Goal: Task Accomplishment & Management: Manage account settings

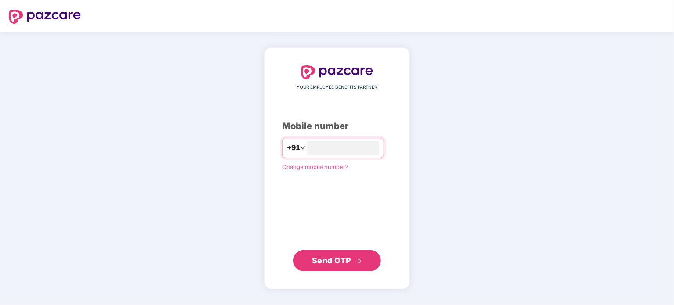
type input "**********"
click at [338, 265] on span "Send OTP" at bounding box center [331, 260] width 39 height 9
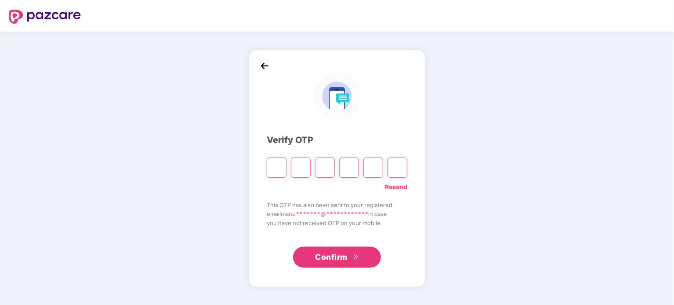
type input "*"
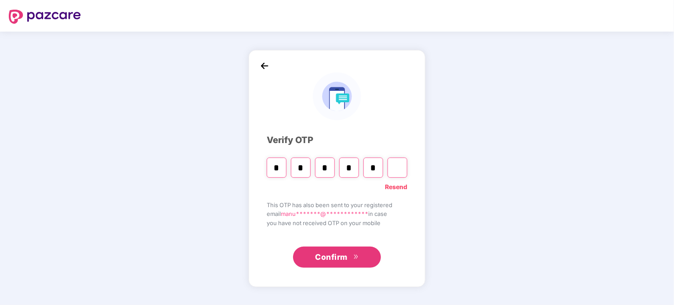
type input "*"
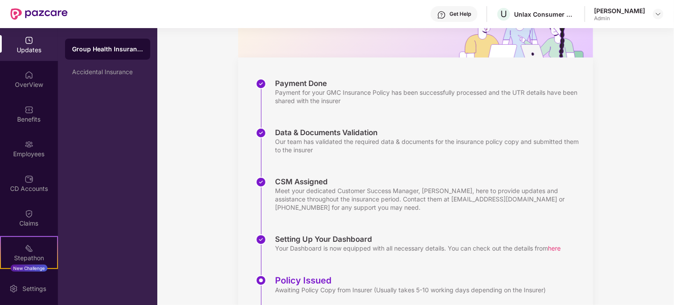
scroll to position [74, 0]
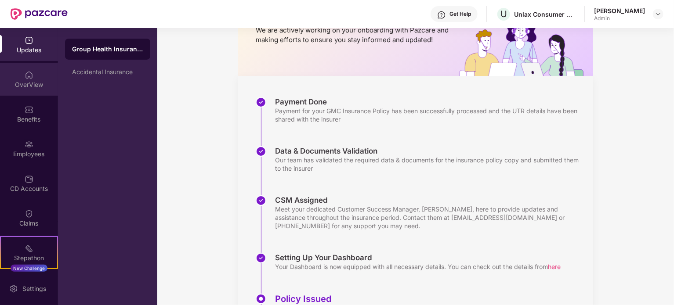
click at [25, 87] on div "OverView" at bounding box center [29, 84] width 58 height 9
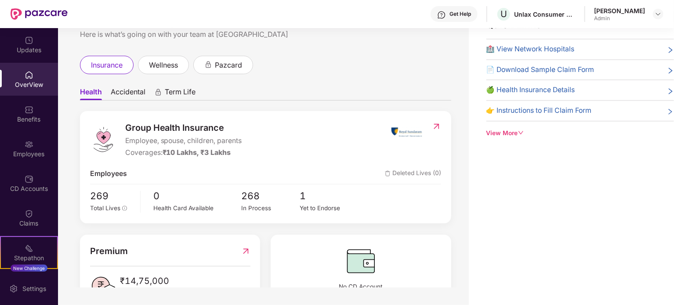
scroll to position [44, 0]
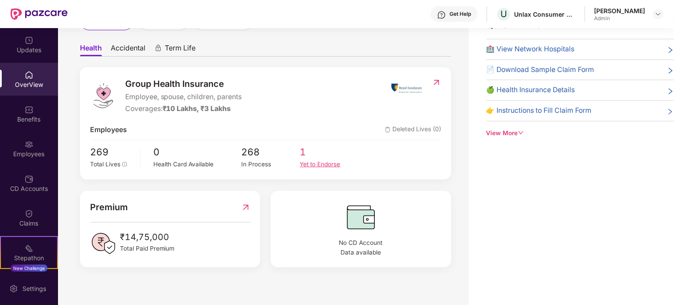
click at [325, 166] on div "Yet to Endorse" at bounding box center [329, 164] width 58 height 9
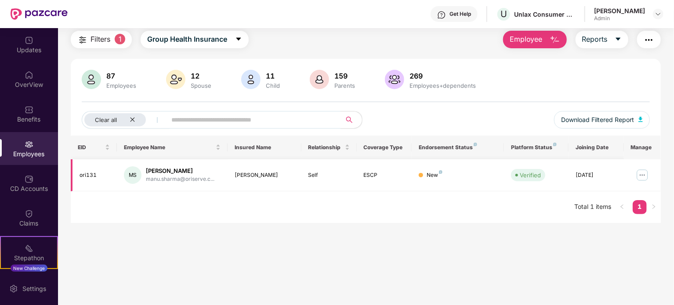
click at [642, 178] on img at bounding box center [642, 175] width 14 height 14
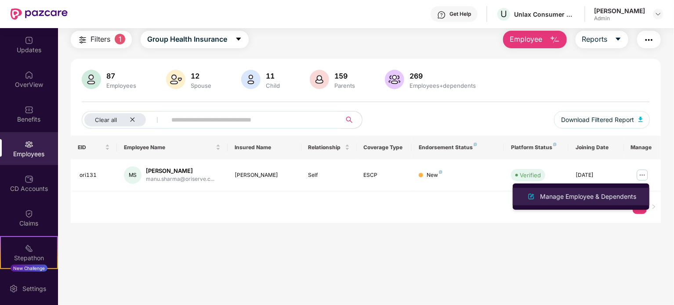
click at [578, 194] on div "Manage Employee & Dependents" at bounding box center [588, 197] width 100 height 10
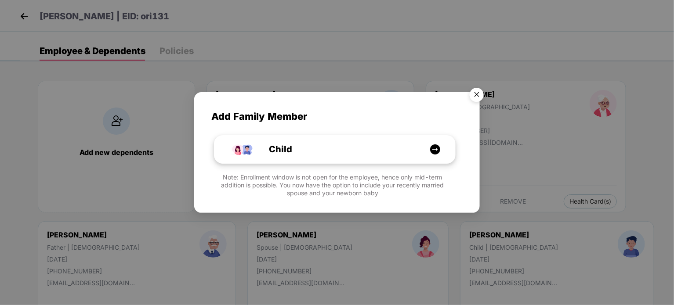
click at [435, 151] on img at bounding box center [435, 149] width 11 height 11
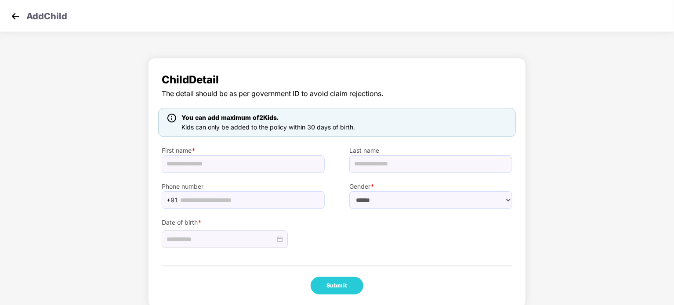
click at [11, 10] on img at bounding box center [15, 16] width 13 height 13
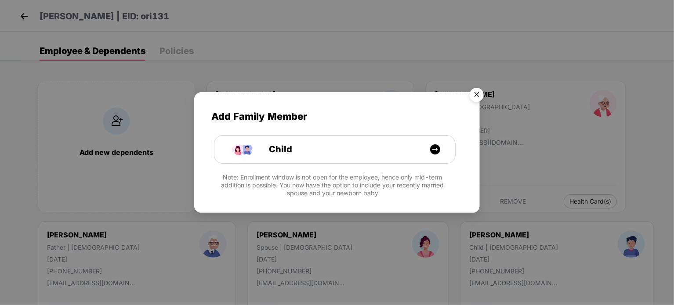
click at [472, 92] on img "Close" at bounding box center [477, 96] width 25 height 25
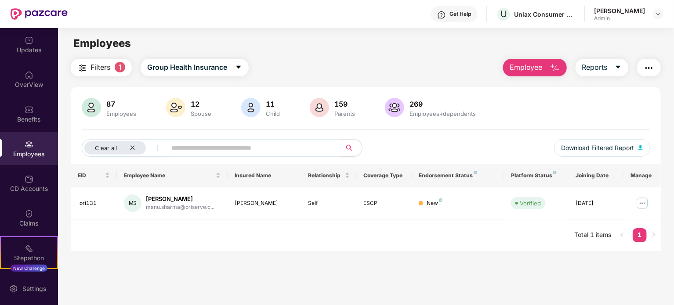
click at [110, 69] on span "Filters" at bounding box center [101, 67] width 20 height 11
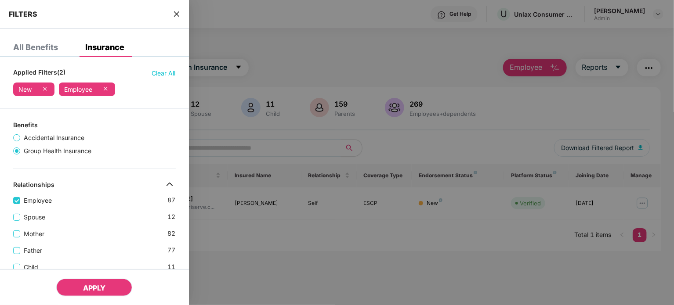
click at [98, 284] on span "APPLY" at bounding box center [94, 288] width 22 height 9
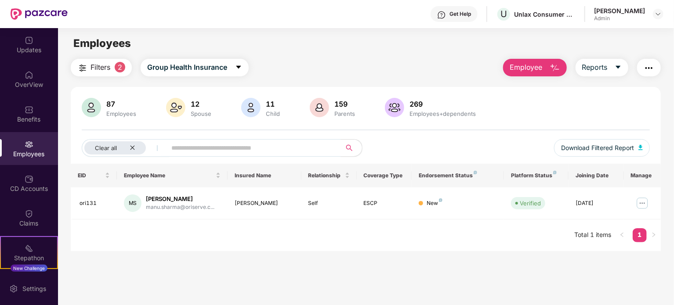
click at [95, 105] on img at bounding box center [91, 107] width 19 height 19
click at [238, 65] on icon "caret-down" at bounding box center [238, 67] width 7 height 7
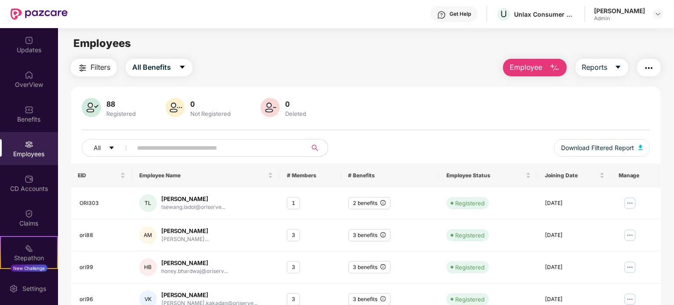
scroll to position [44, 0]
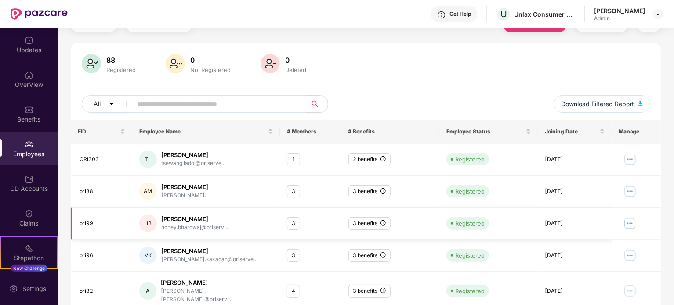
click at [631, 221] on img at bounding box center [630, 224] width 14 height 14
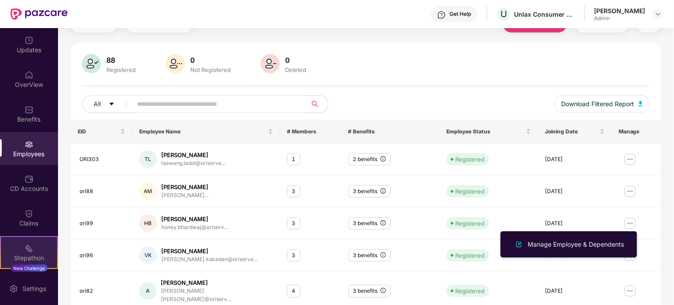
click at [26, 254] on div "Stepathon" at bounding box center [29, 258] width 56 height 9
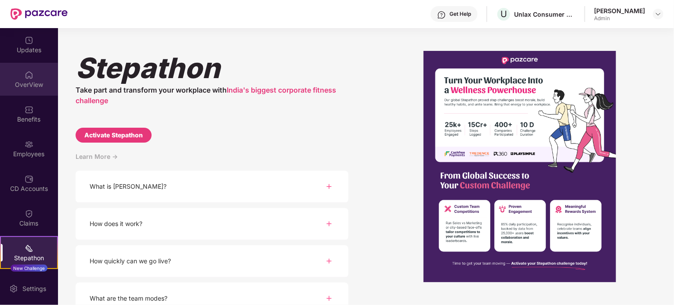
click at [27, 80] on div "OverView" at bounding box center [29, 84] width 58 height 9
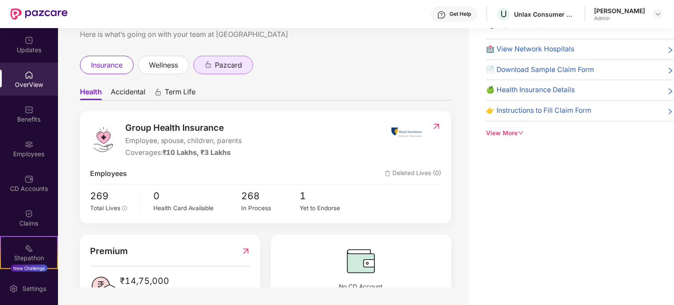
click at [235, 68] on span "pazcard" at bounding box center [228, 65] width 27 height 11
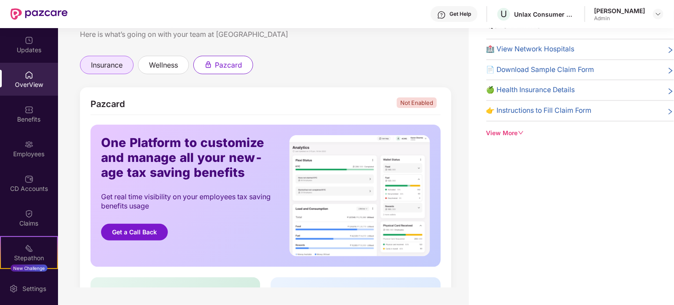
click at [105, 65] on span "insurance" at bounding box center [107, 65] width 32 height 11
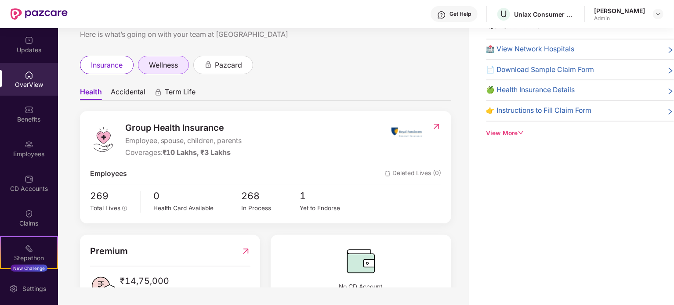
click at [160, 63] on span "wellness" at bounding box center [163, 65] width 29 height 11
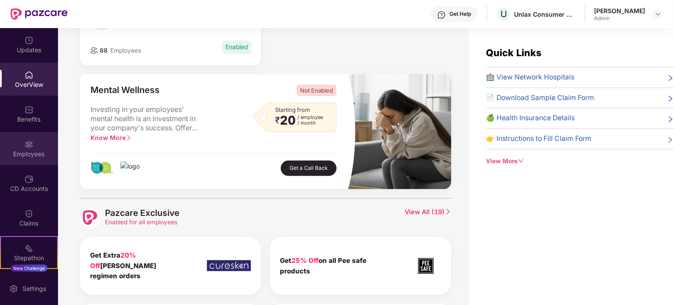
click at [25, 141] on img at bounding box center [29, 144] width 9 height 9
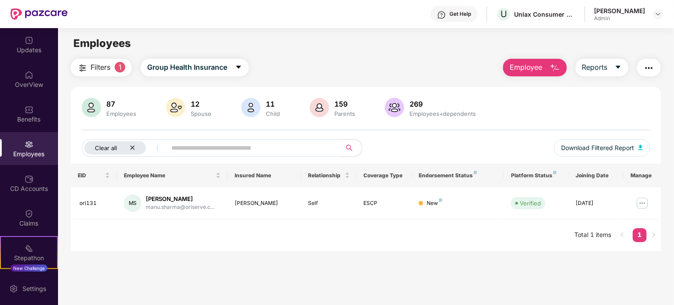
click at [132, 147] on icon "close" at bounding box center [133, 148] width 6 height 6
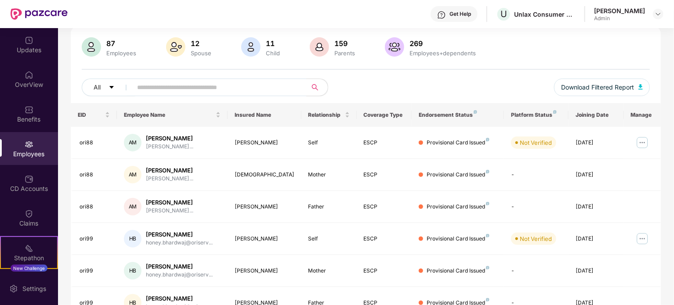
scroll to position [88, 0]
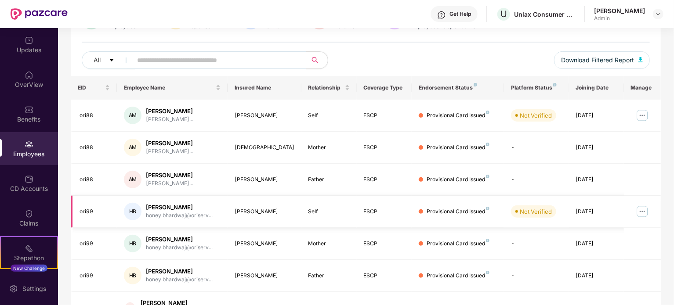
click at [645, 210] on img at bounding box center [642, 212] width 14 height 14
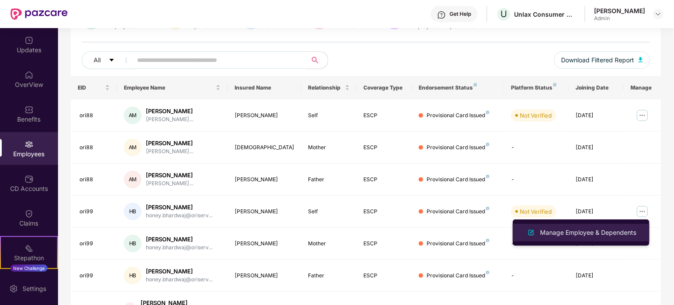
click at [588, 233] on div "Manage Employee & Dependents" at bounding box center [588, 233] width 100 height 10
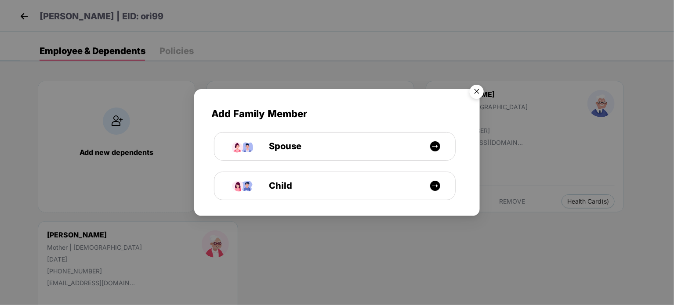
click at [474, 94] on img "Close" at bounding box center [477, 93] width 25 height 25
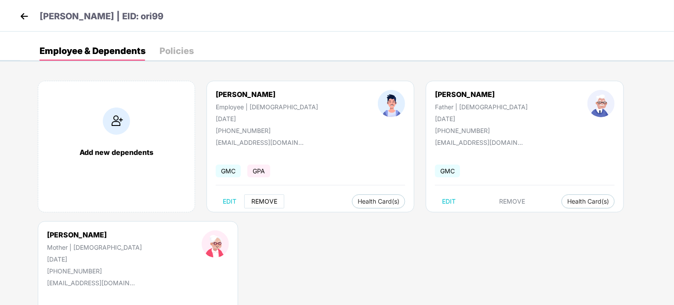
click at [259, 204] on span "REMOVE" at bounding box center [264, 201] width 26 height 7
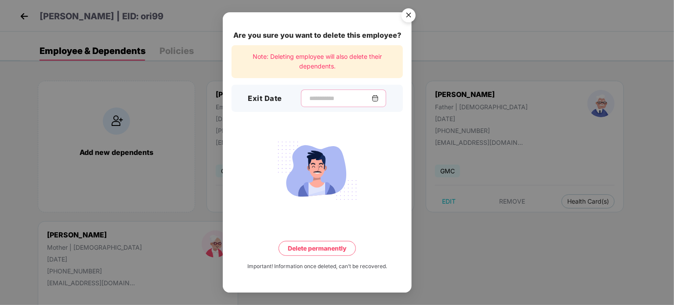
click at [328, 100] on input at bounding box center [340, 98] width 63 height 9
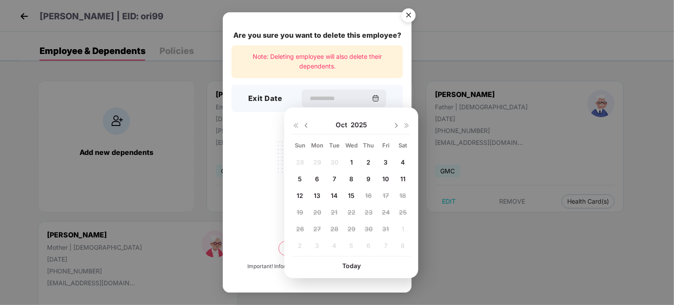
click at [308, 126] on img at bounding box center [306, 125] width 7 height 7
click at [386, 214] on span "26" at bounding box center [386, 212] width 8 height 7
type input "**********"
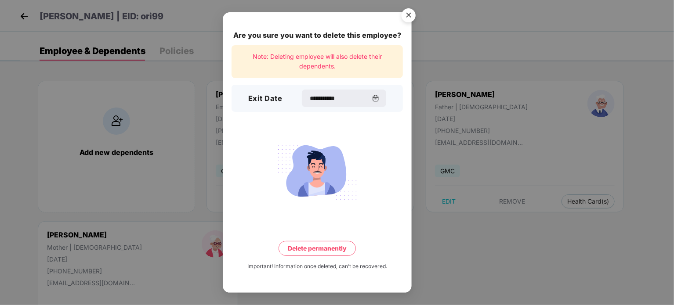
click at [323, 251] on button "Delete permanently" at bounding box center [317, 248] width 77 height 15
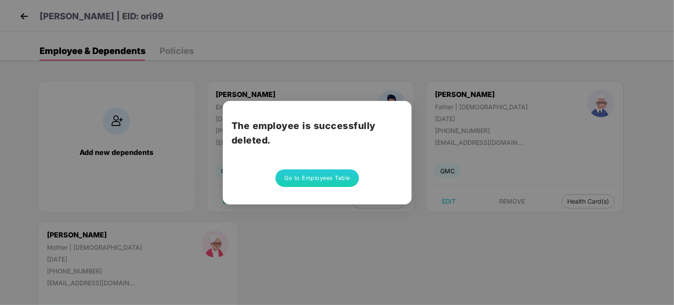
click at [321, 179] on button "Go to Employees Table" at bounding box center [317, 179] width 83 height 18
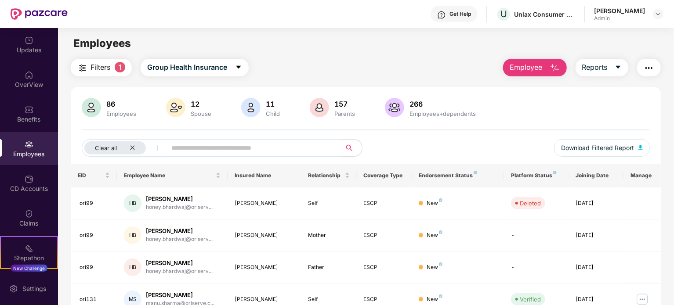
click at [532, 71] on span "Employee" at bounding box center [526, 67] width 33 height 11
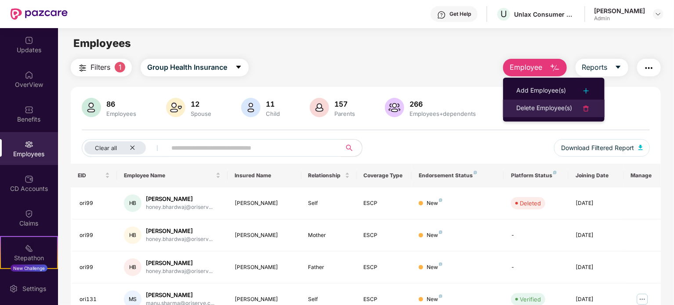
click at [540, 106] on div "Delete Employee(s)" at bounding box center [544, 108] width 56 height 11
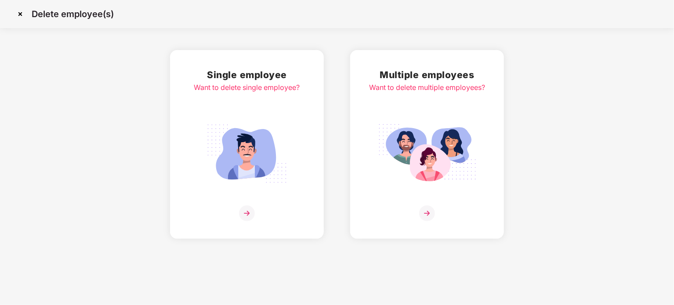
click at [253, 174] on img at bounding box center [247, 154] width 98 height 69
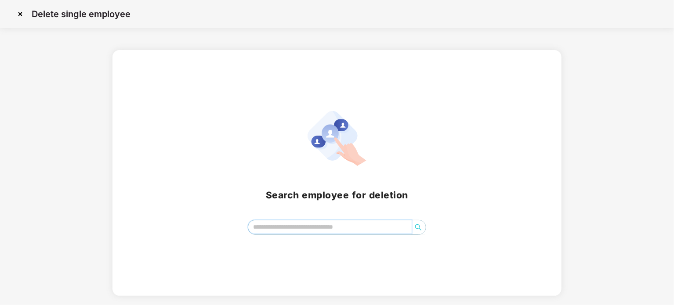
click at [302, 230] on input "search" at bounding box center [329, 227] width 163 height 13
paste input "**********"
click at [419, 229] on icon "search" at bounding box center [418, 228] width 6 height 6
click at [417, 228] on icon "search" at bounding box center [418, 227] width 7 height 7
type input "**********"
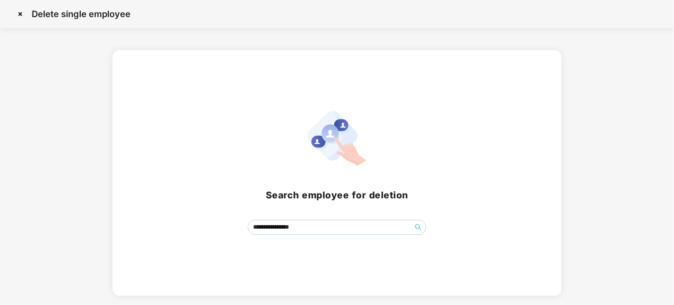
click at [20, 13] on img at bounding box center [20, 14] width 14 height 14
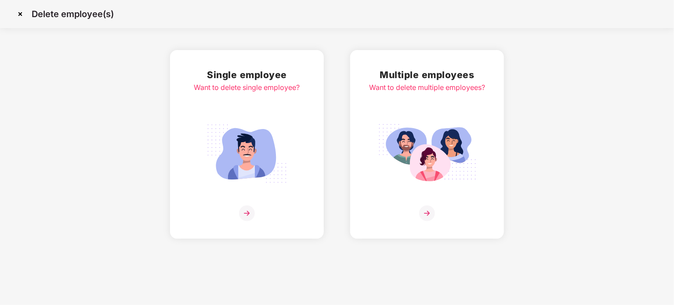
click at [247, 154] on img at bounding box center [247, 154] width 98 height 69
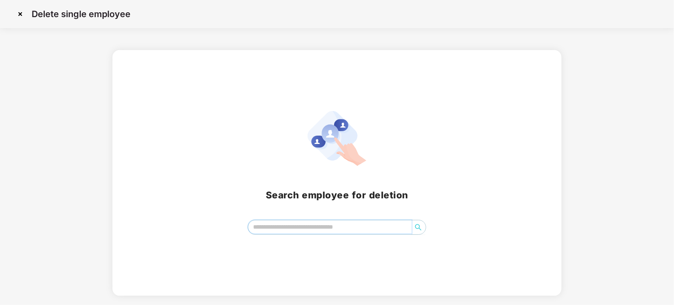
click at [293, 227] on input "search" at bounding box center [329, 227] width 163 height 13
paste input "**********"
click at [419, 229] on icon "search" at bounding box center [418, 228] width 6 height 6
click at [311, 229] on input "**********" at bounding box center [329, 227] width 163 height 13
type input "******"
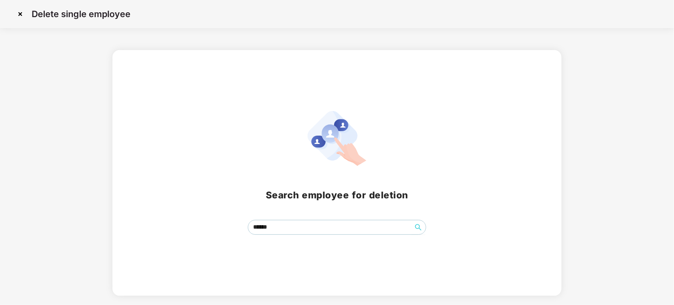
click at [21, 15] on img at bounding box center [20, 14] width 14 height 14
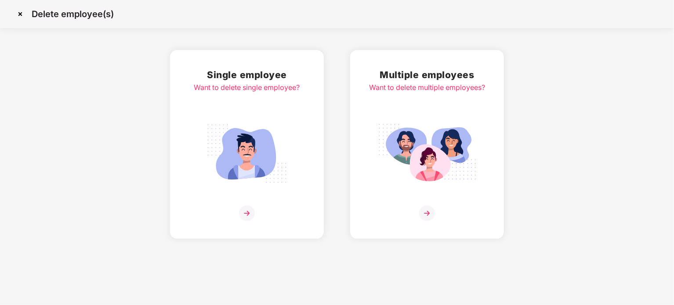
click at [19, 12] on img at bounding box center [20, 14] width 14 height 14
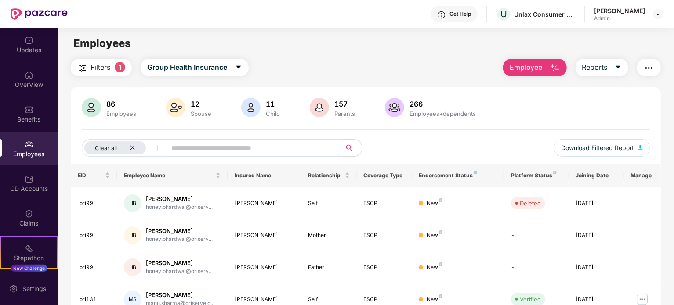
scroll to position [41, 0]
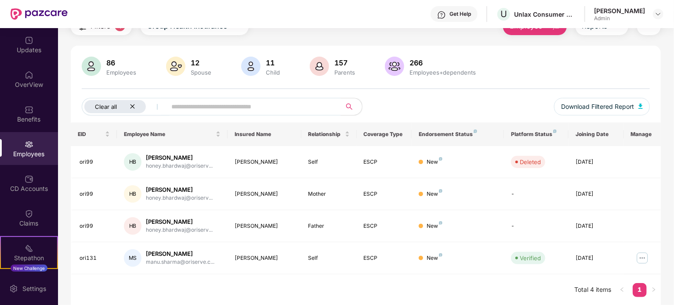
click at [132, 105] on icon "close" at bounding box center [133, 107] width 6 height 6
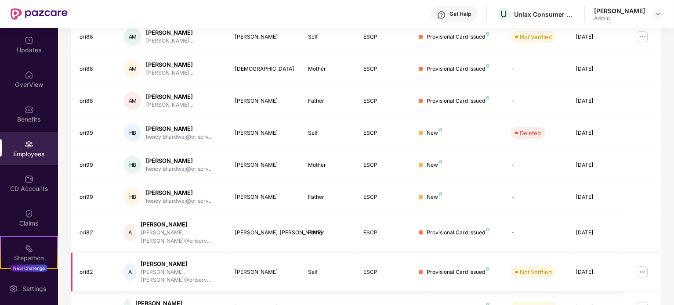
scroll to position [58, 0]
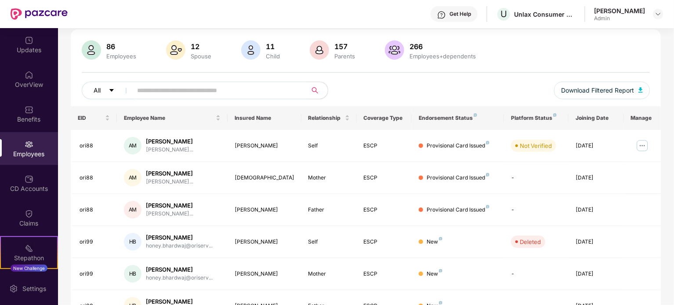
click at [114, 90] on icon "caret-down" at bounding box center [112, 90] width 6 height 6
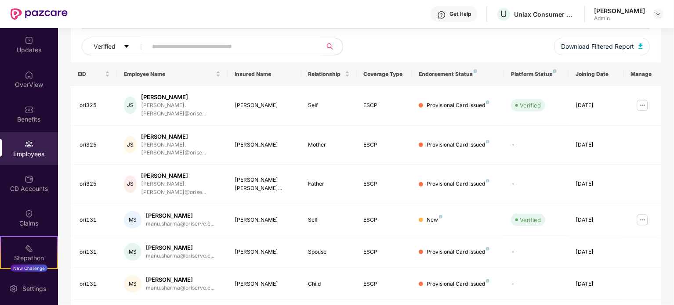
scroll to position [0, 0]
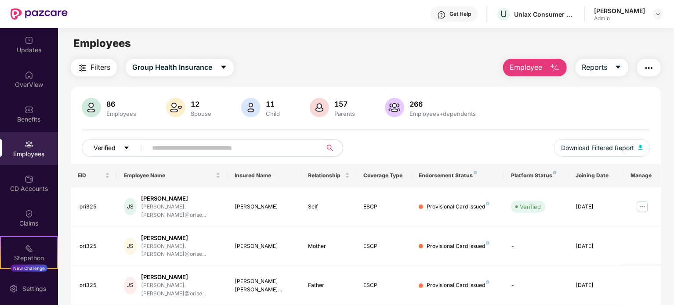
click at [126, 147] on icon "caret-down" at bounding box center [126, 148] width 4 height 3
click at [128, 147] on icon "caret-down" at bounding box center [126, 148] width 4 height 3
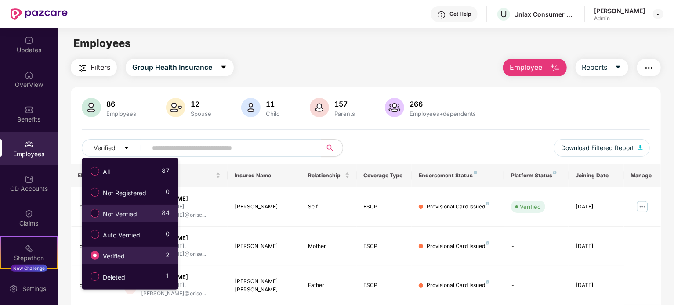
click at [109, 213] on span "Not Verified" at bounding box center [119, 215] width 41 height 10
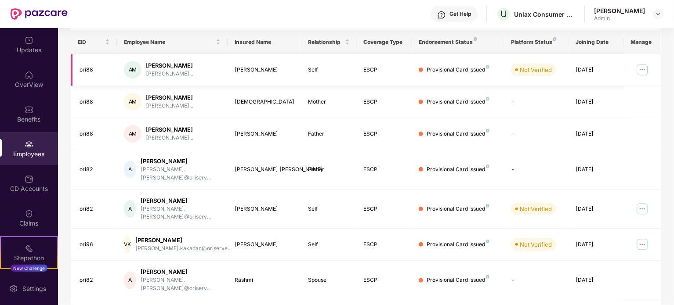
scroll to position [88, 0]
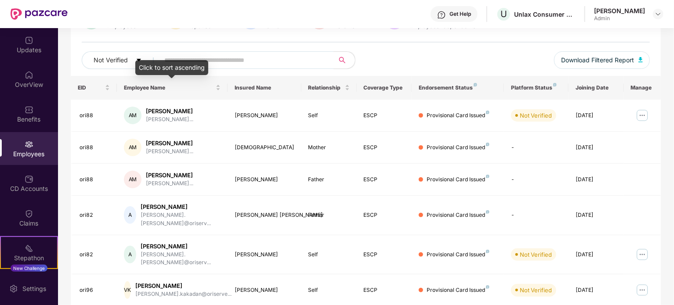
click at [140, 61] on div "Click to sort ascending" at bounding box center [171, 67] width 73 height 15
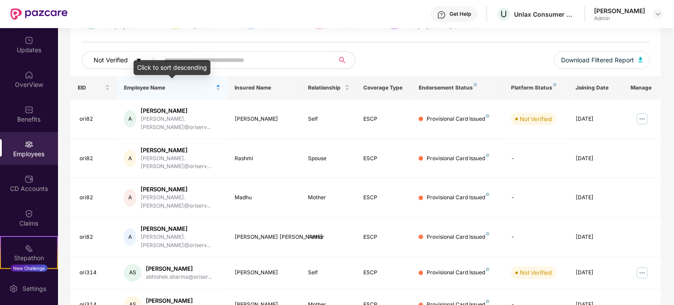
click at [138, 59] on icon "caret-down" at bounding box center [139, 60] width 4 height 3
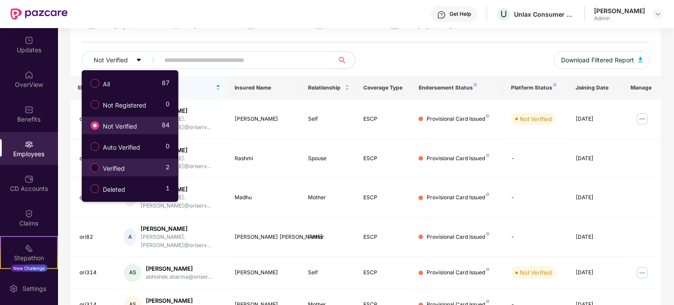
click at [381, 62] on div "Not Verified Download Filtered Report" at bounding box center [366, 63] width 568 height 25
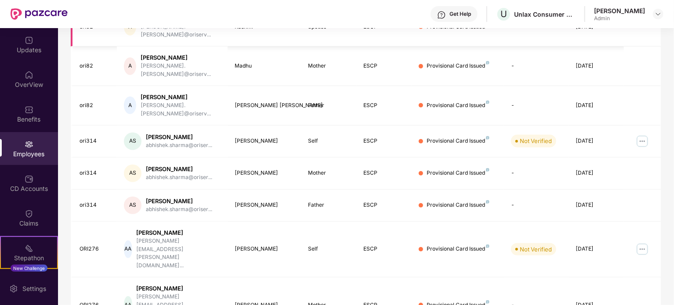
scroll to position [233, 0]
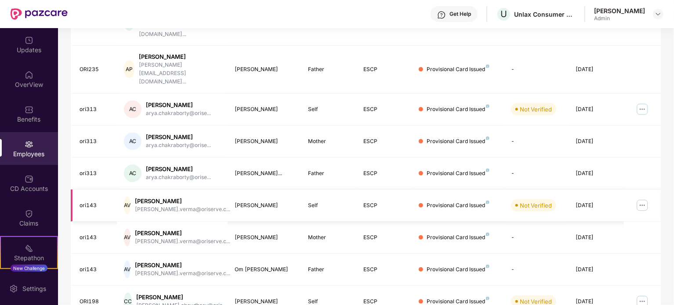
scroll to position [145, 0]
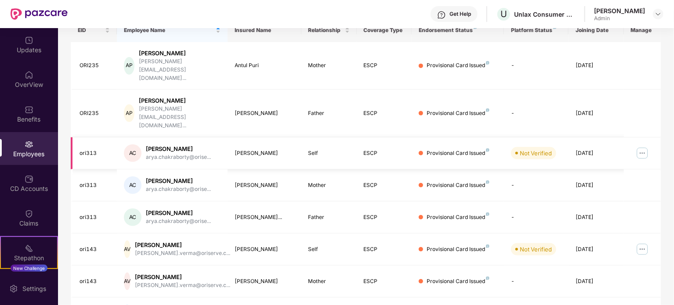
click at [641, 146] on img at bounding box center [642, 153] width 14 height 14
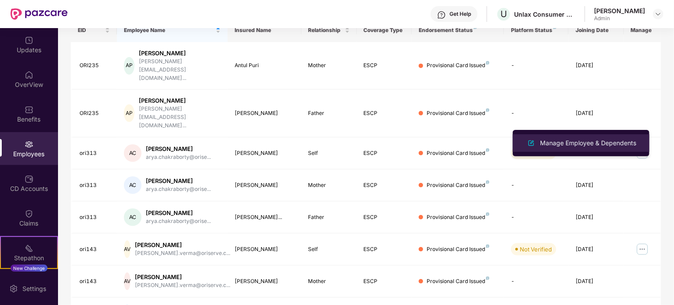
click at [555, 142] on div "Manage Employee & Dependents" at bounding box center [588, 143] width 100 height 10
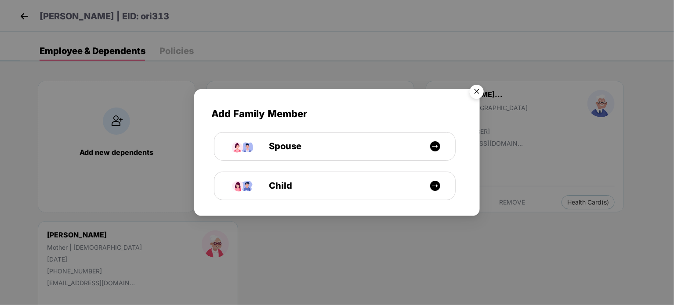
click at [476, 93] on img "Close" at bounding box center [477, 93] width 25 height 25
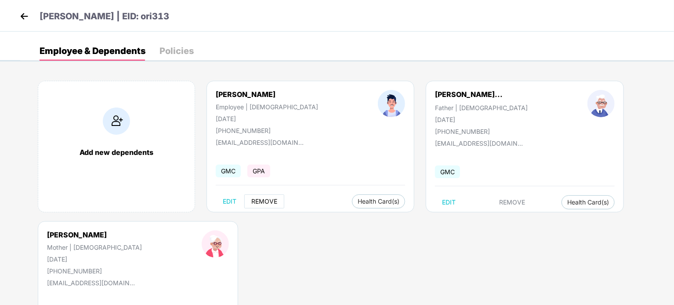
click at [264, 203] on span "REMOVE" at bounding box center [264, 201] width 26 height 7
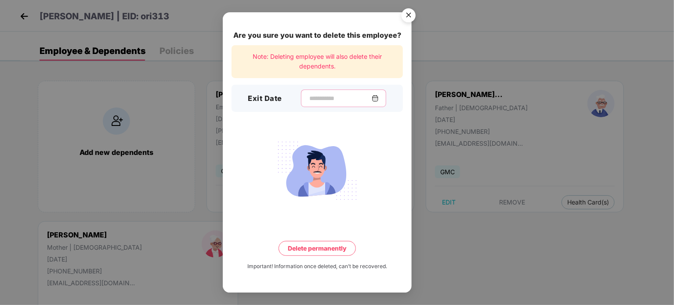
click at [319, 95] on input at bounding box center [340, 98] width 63 height 9
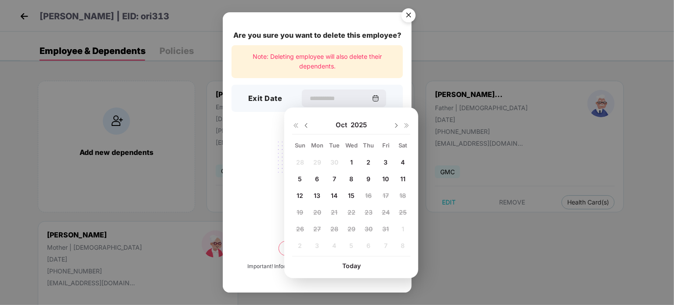
click at [334, 178] on span "7" at bounding box center [335, 178] width 4 height 7
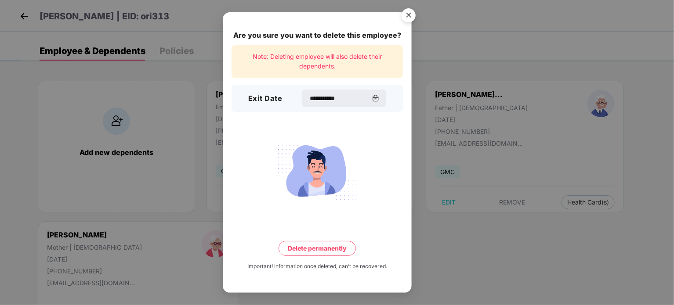
type input "**********"
click at [310, 252] on button "Delete permanently" at bounding box center [317, 248] width 77 height 15
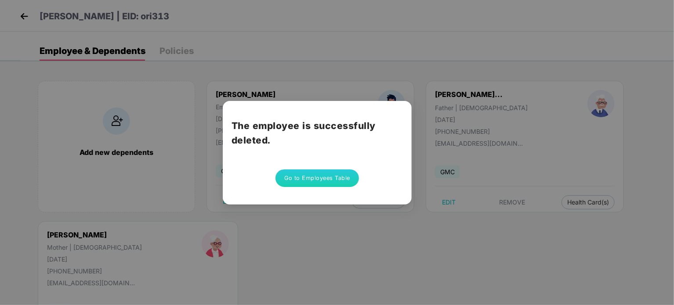
click at [320, 175] on button "Go to Employees Table" at bounding box center [317, 179] width 83 height 18
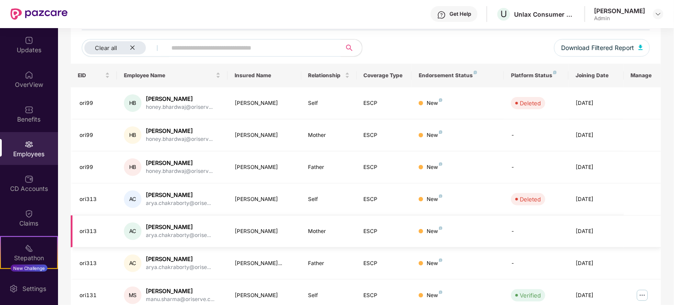
scroll to position [49, 0]
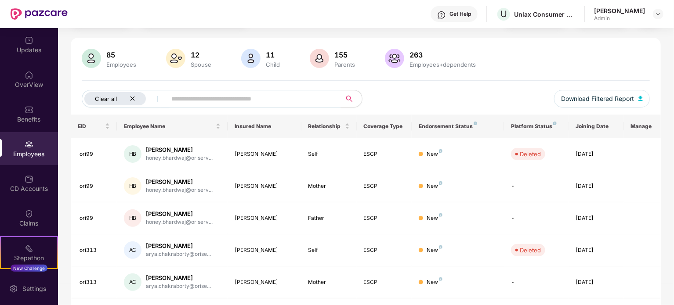
click at [131, 98] on icon "close" at bounding box center [133, 99] width 6 height 6
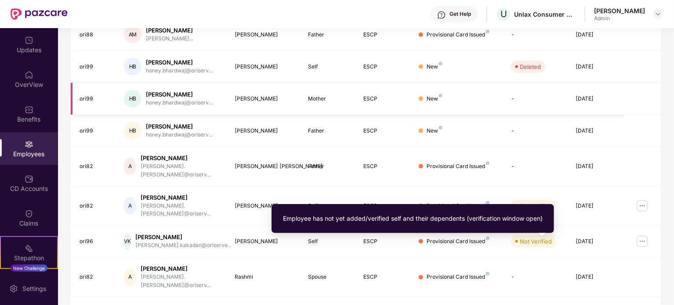
scroll to position [233, 0]
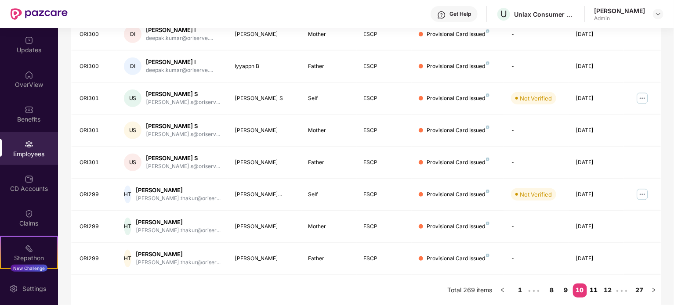
click at [597, 290] on link "11" at bounding box center [594, 290] width 14 height 13
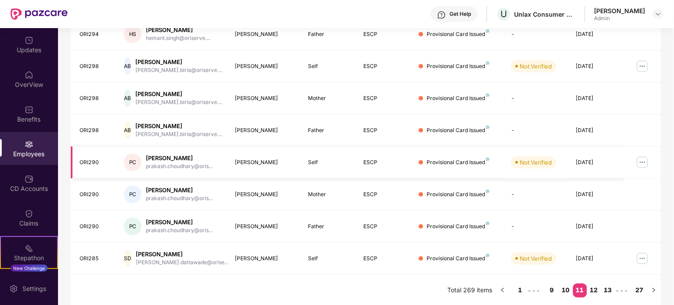
click at [644, 163] on img at bounding box center [642, 163] width 14 height 14
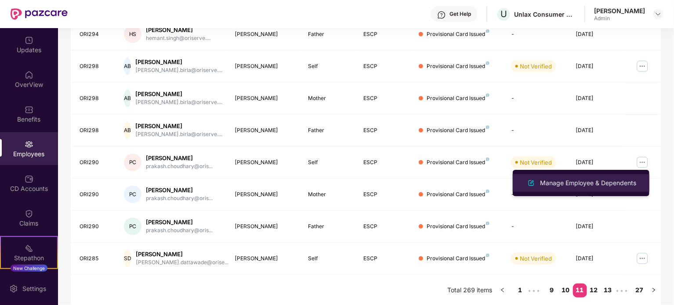
click at [566, 182] on div "Manage Employee & Dependents" at bounding box center [588, 183] width 100 height 10
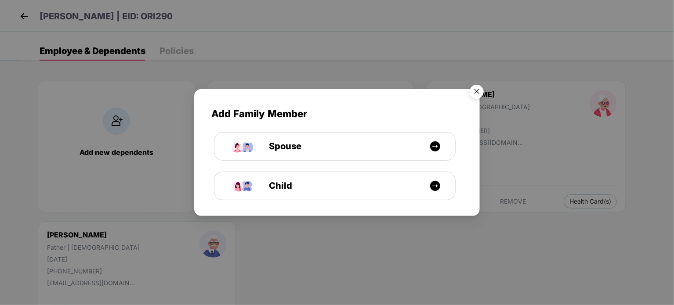
click at [476, 94] on img "Close" at bounding box center [477, 93] width 25 height 25
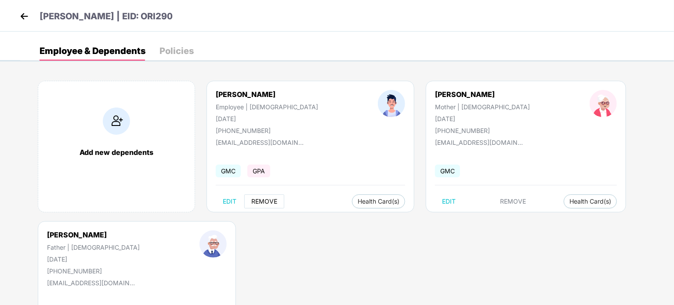
click at [264, 198] on span "REMOVE" at bounding box center [264, 201] width 26 height 7
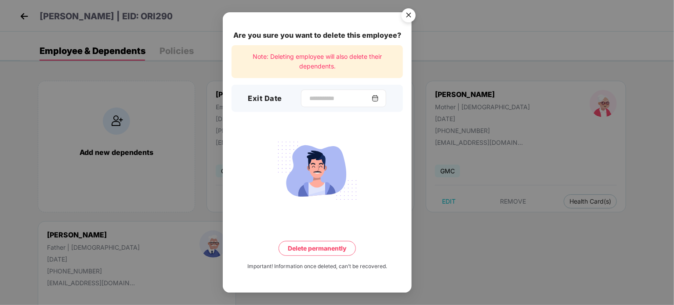
click at [334, 105] on div at bounding box center [343, 99] width 85 height 18
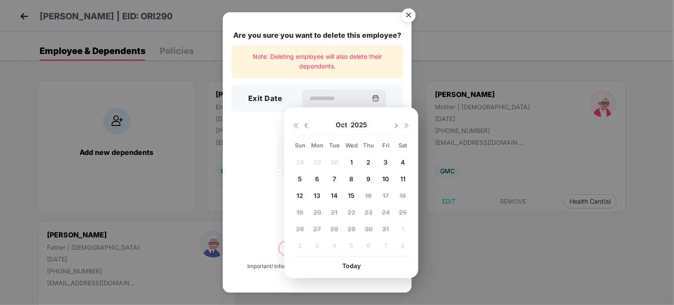
click at [308, 125] on img at bounding box center [306, 125] width 7 height 7
click at [336, 196] on span "16" at bounding box center [334, 195] width 7 height 7
type input "**********"
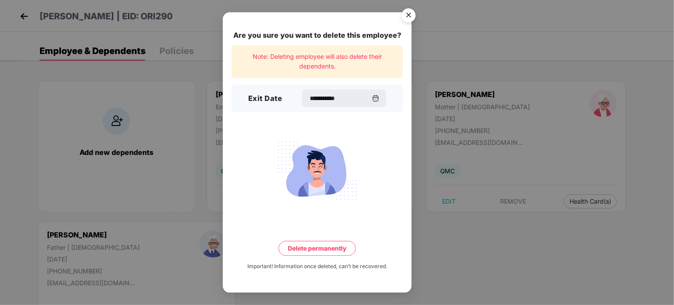
click at [314, 256] on div "**********" at bounding box center [317, 152] width 189 height 280
click at [318, 253] on button "Delete permanently" at bounding box center [317, 248] width 77 height 15
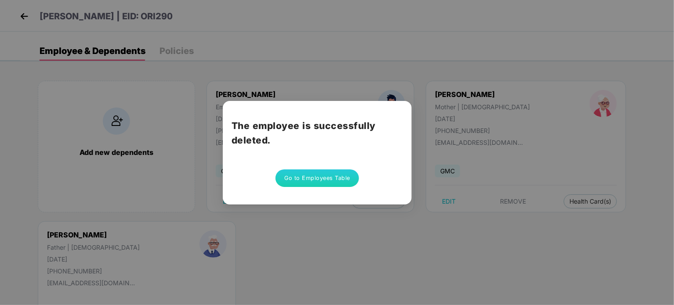
click at [318, 182] on button "Go to Employees Table" at bounding box center [317, 179] width 83 height 18
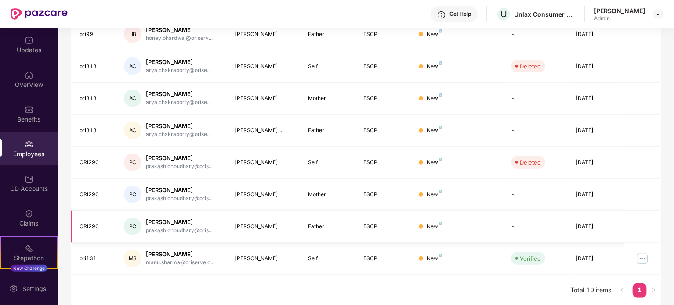
scroll to position [0, 0]
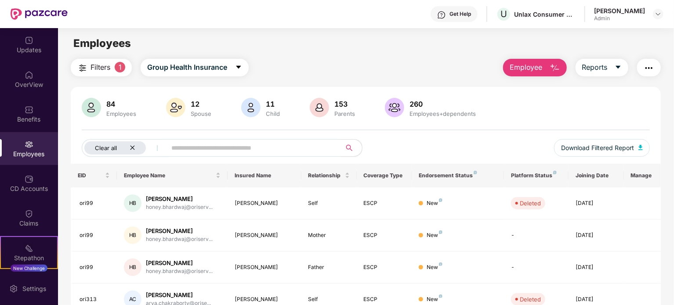
click at [132, 148] on icon "close" at bounding box center [132, 148] width 4 height 4
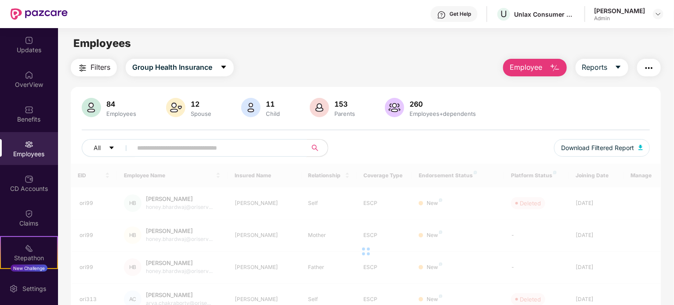
click at [166, 148] on input "text" at bounding box center [216, 148] width 158 height 13
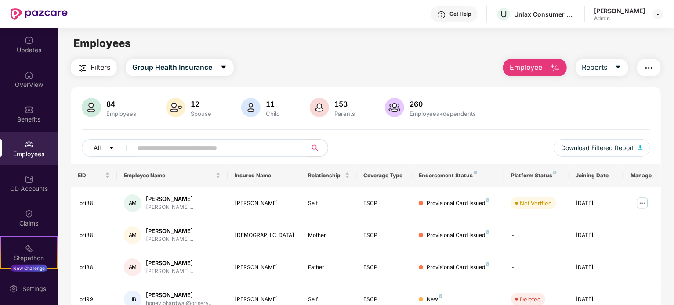
paste input "******"
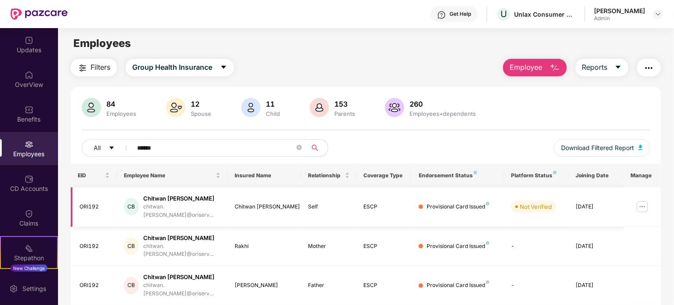
type input "******"
click at [645, 204] on img at bounding box center [642, 207] width 14 height 14
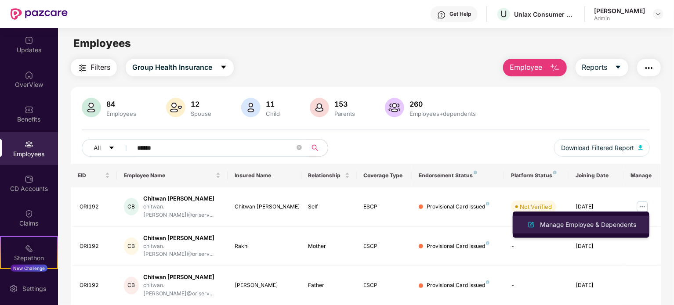
click at [572, 222] on div "Manage Employee & Dependents" at bounding box center [588, 225] width 100 height 10
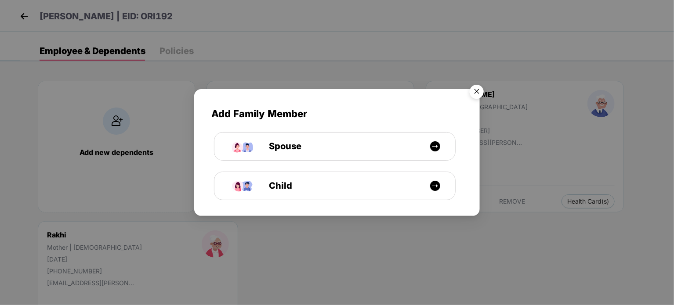
click at [475, 95] on img "Close" at bounding box center [477, 93] width 25 height 25
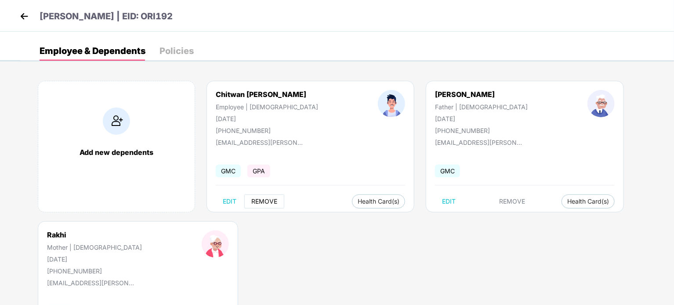
click at [255, 202] on span "REMOVE" at bounding box center [264, 201] width 26 height 7
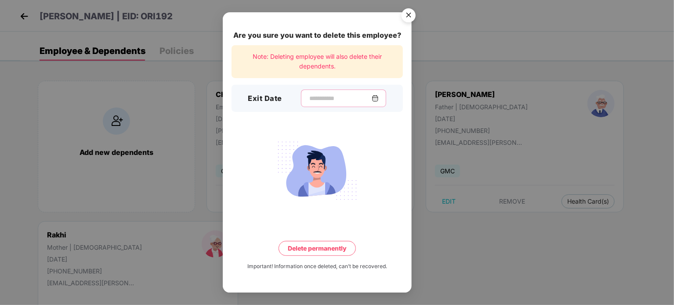
click at [318, 98] on input at bounding box center [340, 98] width 63 height 9
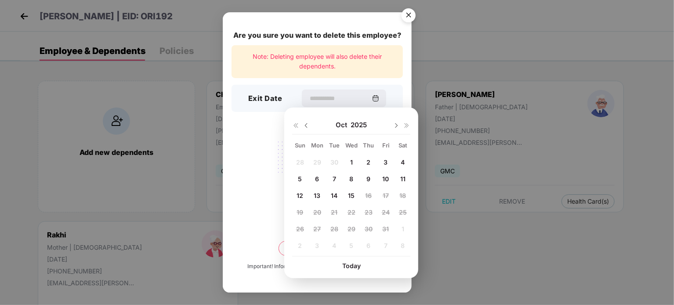
click at [384, 162] on span "3" at bounding box center [386, 162] width 4 height 7
type input "**********"
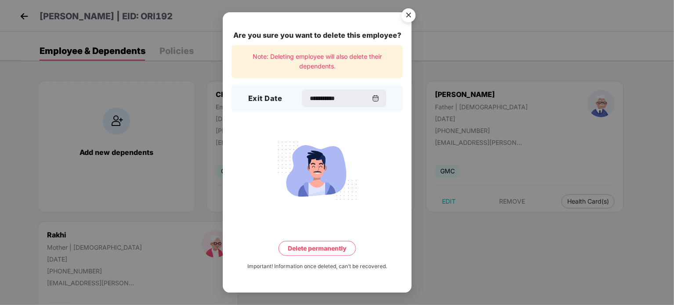
click at [322, 249] on button "Delete permanently" at bounding box center [317, 248] width 77 height 15
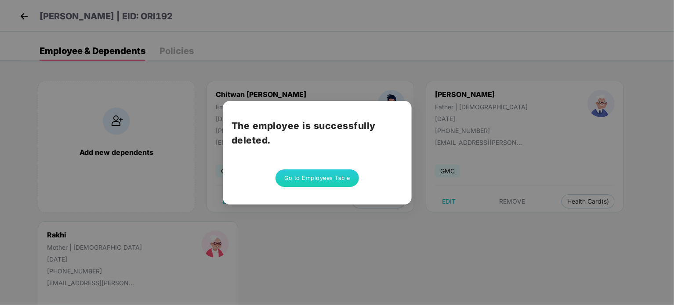
click at [313, 177] on button "Go to Employees Table" at bounding box center [317, 179] width 83 height 18
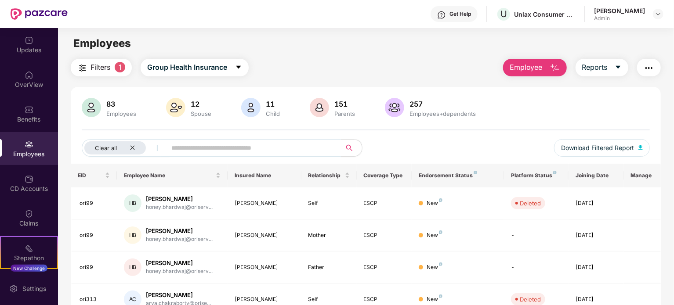
click at [182, 149] on input "text" at bounding box center [250, 148] width 158 height 13
paste input "******"
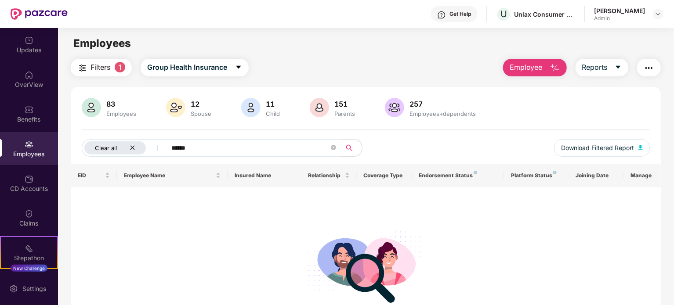
type input "******"
click at [133, 149] on icon "close" at bounding box center [133, 148] width 6 height 6
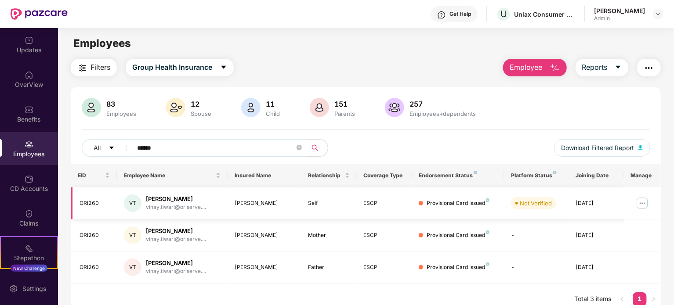
click at [642, 203] on img at bounding box center [642, 203] width 14 height 14
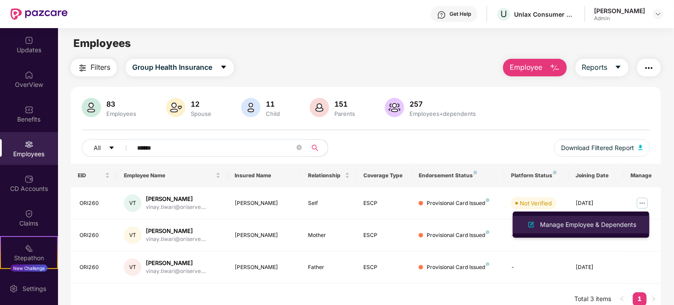
click at [573, 227] on div "Manage Employee & Dependents" at bounding box center [588, 225] width 100 height 10
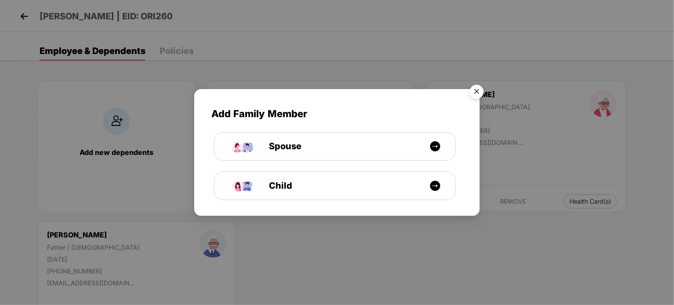
click at [478, 93] on img "Close" at bounding box center [477, 93] width 25 height 25
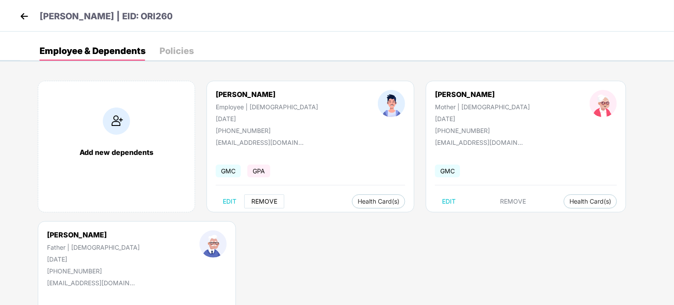
click at [269, 202] on span "REMOVE" at bounding box center [264, 201] width 26 height 7
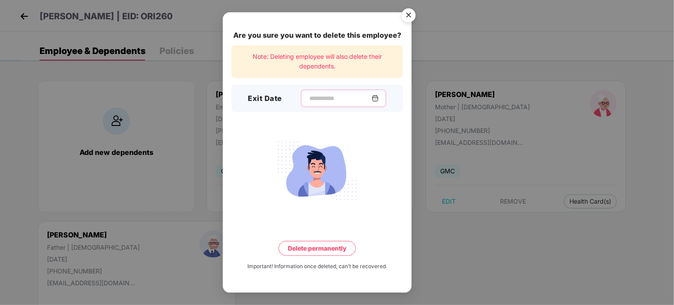
click at [317, 102] on input at bounding box center [340, 98] width 63 height 9
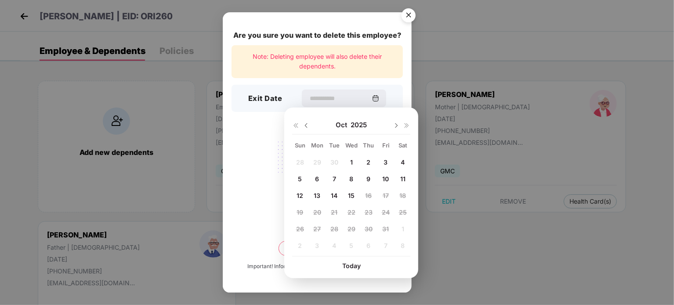
click at [388, 178] on span "10" at bounding box center [385, 178] width 7 height 7
type input "**********"
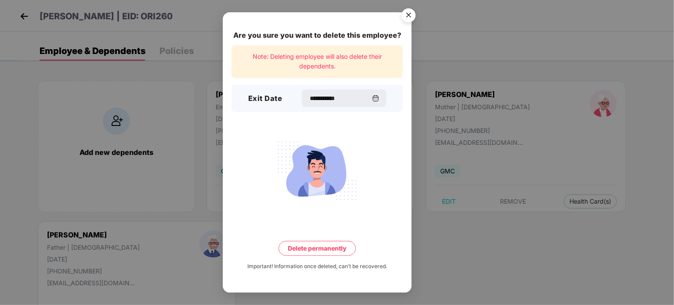
click at [323, 250] on button "Delete permanently" at bounding box center [317, 248] width 77 height 15
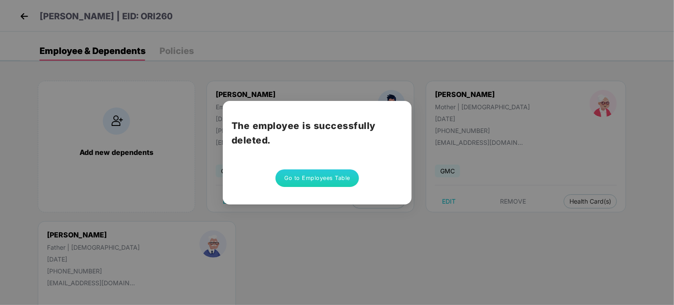
click at [309, 181] on button "Go to Employees Table" at bounding box center [317, 179] width 83 height 18
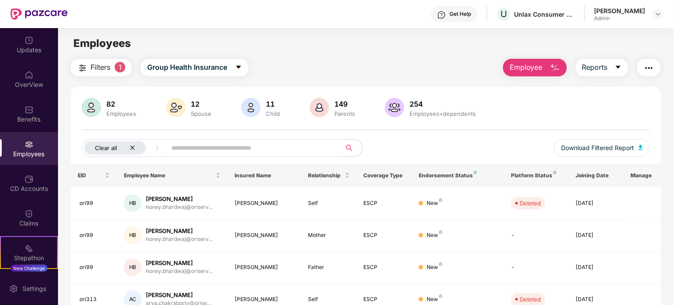
click at [132, 147] on icon "close" at bounding box center [133, 148] width 6 height 6
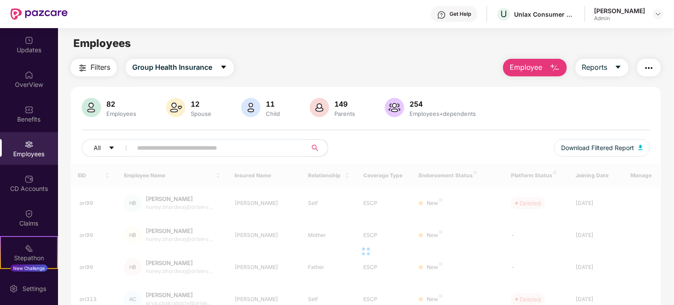
click at [164, 145] on input "text" at bounding box center [216, 148] width 158 height 13
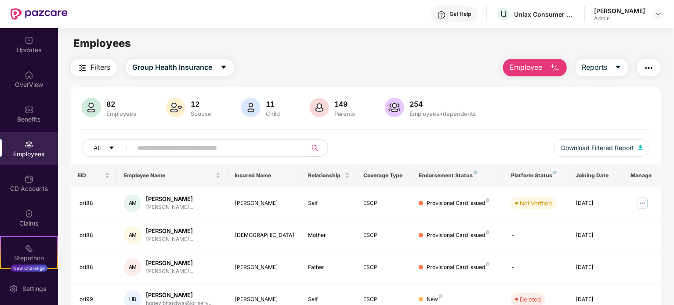
paste input "******"
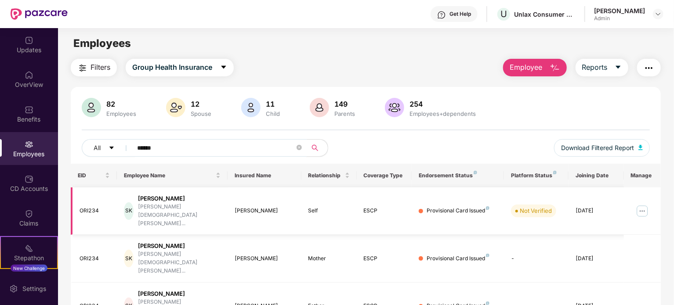
type input "******"
click at [643, 204] on img at bounding box center [642, 211] width 14 height 14
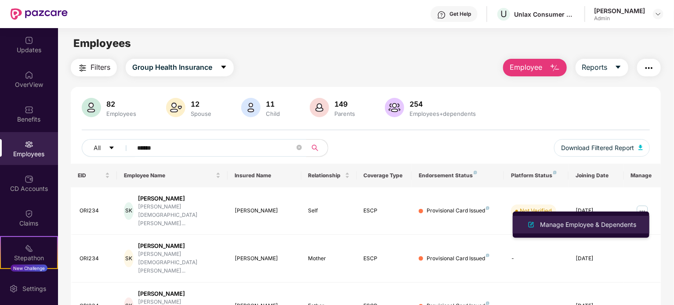
click at [564, 224] on div "Manage Employee & Dependents" at bounding box center [588, 225] width 100 height 10
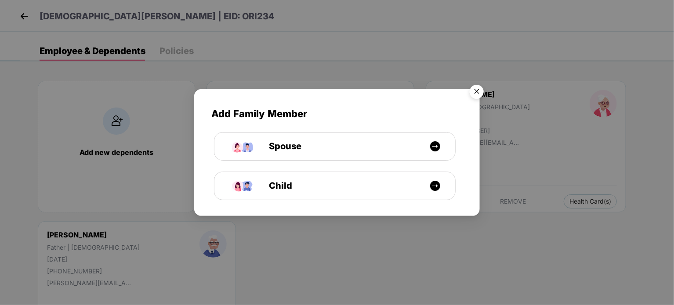
click at [477, 90] on img "Close" at bounding box center [477, 93] width 25 height 25
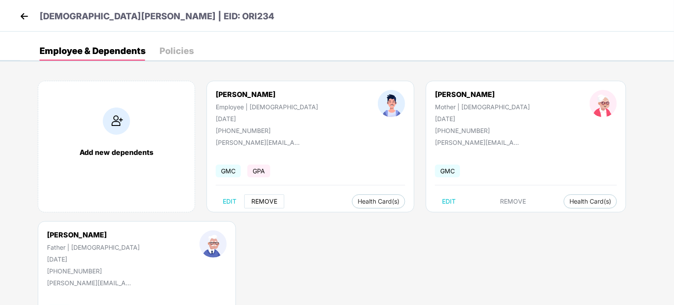
click at [269, 202] on span "REMOVE" at bounding box center [264, 201] width 26 height 7
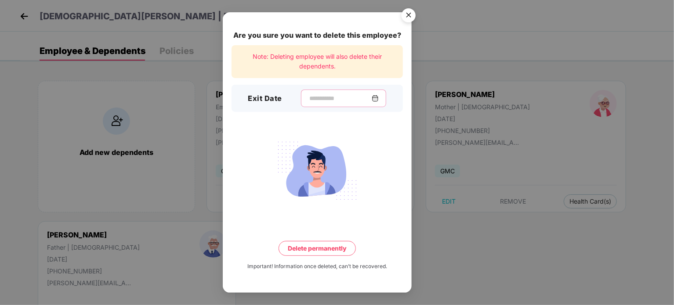
click at [314, 98] on input at bounding box center [340, 98] width 63 height 9
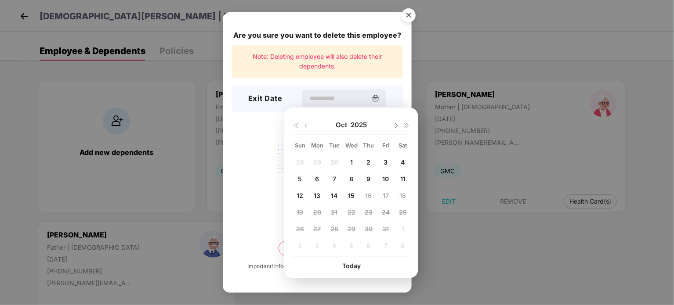
click at [305, 127] on img at bounding box center [306, 125] width 7 height 7
click at [334, 228] on span "30" at bounding box center [334, 228] width 8 height 7
type input "**********"
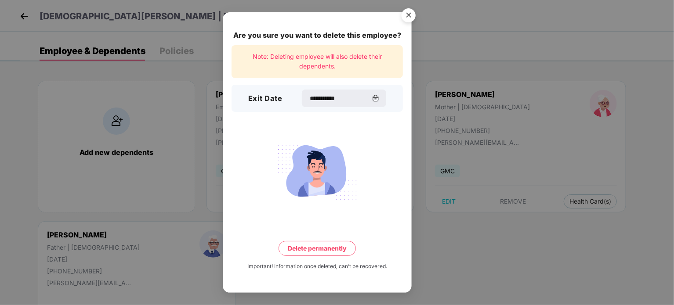
click at [323, 250] on button "Delete permanently" at bounding box center [317, 248] width 77 height 15
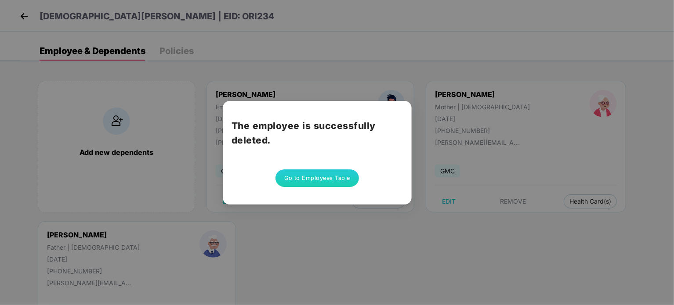
click at [326, 176] on button "Go to Employees Table" at bounding box center [317, 179] width 83 height 18
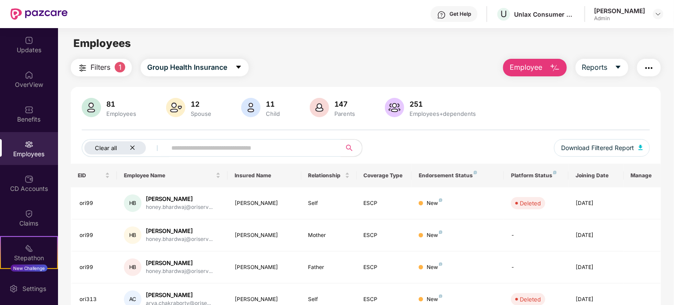
click at [132, 149] on icon "close" at bounding box center [133, 148] width 6 height 6
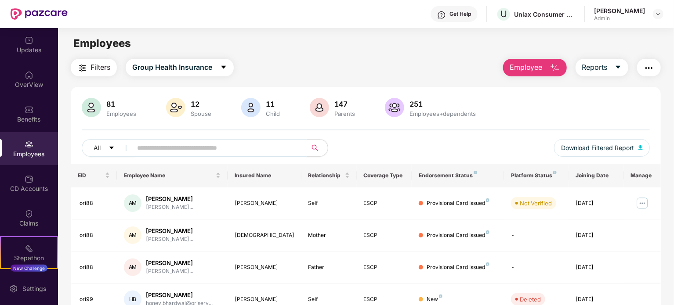
click at [193, 151] on input "text" at bounding box center [216, 148] width 158 height 13
click at [34, 185] on div "CD Accounts" at bounding box center [29, 189] width 58 height 9
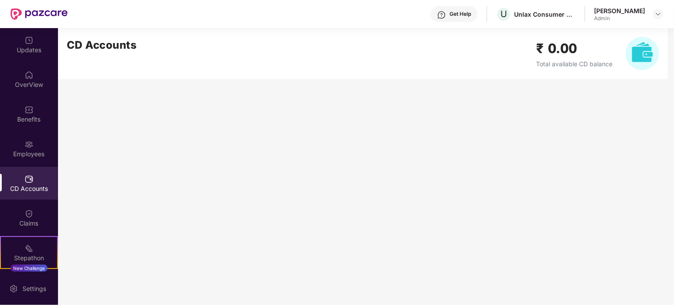
click at [30, 182] on img at bounding box center [29, 179] width 9 height 9
click at [35, 183] on div "CD Accounts" at bounding box center [29, 183] width 58 height 33
click at [28, 152] on div "Employees" at bounding box center [29, 154] width 58 height 9
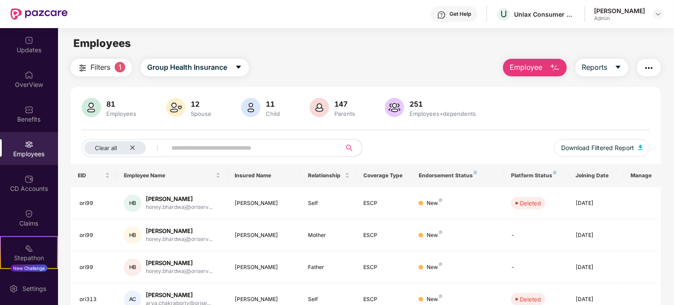
click at [201, 147] on input "text" at bounding box center [250, 148] width 158 height 13
paste input "*****"
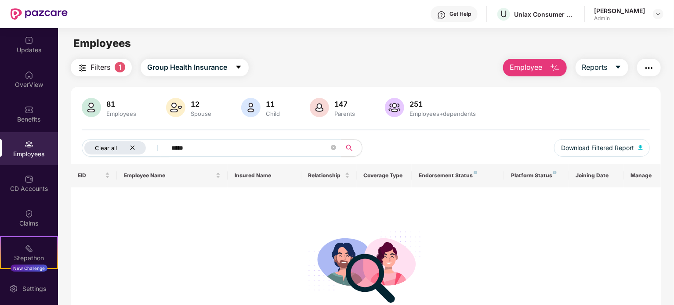
type input "*****"
click at [131, 147] on icon "close" at bounding box center [133, 148] width 6 height 6
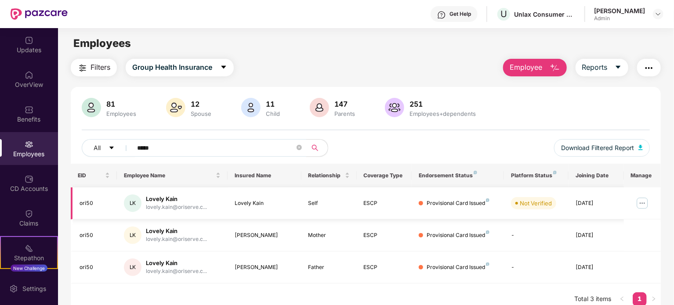
click at [642, 205] on img at bounding box center [642, 203] width 14 height 14
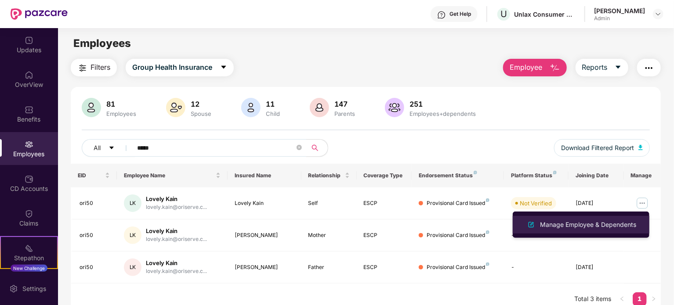
click at [579, 225] on div "Manage Employee & Dependents" at bounding box center [588, 225] width 100 height 10
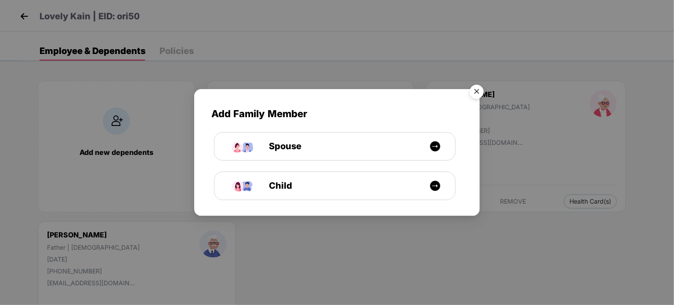
click at [475, 94] on img "Close" at bounding box center [477, 93] width 25 height 25
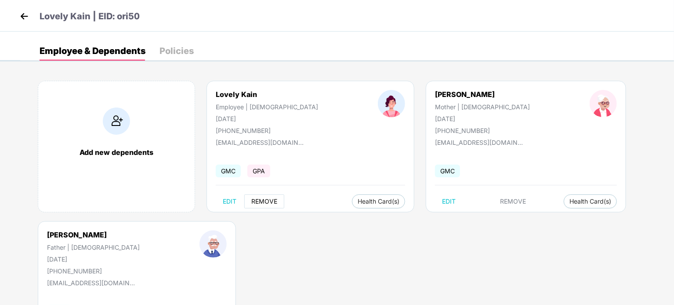
click at [272, 200] on span "REMOVE" at bounding box center [264, 201] width 26 height 7
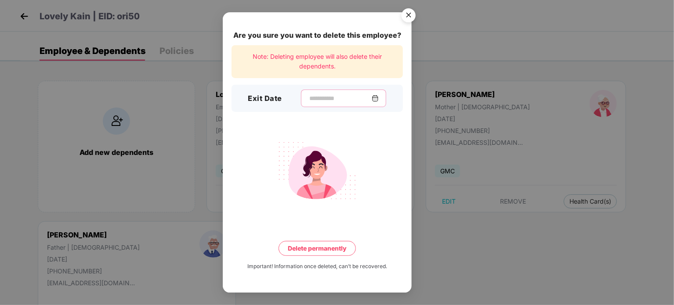
click at [319, 102] on input at bounding box center [340, 98] width 63 height 9
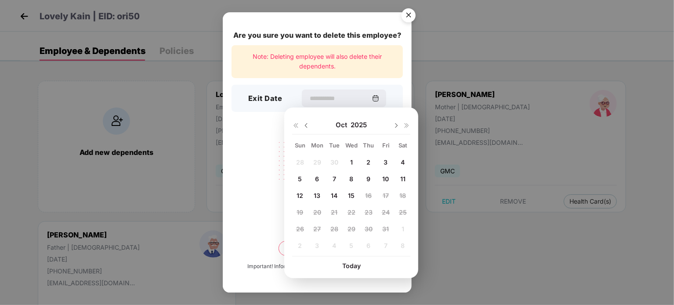
click at [304, 126] on img at bounding box center [306, 125] width 7 height 7
click at [337, 195] on span "16" at bounding box center [334, 195] width 7 height 7
type input "**********"
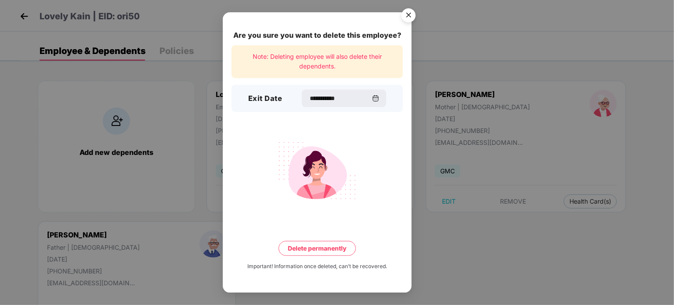
click at [334, 248] on button "Delete permanently" at bounding box center [317, 248] width 77 height 15
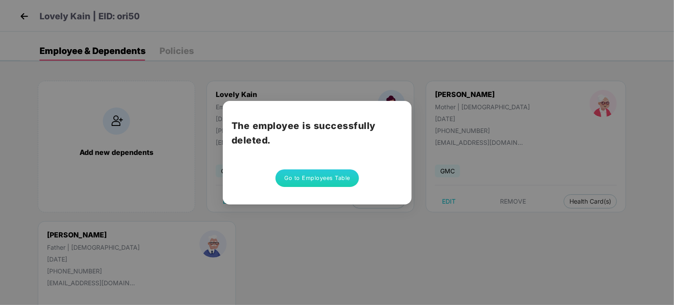
click at [324, 174] on button "Go to Employees Table" at bounding box center [317, 179] width 83 height 18
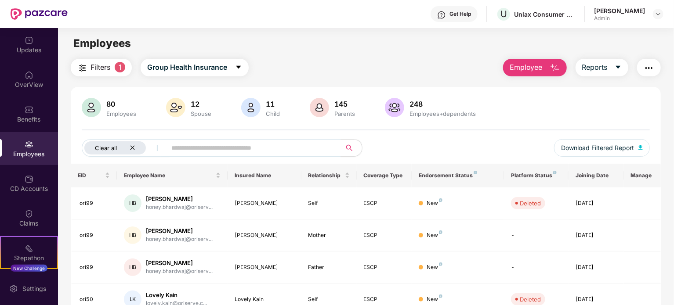
click at [131, 146] on icon "close" at bounding box center [133, 148] width 6 height 6
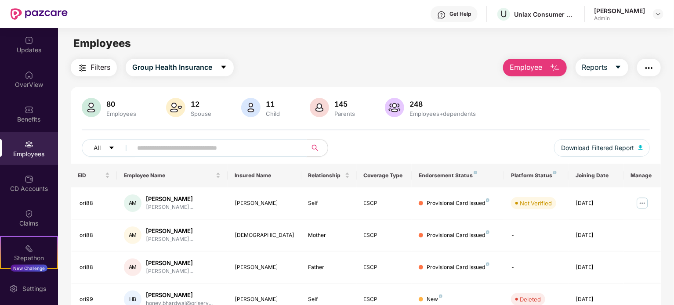
click at [177, 151] on input "text" at bounding box center [216, 148] width 158 height 13
paste input "******"
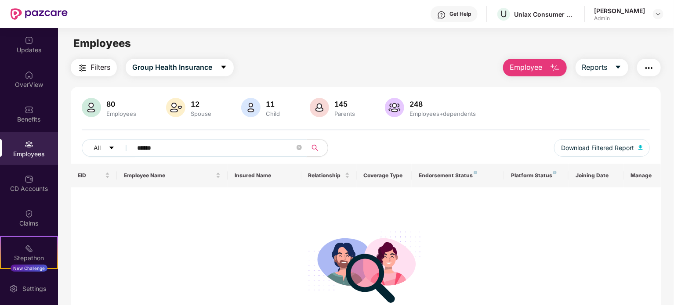
click at [144, 147] on input "******" at bounding box center [216, 148] width 158 height 13
paste input "text"
type input "******"
click at [28, 183] on img at bounding box center [29, 179] width 9 height 9
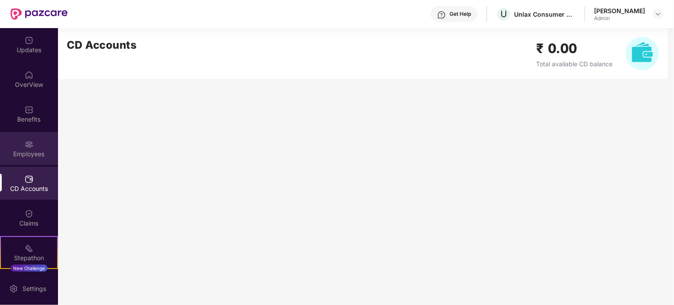
click at [37, 144] on div "Employees" at bounding box center [29, 148] width 58 height 33
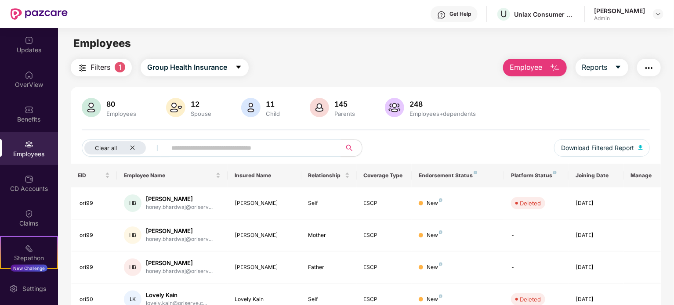
click at [532, 67] on span "Employee" at bounding box center [526, 67] width 33 height 11
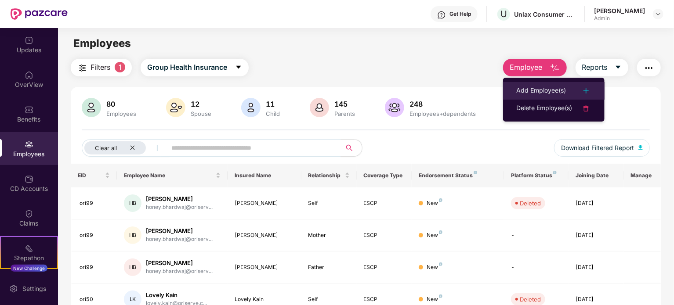
click at [535, 87] on div "Add Employee(s)" at bounding box center [541, 91] width 50 height 11
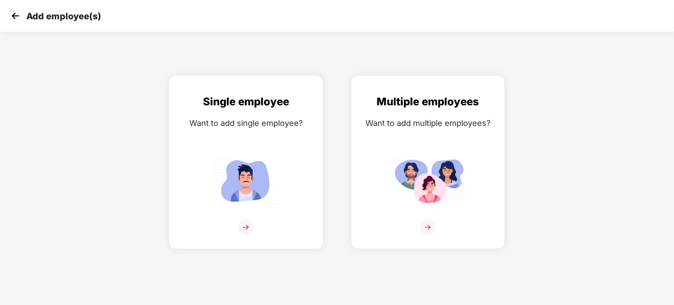
click at [243, 227] on img at bounding box center [246, 228] width 16 height 16
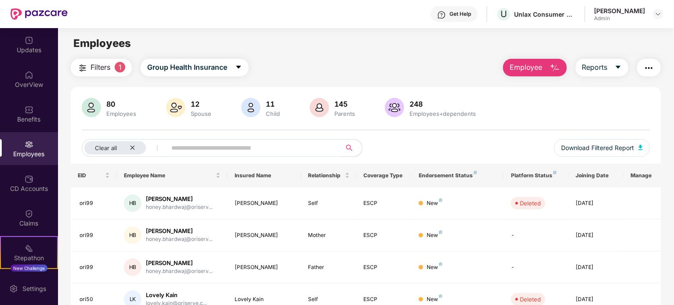
click at [522, 70] on span "Employee" at bounding box center [526, 67] width 33 height 11
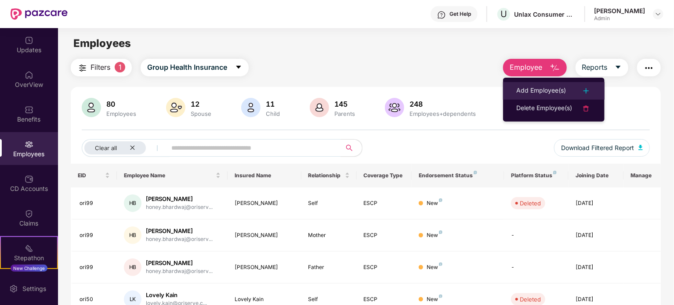
click at [536, 91] on div "Add Employee(s)" at bounding box center [541, 91] width 50 height 11
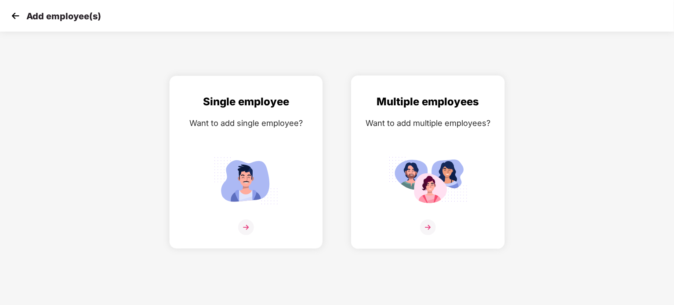
click at [433, 215] on div "Multiple employees Want to add multiple employees?" at bounding box center [427, 170] width 135 height 153
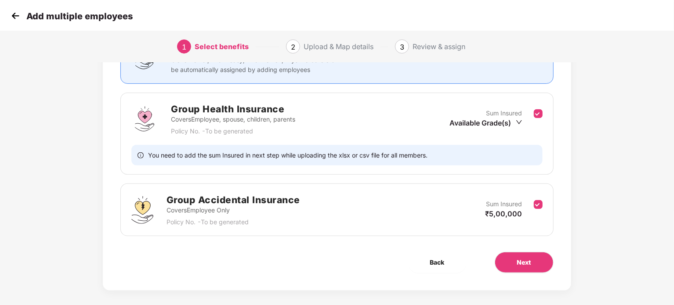
scroll to position [100, 0]
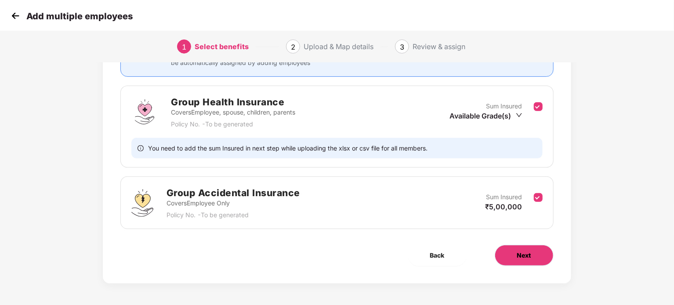
click at [530, 258] on span "Next" at bounding box center [524, 256] width 14 height 10
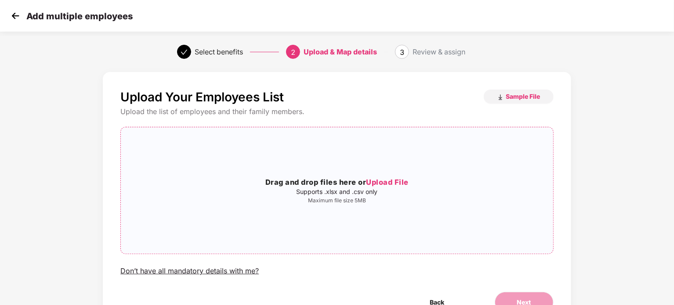
scroll to position [47, 0]
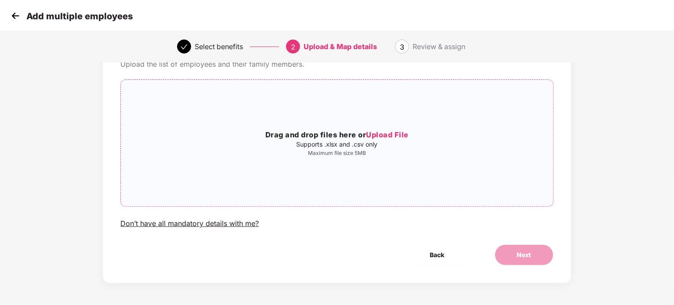
click at [335, 145] on p "Supports .xlsx and .csv only" at bounding box center [337, 144] width 432 height 7
click at [441, 254] on span "Back" at bounding box center [437, 255] width 15 height 10
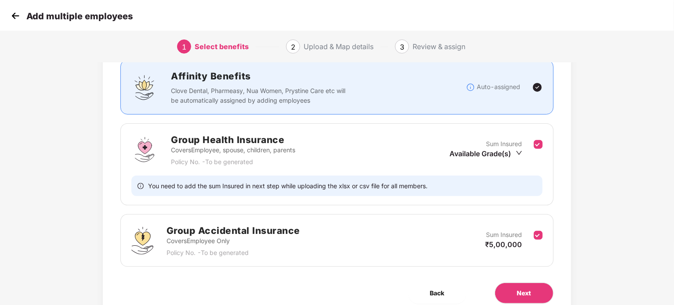
scroll to position [100, 0]
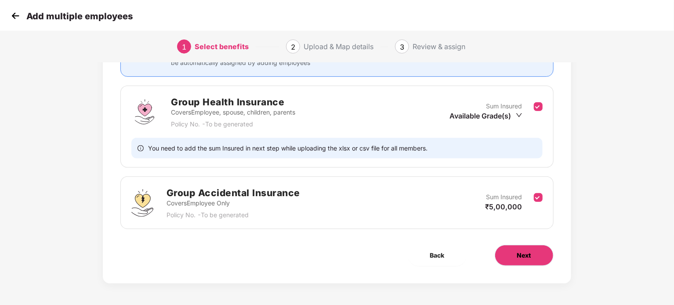
click at [510, 254] on button "Next" at bounding box center [524, 255] width 59 height 21
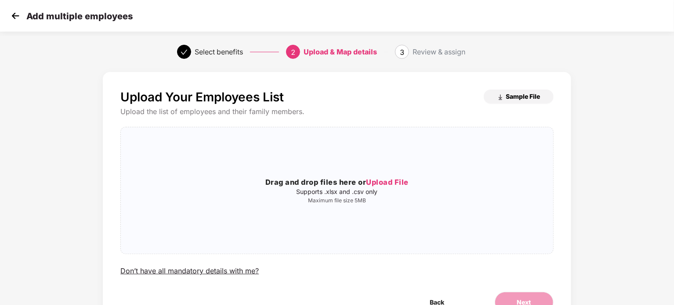
click at [528, 96] on span "Sample File" at bounding box center [523, 96] width 34 height 8
click at [15, 15] on img at bounding box center [15, 15] width 13 height 13
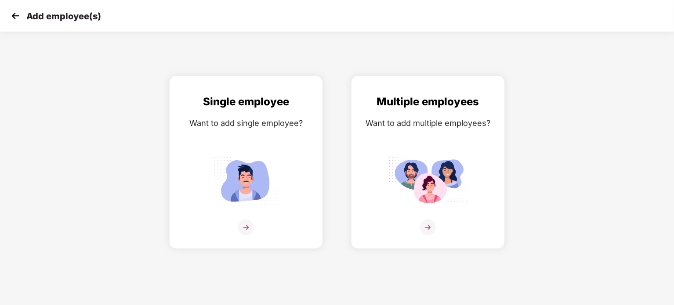
click at [15, 15] on img at bounding box center [15, 15] width 13 height 13
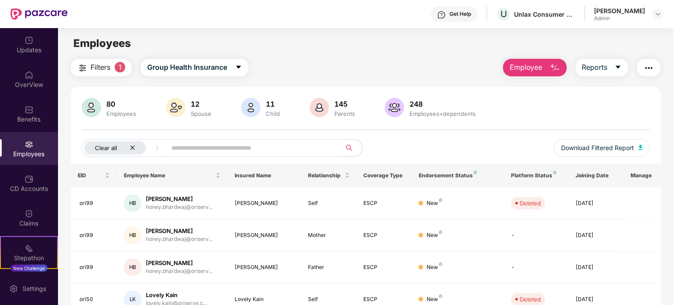
click at [132, 146] on icon "close" at bounding box center [133, 148] width 6 height 6
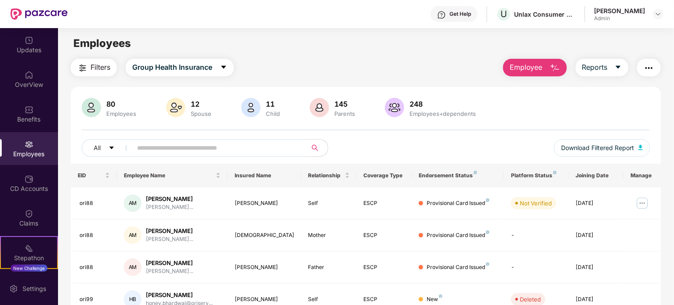
click at [651, 65] on img "button" at bounding box center [649, 68] width 11 height 11
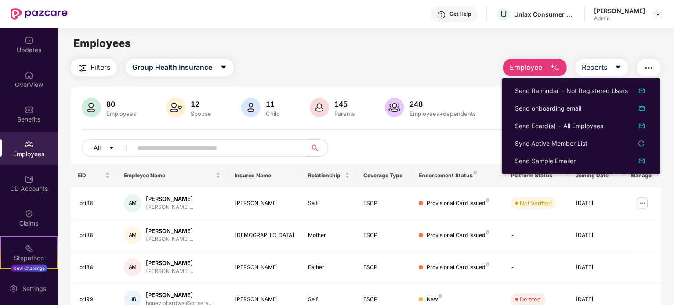
click at [429, 145] on div "All Download Filtered Report" at bounding box center [366, 151] width 568 height 25
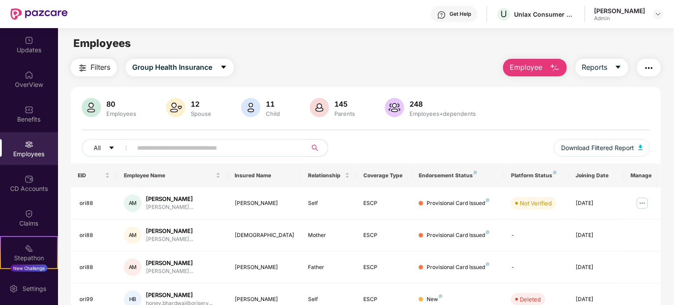
click at [380, 145] on div "All Download Filtered Report" at bounding box center [366, 151] width 568 height 25
click at [650, 66] on img "button" at bounding box center [649, 68] width 11 height 11
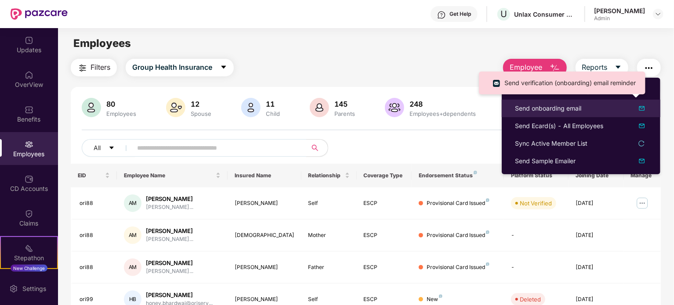
click at [556, 108] on div "Send onboarding email" at bounding box center [548, 109] width 66 height 10
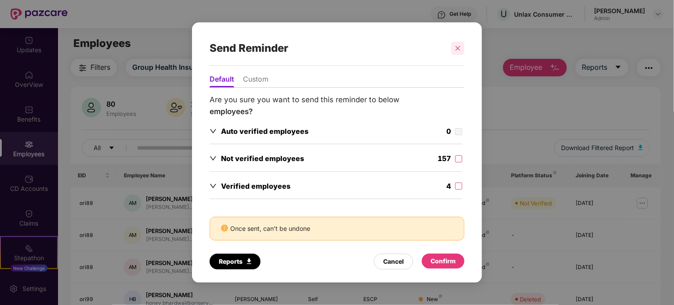
click at [457, 47] on icon "close" at bounding box center [458, 48] width 6 height 6
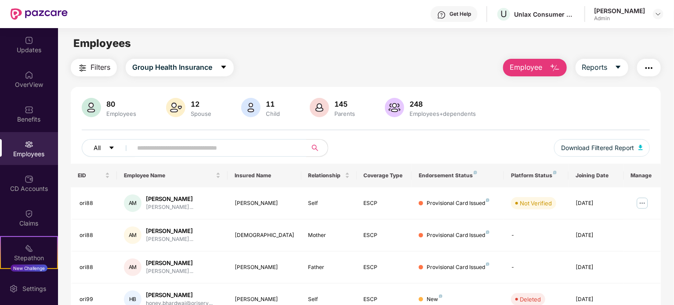
click at [109, 148] on icon "caret-down" at bounding box center [112, 148] width 6 height 6
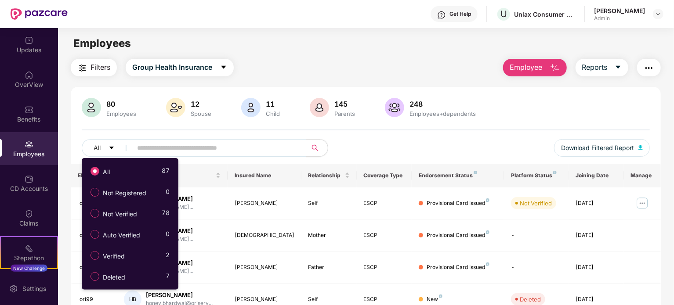
click at [652, 66] on img "button" at bounding box center [649, 68] width 11 height 11
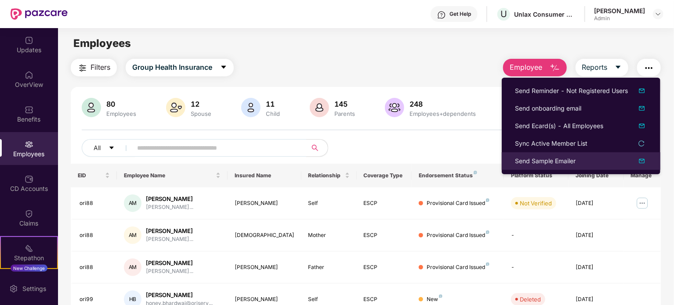
click at [554, 162] on div "Send Sample Emailer" at bounding box center [545, 161] width 61 height 10
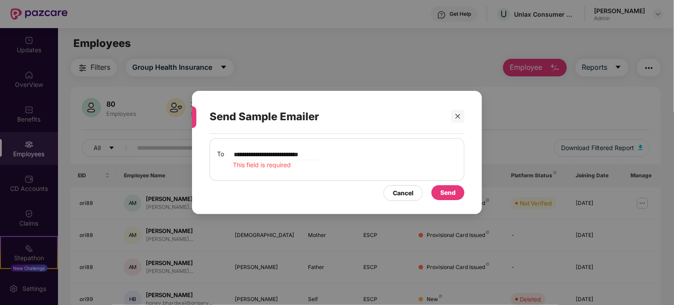
scroll to position [0, 6]
click at [456, 194] on div "Send" at bounding box center [448, 192] width 33 height 15
click at [283, 165] on span "This field is required" at bounding box center [262, 164] width 58 height 7
click at [322, 155] on div "**********" at bounding box center [337, 159] width 240 height 21
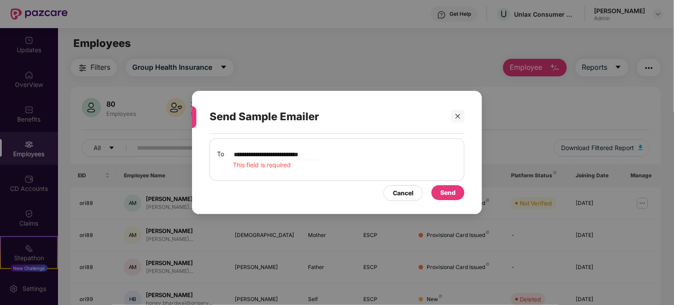
click at [301, 156] on input "**********" at bounding box center [276, 154] width 86 height 11
click at [319, 154] on div "**********" at bounding box center [337, 159] width 240 height 21
click at [314, 154] on input "**********" at bounding box center [276, 154] width 86 height 11
click at [454, 193] on div "Send" at bounding box center [447, 193] width 15 height 10
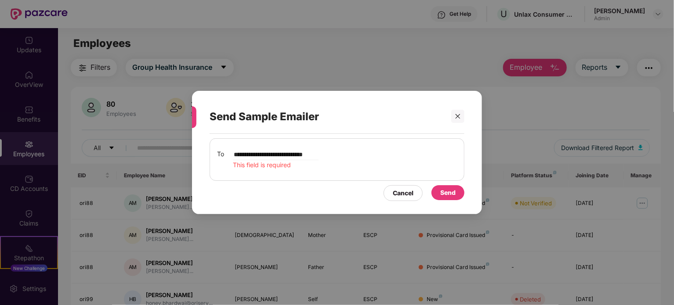
click at [316, 154] on input "**********" at bounding box center [276, 154] width 86 height 11
click at [280, 165] on span "This field is required" at bounding box center [262, 164] width 58 height 7
click at [273, 165] on span "This field is required" at bounding box center [262, 164] width 58 height 7
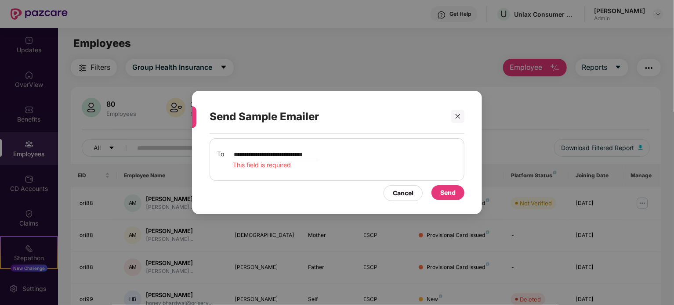
click at [273, 153] on input "**********" at bounding box center [276, 154] width 86 height 11
click at [447, 195] on div "Send" at bounding box center [447, 193] width 15 height 10
click at [250, 155] on input "**********" at bounding box center [276, 154] width 86 height 11
click at [443, 191] on div "Send" at bounding box center [447, 193] width 15 height 10
click at [241, 152] on input "**********" at bounding box center [276, 154] width 86 height 11
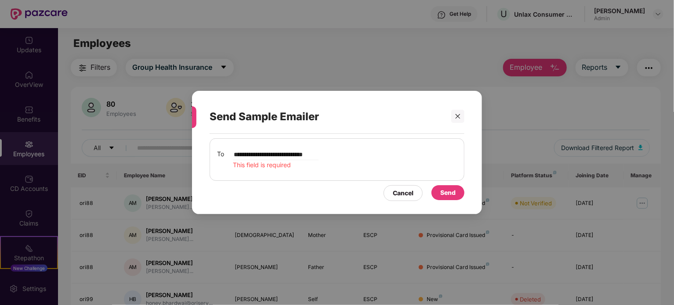
click at [242, 155] on input "**********" at bounding box center [276, 154] width 86 height 11
click at [235, 154] on input "**********" at bounding box center [276, 154] width 86 height 11
click at [253, 154] on input "**********" at bounding box center [276, 154] width 86 height 11
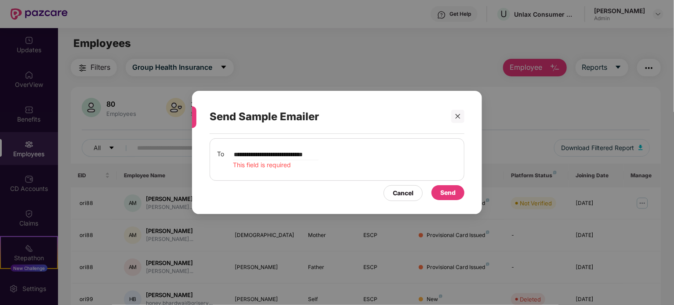
click at [309, 153] on input "**********" at bounding box center [276, 154] width 86 height 11
click at [313, 155] on input "**********" at bounding box center [276, 154] width 86 height 11
type input "**********"
click at [444, 191] on div "Send" at bounding box center [447, 193] width 15 height 10
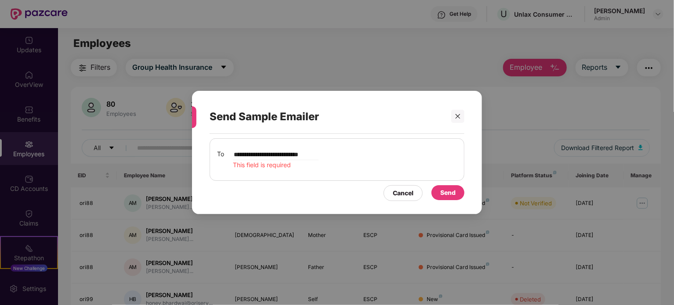
scroll to position [0, 0]
click at [236, 155] on input "**********" at bounding box center [276, 154] width 86 height 11
click at [243, 155] on input "**********" at bounding box center [276, 154] width 86 height 11
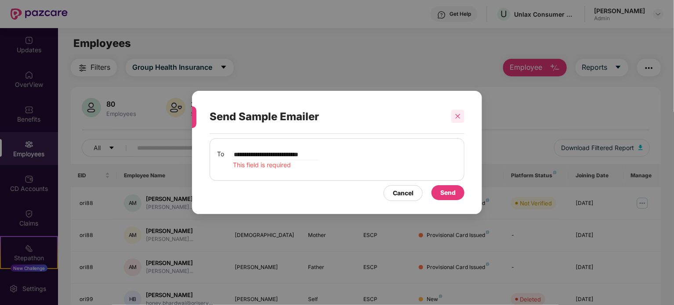
click at [458, 116] on icon "close" at bounding box center [458, 116] width 5 height 5
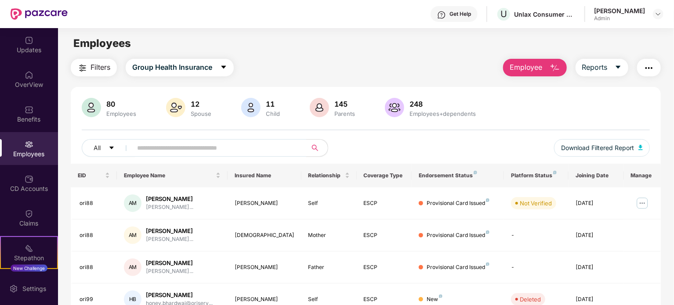
click at [649, 72] on img "button" at bounding box center [649, 68] width 11 height 11
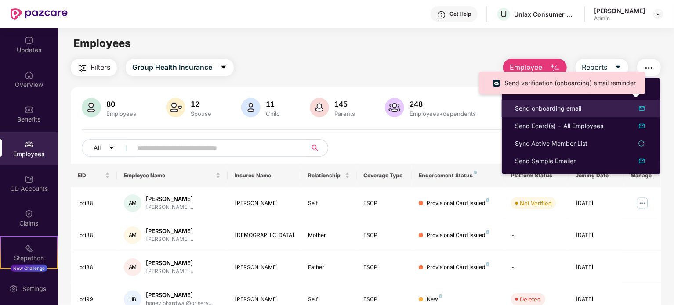
click at [554, 112] on div "Send onboarding email" at bounding box center [548, 109] width 66 height 10
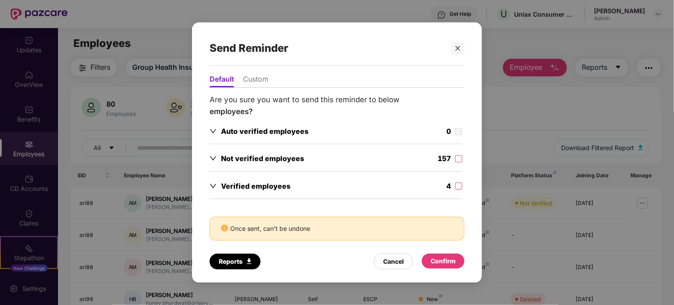
click at [214, 186] on icon "down" at bounding box center [213, 186] width 7 height 7
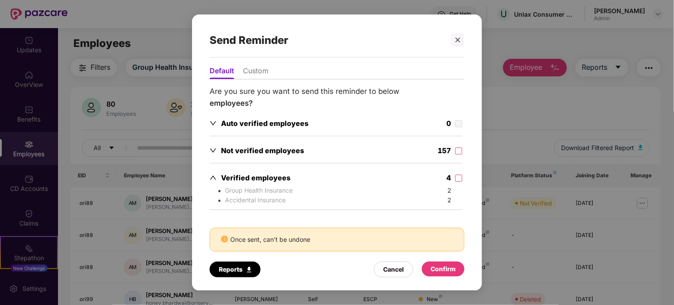
click at [214, 124] on icon "down" at bounding box center [213, 123] width 6 height 4
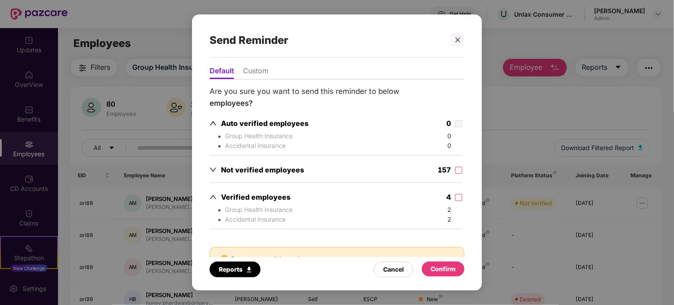
click at [257, 72] on li "Custom" at bounding box center [255, 72] width 25 height 13
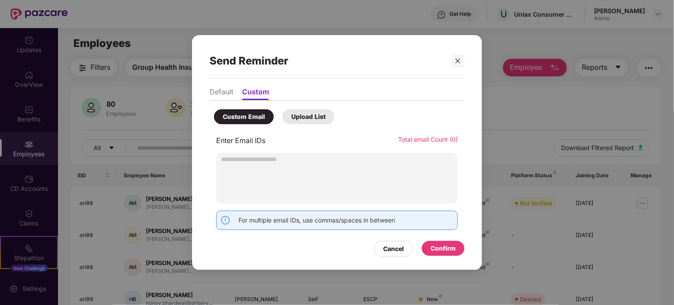
paste input "**********"
click at [447, 252] on div "Confirm" at bounding box center [443, 249] width 25 height 10
click at [318, 161] on input "**********" at bounding box center [337, 159] width 242 height 13
click at [443, 245] on div "Confirm" at bounding box center [443, 249] width 25 height 10
click at [445, 249] on div "Confirm" at bounding box center [443, 249] width 25 height 10
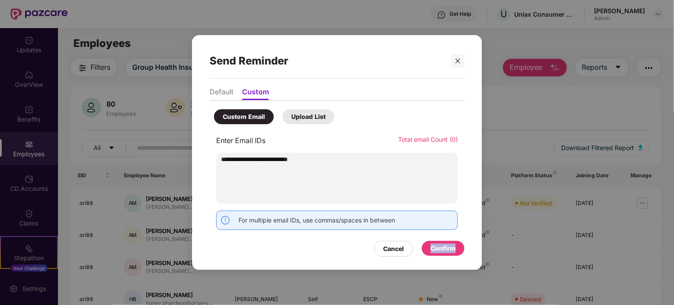
click at [445, 249] on div "Confirm" at bounding box center [443, 249] width 25 height 10
click at [357, 177] on div "**********" at bounding box center [337, 178] width 242 height 51
click at [447, 252] on div "Confirm" at bounding box center [443, 249] width 25 height 10
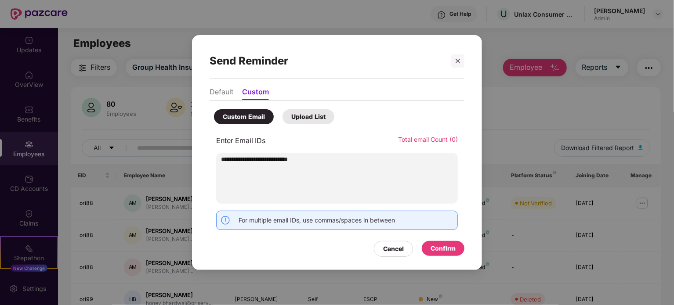
click at [327, 160] on input "**********" at bounding box center [337, 159] width 242 height 13
click at [440, 247] on div "Confirm" at bounding box center [443, 249] width 25 height 10
click at [450, 253] on div "Confirm" at bounding box center [443, 249] width 25 height 10
click at [325, 161] on input "**********" at bounding box center [337, 159] width 242 height 13
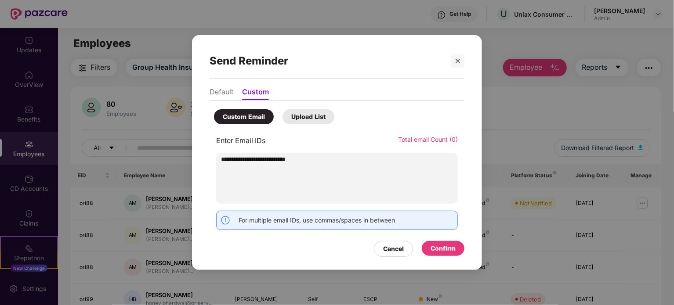
type input "**********"
click at [447, 251] on div "Confirm" at bounding box center [443, 249] width 25 height 10
click at [322, 154] on input "**********" at bounding box center [337, 159] width 242 height 13
click at [308, 111] on div "Upload List" at bounding box center [309, 116] width 52 height 15
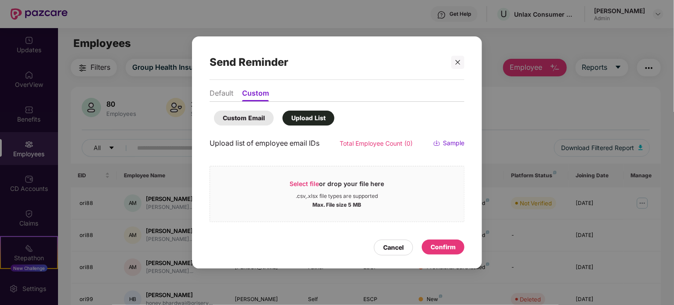
click at [250, 119] on div "Custom Email" at bounding box center [244, 118] width 42 height 10
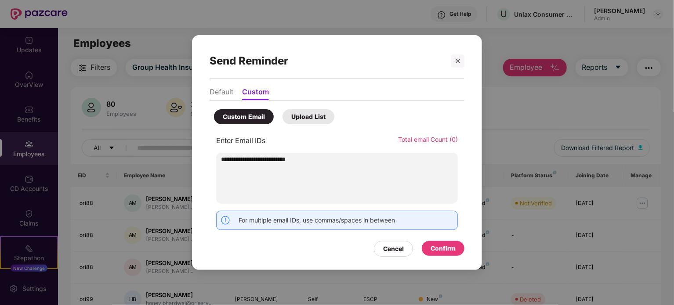
click at [279, 158] on input "**********" at bounding box center [337, 159] width 242 height 13
type input "**********"
click at [253, 160] on input "**********" at bounding box center [337, 159] width 242 height 13
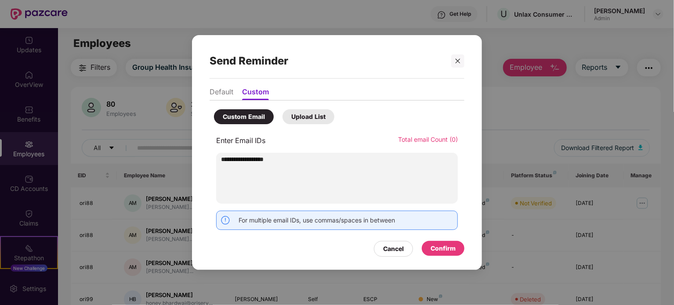
click at [253, 160] on input "**********" at bounding box center [337, 159] width 242 height 13
click at [326, 161] on icon at bounding box center [328, 162] width 4 height 4
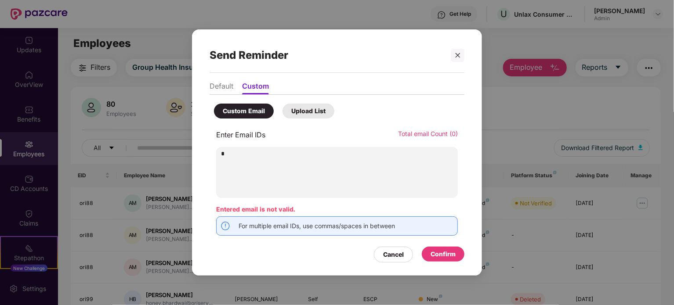
click at [275, 158] on input "text" at bounding box center [337, 153] width 242 height 13
paste input "**********"
type input "**********"
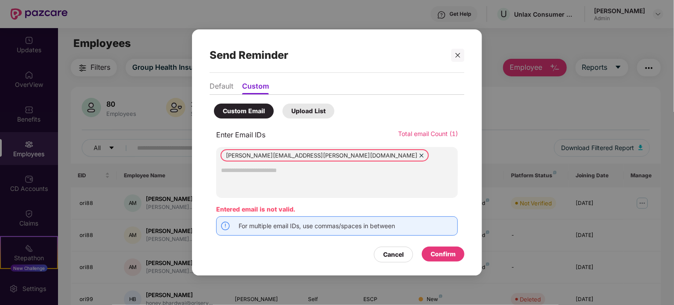
click at [445, 257] on div "Confirm" at bounding box center [443, 255] width 25 height 10
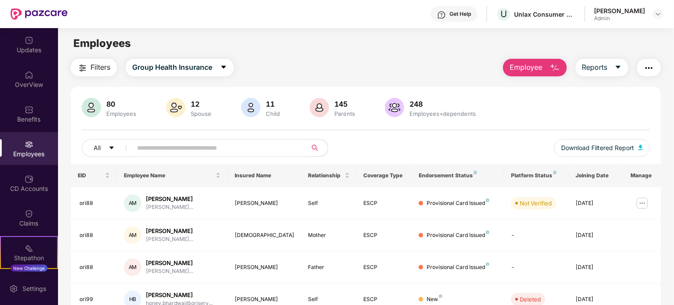
click at [647, 68] on img "button" at bounding box center [649, 68] width 11 height 11
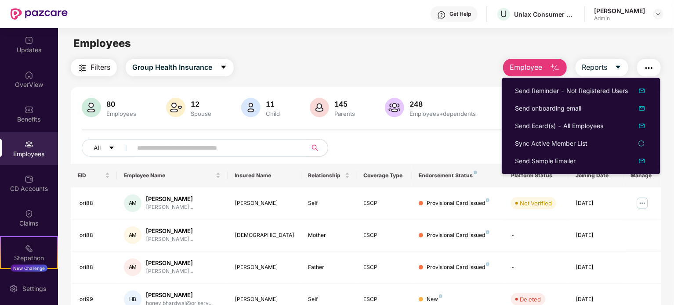
click at [443, 134] on div "80 Employees 12 Spouse 11 Child 145 Parents 248 Employees+dependents All Downlo…" at bounding box center [366, 131] width 590 height 66
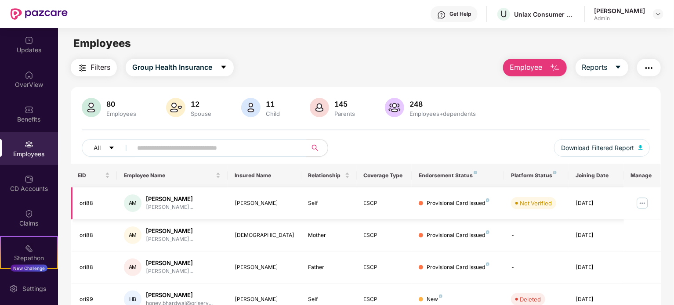
click at [642, 202] on img at bounding box center [642, 203] width 14 height 14
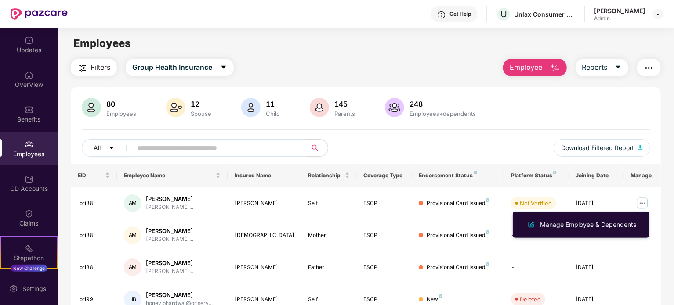
click at [465, 156] on div "All Download Filtered Report" at bounding box center [366, 151] width 568 height 25
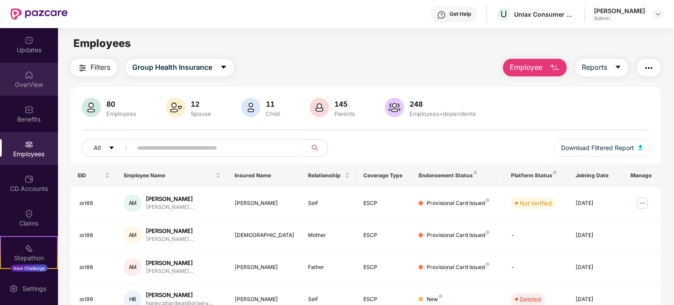
click at [33, 80] on div "OverView" at bounding box center [29, 84] width 58 height 9
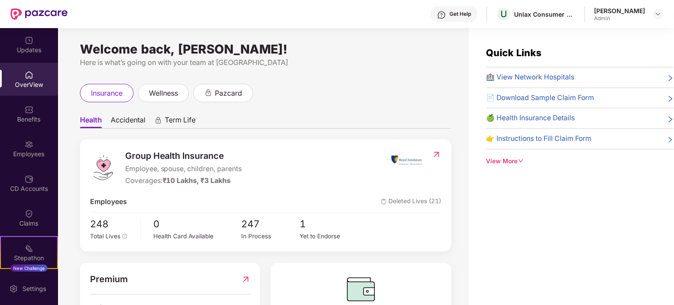
click at [434, 154] on img at bounding box center [436, 154] width 9 height 9
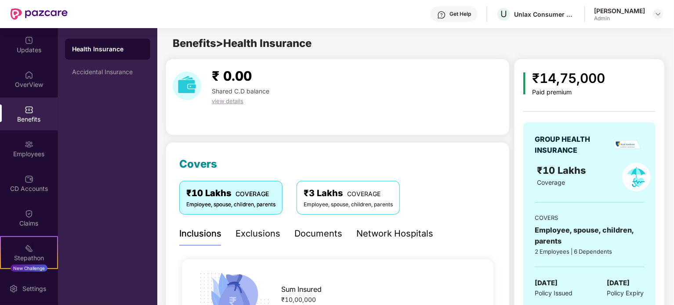
click at [232, 101] on span "view details" at bounding box center [228, 101] width 32 height 7
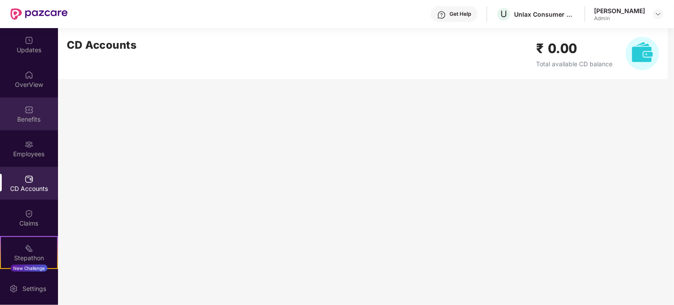
click at [31, 118] on div "Benefits" at bounding box center [29, 119] width 58 height 9
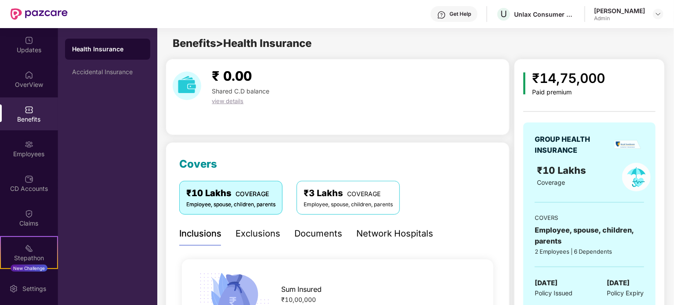
click at [109, 52] on div "Health Insurance" at bounding box center [107, 49] width 71 height 9
click at [103, 75] on div "Accidental Insurance" at bounding box center [107, 72] width 71 height 7
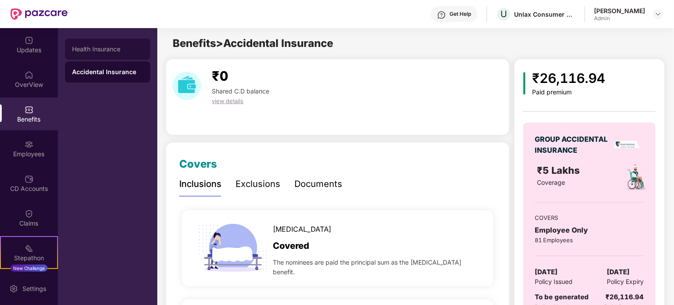
click at [116, 49] on div "Health Insurance" at bounding box center [107, 49] width 71 height 7
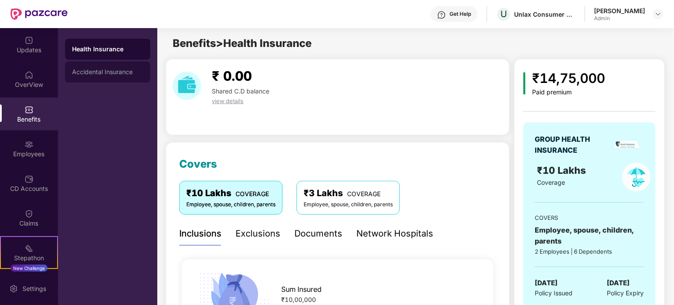
click at [113, 73] on div "Accidental Insurance" at bounding box center [107, 72] width 71 height 7
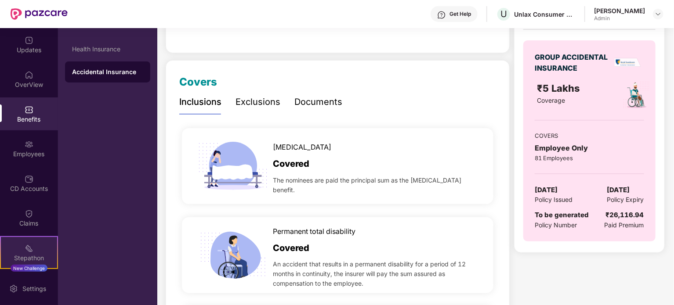
scroll to position [132, 0]
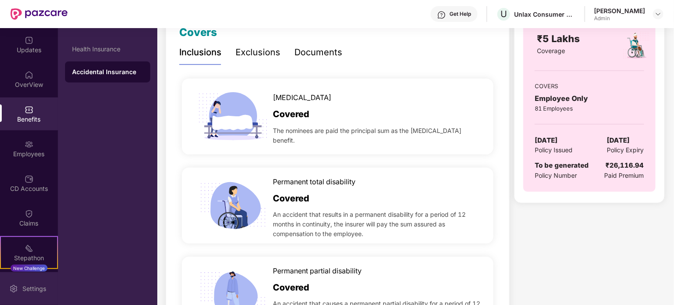
click at [31, 288] on div "Settings" at bounding box center [34, 289] width 29 height 9
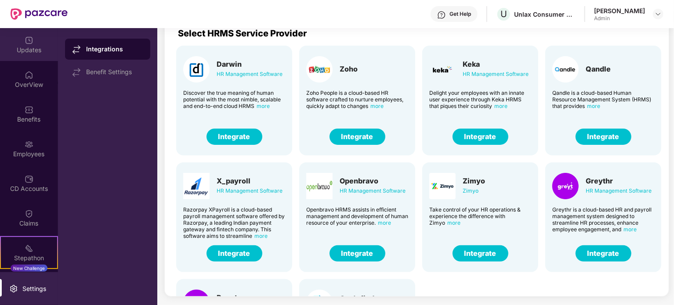
click at [29, 39] on img at bounding box center [29, 40] width 9 height 9
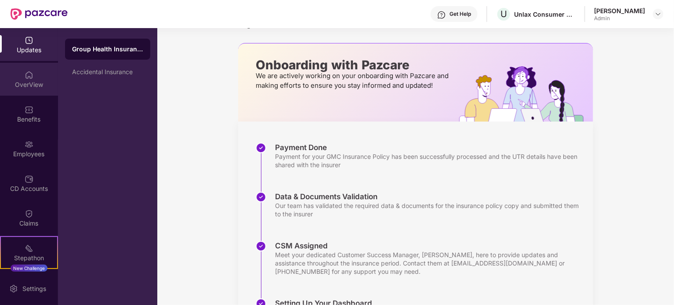
click at [37, 84] on div "OverView" at bounding box center [29, 84] width 58 height 9
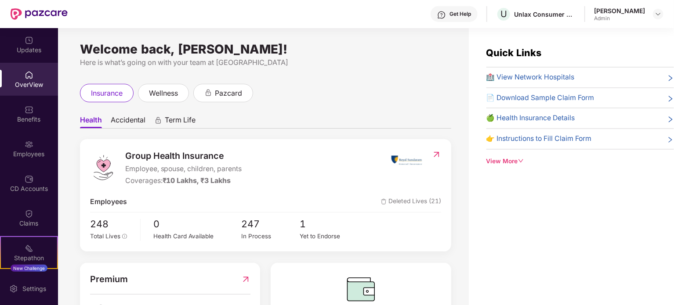
click at [128, 117] on span "Accidental" at bounding box center [128, 122] width 35 height 13
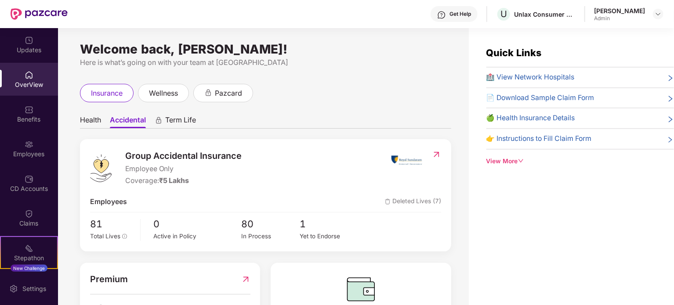
click at [178, 122] on span "Term Life" at bounding box center [180, 122] width 31 height 13
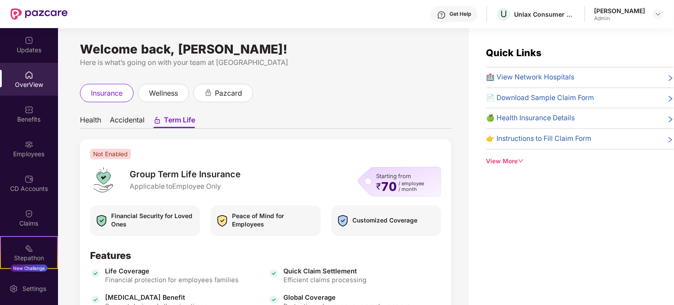
click at [564, 119] on span "🍏 Health Insurance Details" at bounding box center [530, 118] width 89 height 11
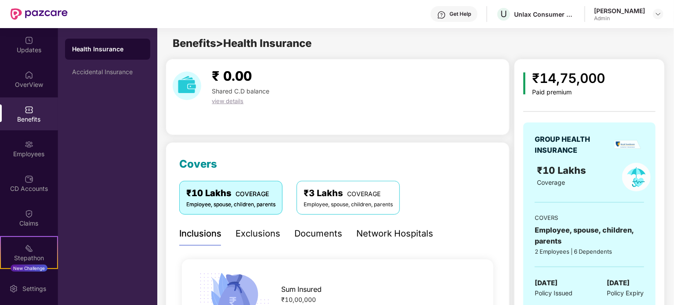
click at [255, 231] on div "Exclusions" at bounding box center [258, 234] width 45 height 14
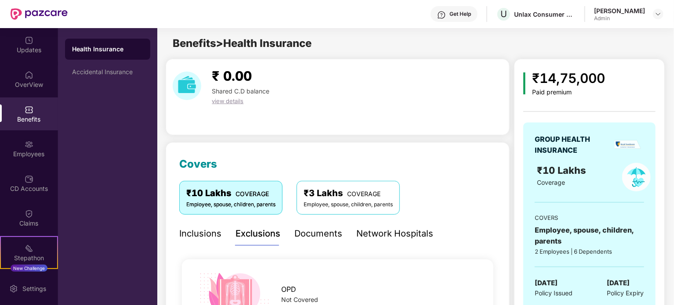
click at [316, 237] on div "Documents" at bounding box center [318, 234] width 48 height 14
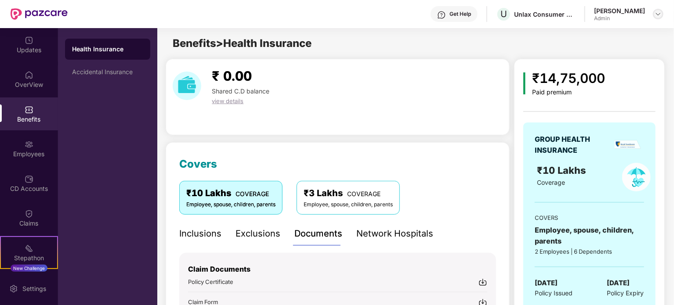
click at [656, 13] on img at bounding box center [658, 14] width 7 height 7
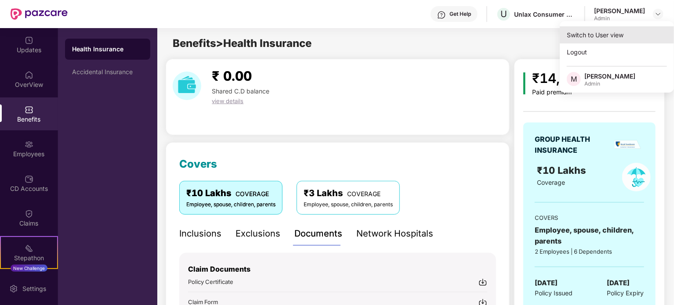
click at [613, 37] on div "Switch to User view" at bounding box center [617, 34] width 114 height 17
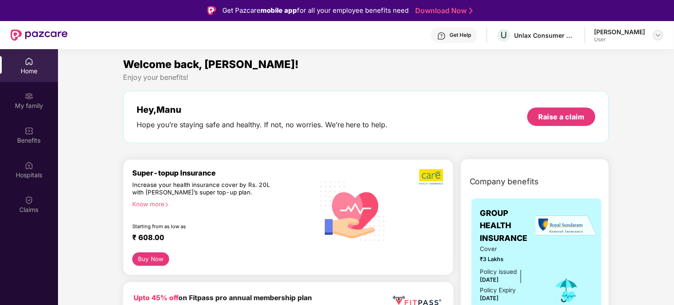
click at [655, 33] on img at bounding box center [658, 35] width 7 height 7
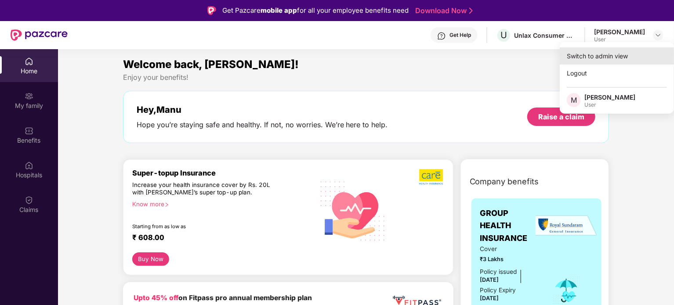
click at [595, 57] on div "Switch to admin view" at bounding box center [617, 55] width 114 height 17
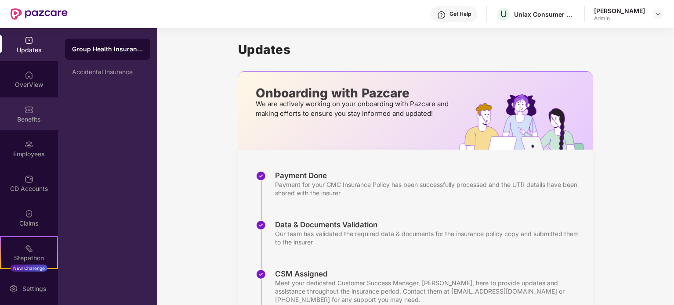
click at [18, 114] on div "Benefits" at bounding box center [29, 114] width 58 height 33
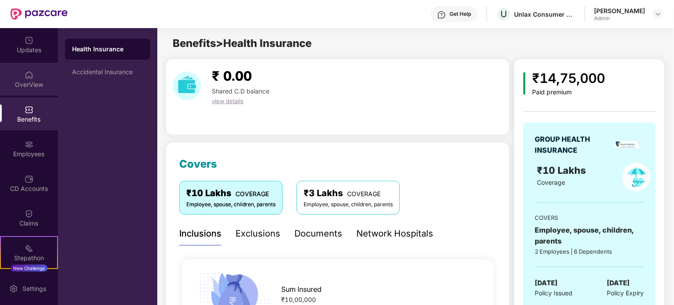
click at [37, 79] on div "OverView" at bounding box center [29, 79] width 58 height 33
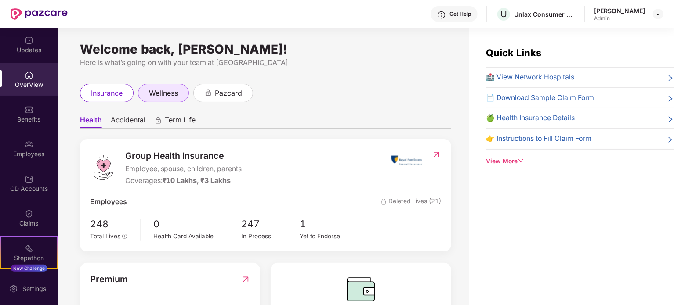
click at [164, 94] on span "wellness" at bounding box center [163, 93] width 29 height 11
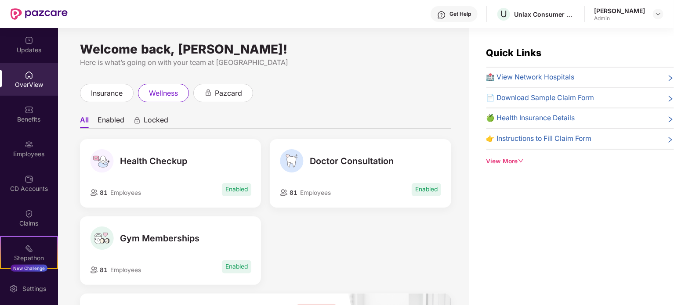
scroll to position [88, 0]
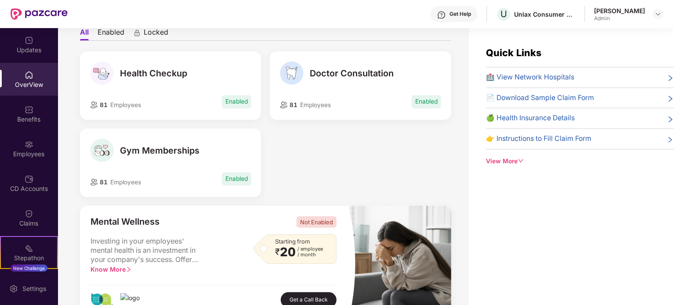
click at [236, 105] on span "Enabled" at bounding box center [236, 101] width 29 height 13
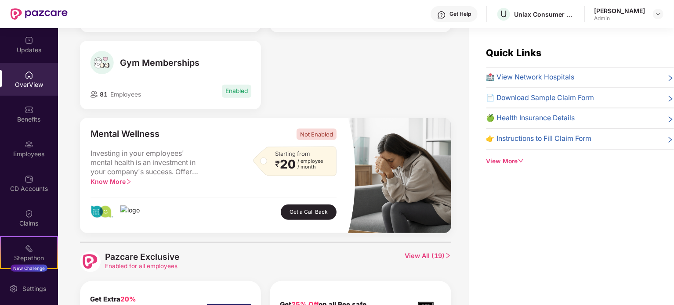
scroll to position [0, 0]
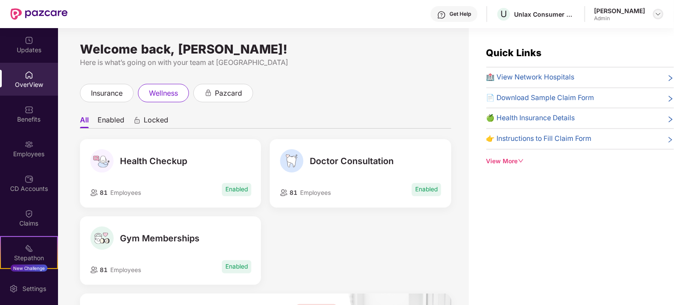
click at [657, 11] on img at bounding box center [658, 14] width 7 height 7
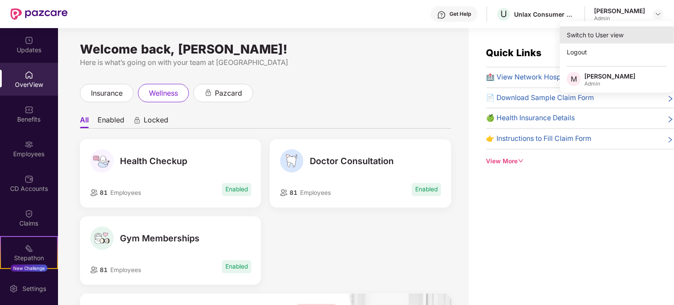
click at [595, 38] on div "Switch to User view" at bounding box center [617, 34] width 114 height 17
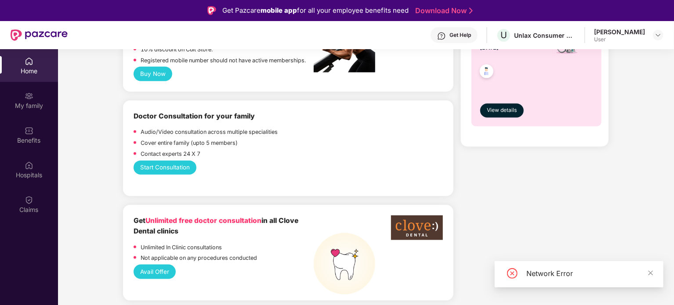
scroll to position [439, 0]
click at [183, 171] on button "Start Consultation" at bounding box center [165, 167] width 63 height 14
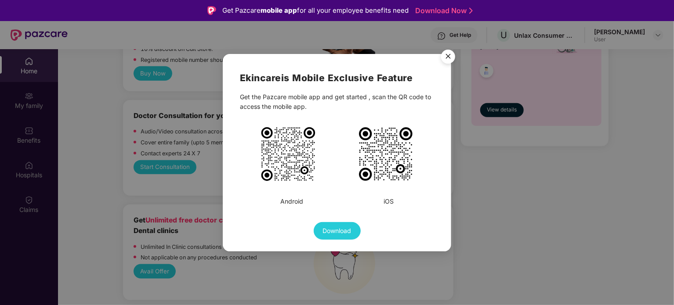
click at [449, 58] on img "Close" at bounding box center [448, 58] width 25 height 25
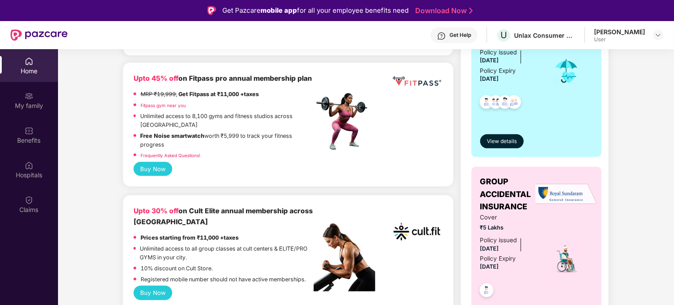
scroll to position [0, 0]
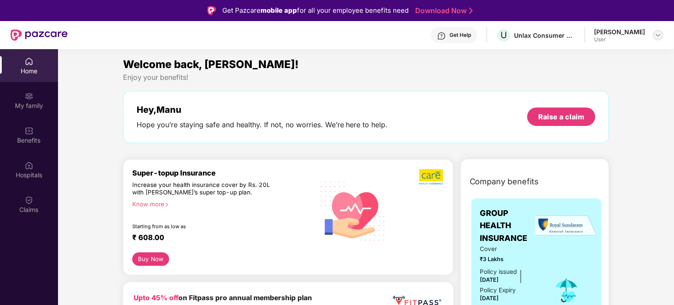
click at [653, 35] on div at bounding box center [658, 35] width 11 height 11
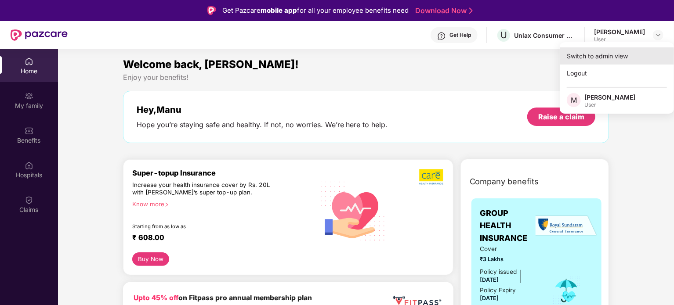
click at [594, 57] on div "Switch to admin view" at bounding box center [617, 55] width 114 height 17
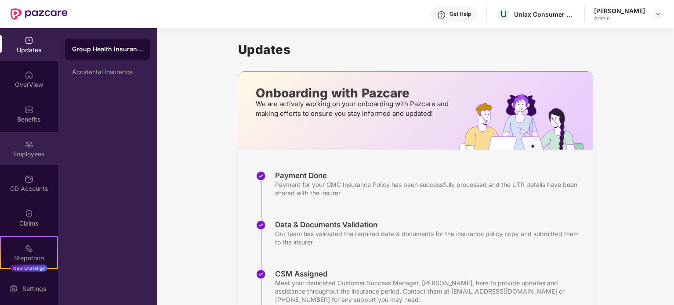
click at [31, 150] on div "Employees" at bounding box center [29, 154] width 58 height 9
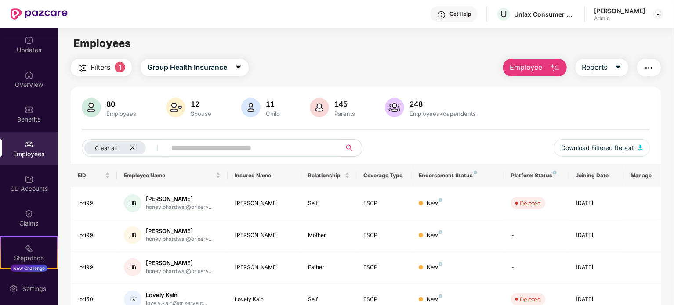
click at [519, 67] on span "Employee" at bounding box center [526, 67] width 33 height 11
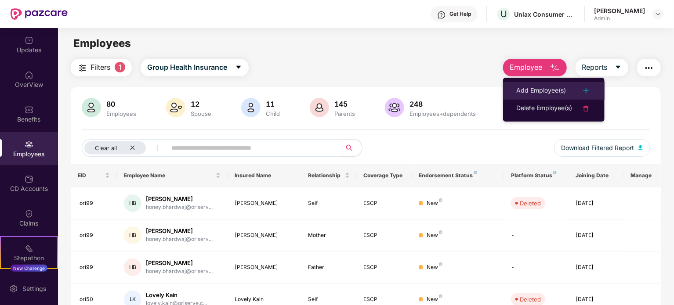
click at [533, 91] on div "Add Employee(s)" at bounding box center [541, 91] width 50 height 11
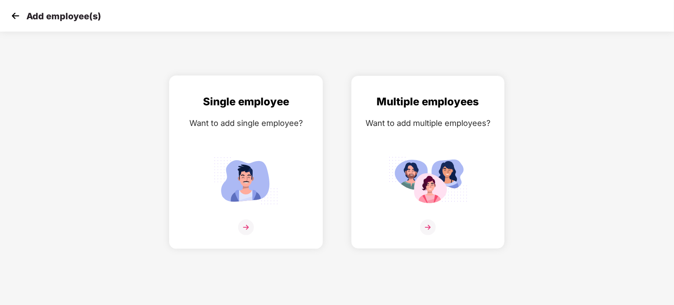
click at [239, 179] on img at bounding box center [246, 180] width 79 height 55
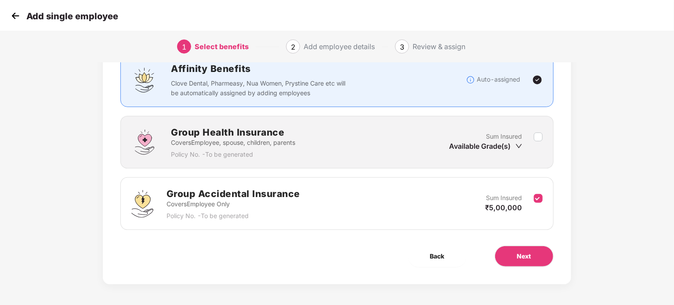
scroll to position [70, 0]
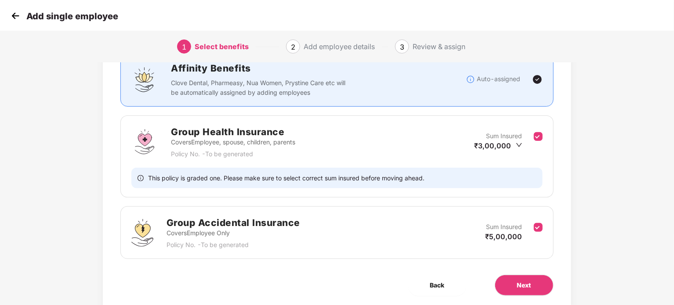
click at [584, 168] on div "Benefits 2 / 2 Selected Affinity Benefits Clove Dental, Pharmeasy, Nua Women, P…" at bounding box center [337, 166] width 562 height 338
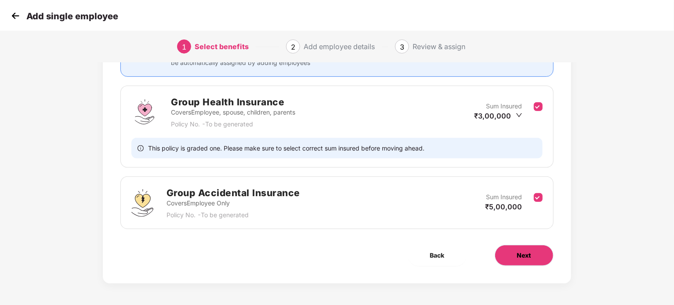
click at [541, 251] on button "Next" at bounding box center [524, 255] width 59 height 21
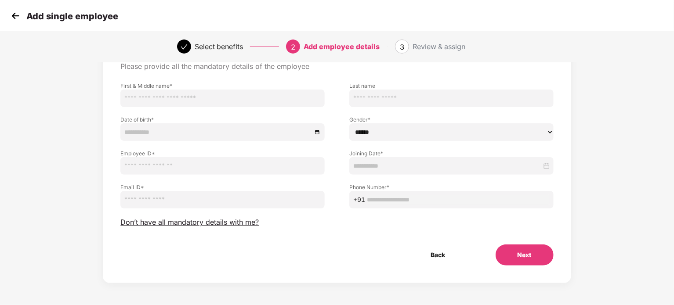
scroll to position [0, 0]
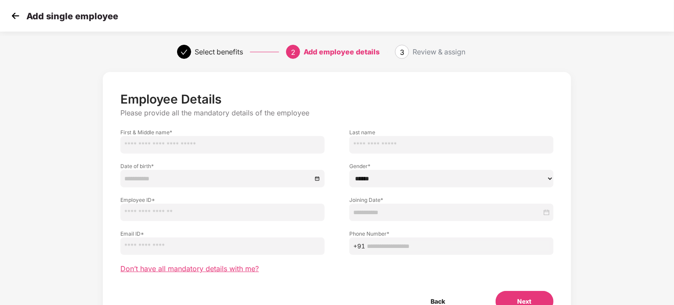
click at [230, 269] on span "Don’t have all mandatory details with me?" at bounding box center [189, 269] width 138 height 9
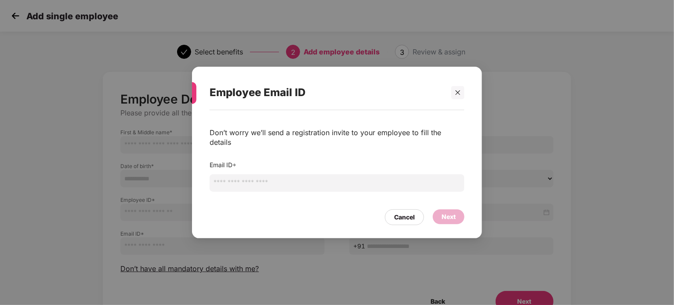
click at [261, 178] on input "email" at bounding box center [337, 183] width 255 height 18
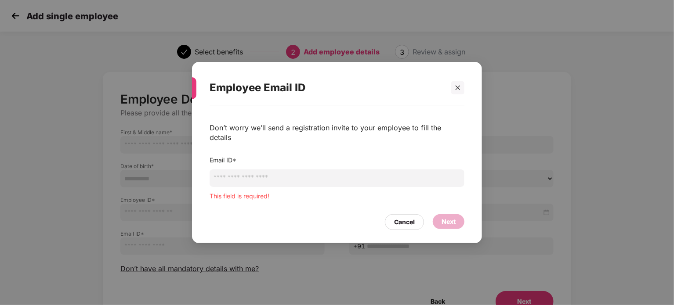
click at [285, 174] on input "email" at bounding box center [337, 179] width 255 height 18
click at [459, 91] on icon "close" at bounding box center [458, 88] width 6 height 6
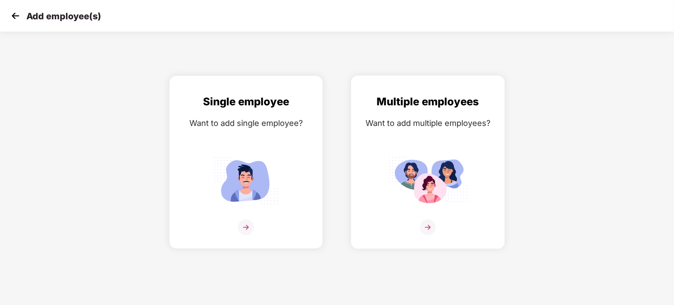
click at [448, 166] on img at bounding box center [427, 180] width 79 height 55
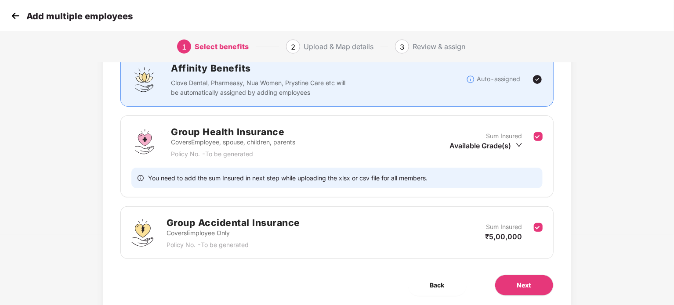
scroll to position [88, 0]
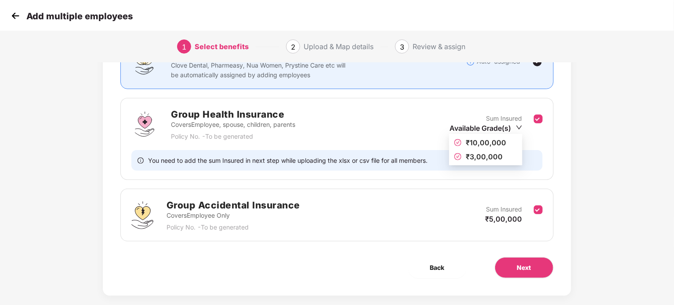
click at [520, 129] on icon "down" at bounding box center [519, 127] width 7 height 7
click at [519, 129] on icon "down" at bounding box center [519, 127] width 7 height 7
click at [482, 152] on span "₹3,00,000" at bounding box center [484, 156] width 37 height 9
click at [561, 138] on div "Benefits 2 / 2 Selected Affinity Benefits Clove Dental, Pharmeasy, Nua Women, P…" at bounding box center [337, 140] width 468 height 312
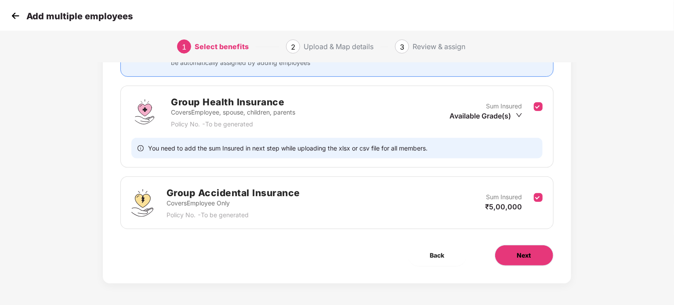
click at [524, 258] on span "Next" at bounding box center [524, 256] width 14 height 10
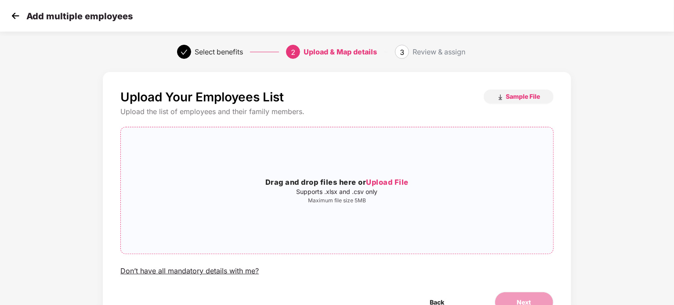
click at [326, 180] on h3 "Drag and drop files here or Upload File" at bounding box center [337, 182] width 432 height 11
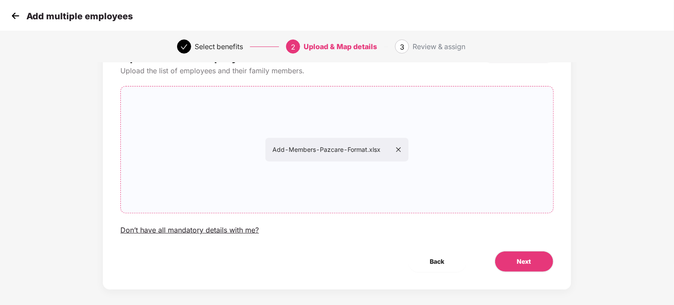
scroll to position [47, 0]
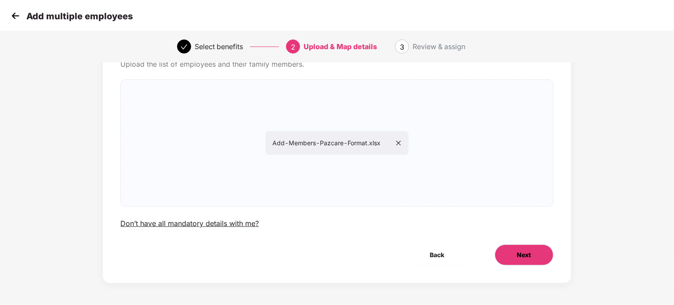
click at [523, 254] on span "Next" at bounding box center [524, 255] width 14 height 10
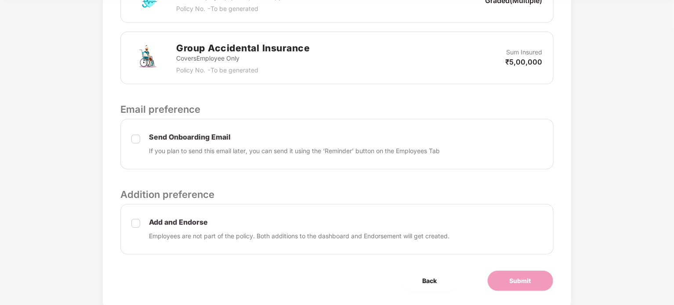
scroll to position [308, 0]
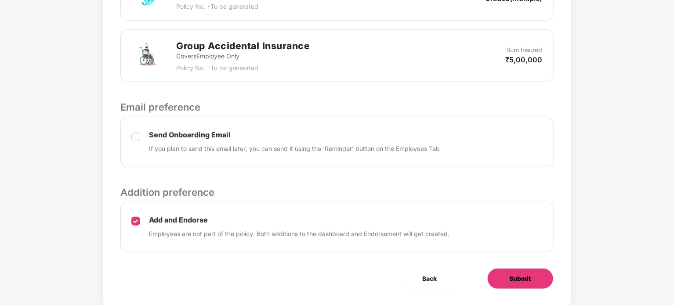
click at [519, 275] on span "Submit" at bounding box center [521, 279] width 22 height 10
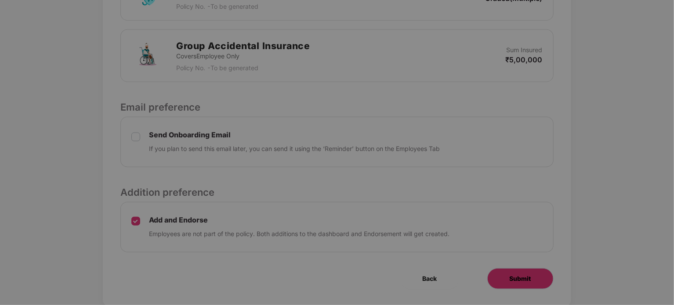
scroll to position [0, 0]
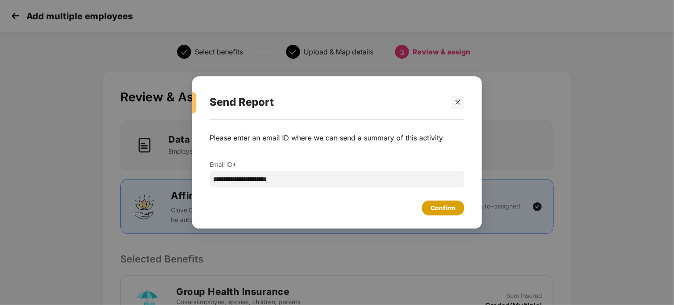
click at [445, 207] on div "Confirm" at bounding box center [443, 208] width 25 height 10
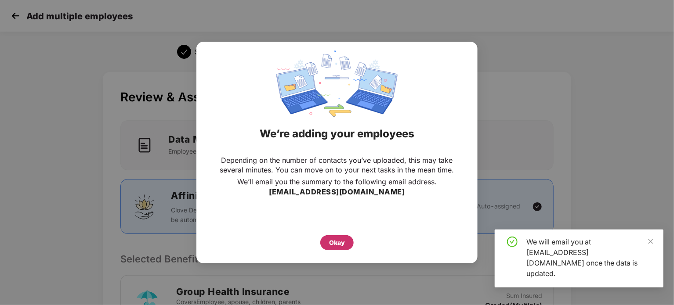
click at [339, 242] on div "Okay" at bounding box center [337, 243] width 16 height 10
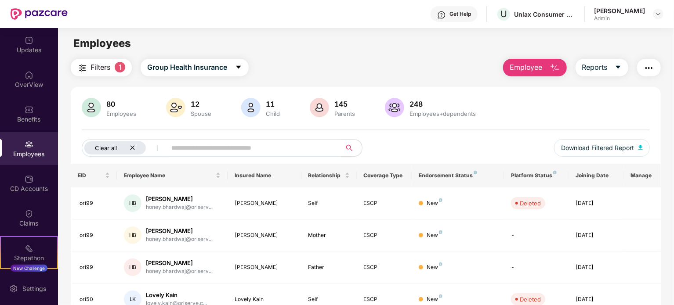
click at [134, 149] on icon "close" at bounding box center [132, 148] width 4 height 4
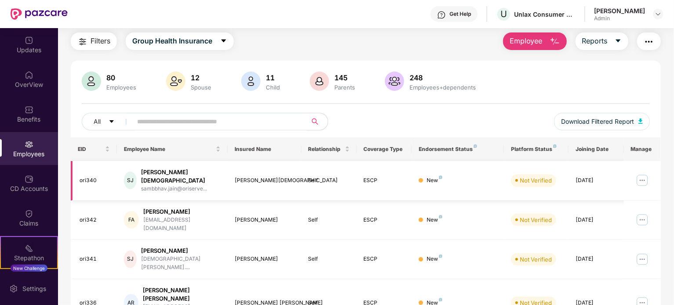
scroll to position [44, 0]
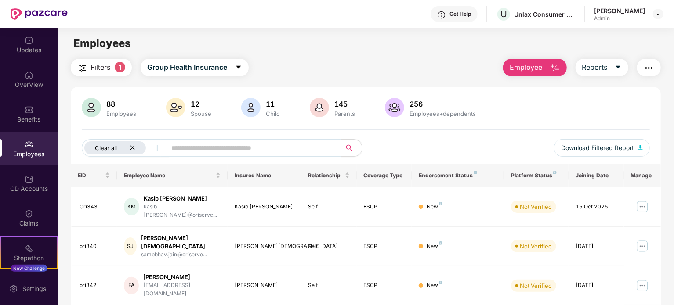
click at [133, 147] on icon "close" at bounding box center [133, 148] width 6 height 6
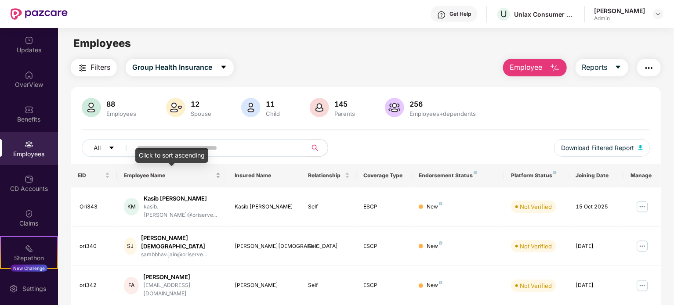
click at [218, 173] on div "Employee Name" at bounding box center [172, 175] width 97 height 8
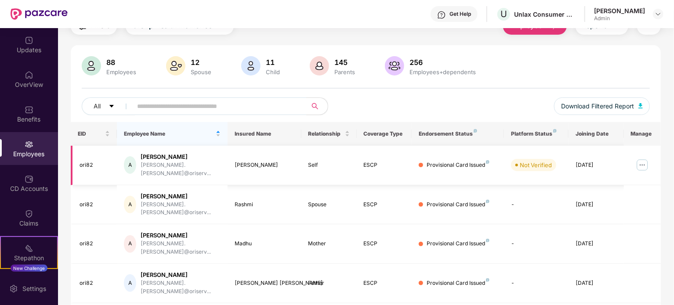
scroll to position [44, 0]
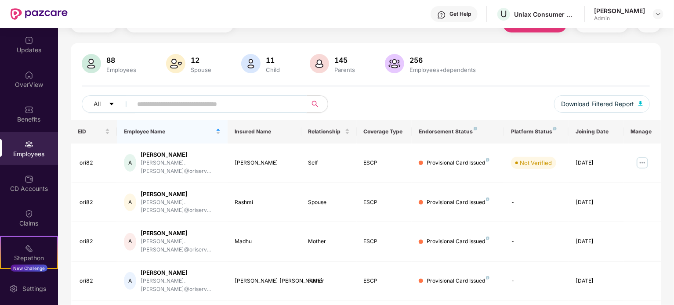
click at [186, 105] on input "text" at bounding box center [216, 104] width 158 height 13
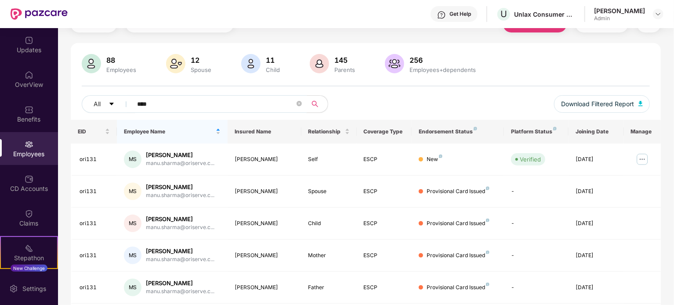
click at [145, 105] on input "****" at bounding box center [216, 104] width 158 height 13
click at [144, 105] on input "****" at bounding box center [216, 104] width 158 height 13
type input "***"
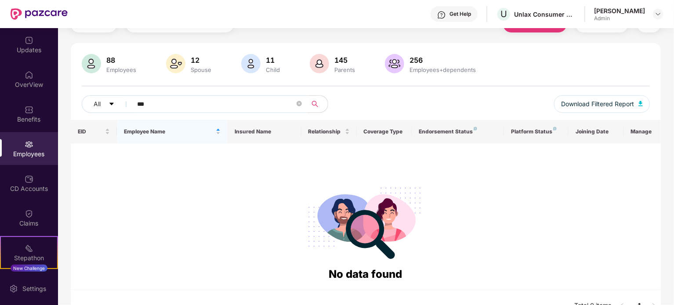
click at [142, 103] on input "***" at bounding box center [216, 104] width 158 height 13
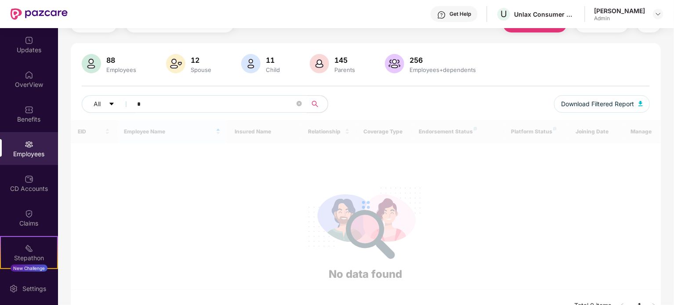
click at [349, 102] on div "All" at bounding box center [224, 104] width 284 height 18
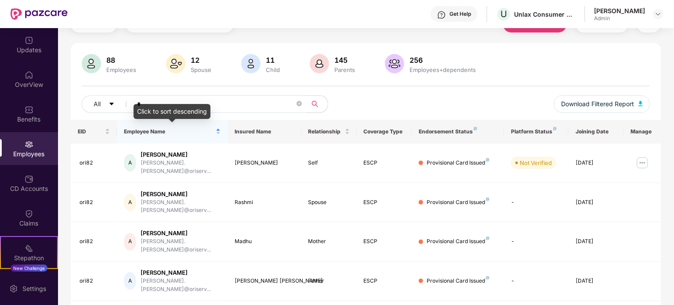
click at [166, 107] on div "Click to sort descending" at bounding box center [172, 111] width 77 height 15
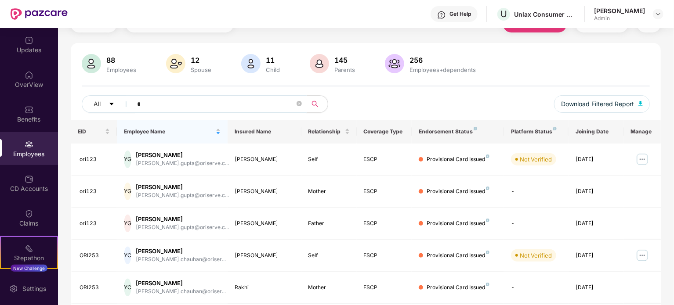
click at [158, 105] on input "text" at bounding box center [216, 104] width 158 height 13
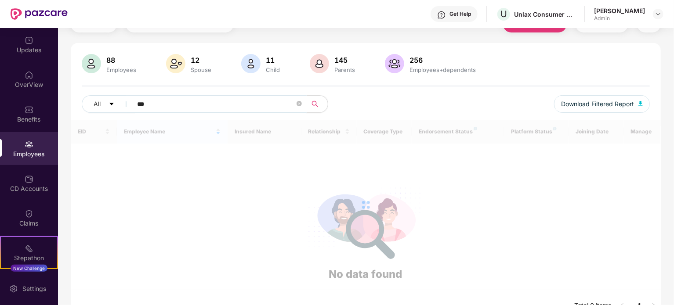
type input "*"
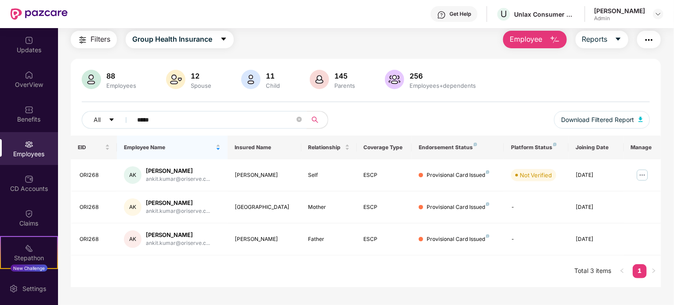
scroll to position [28, 0]
click at [145, 118] on input "****" at bounding box center [216, 119] width 158 height 13
paste input "**"
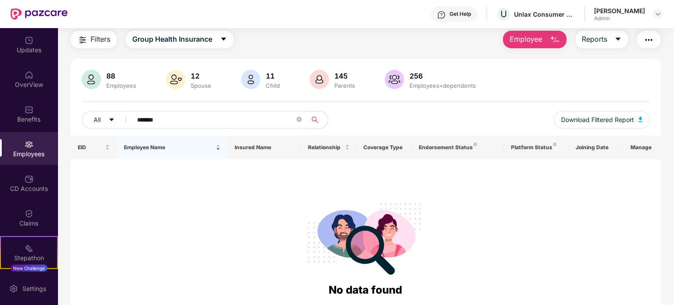
scroll to position [44, 0]
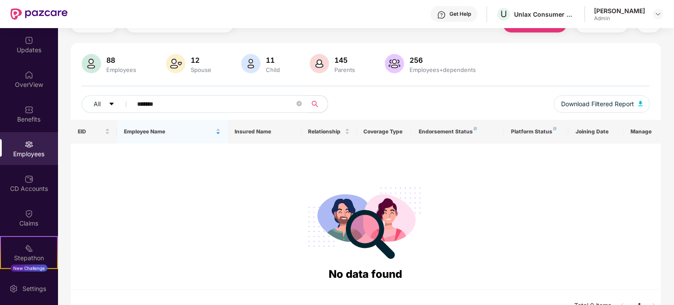
click at [148, 105] on input "******" at bounding box center [216, 104] width 158 height 13
paste input "text"
click at [148, 100] on input "******" at bounding box center [216, 104] width 158 height 13
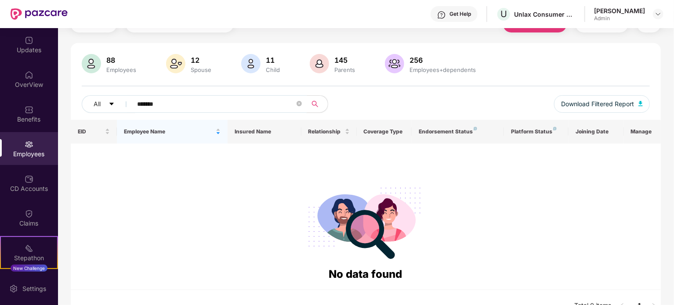
click at [148, 100] on input "******" at bounding box center [216, 104] width 158 height 13
paste input "text"
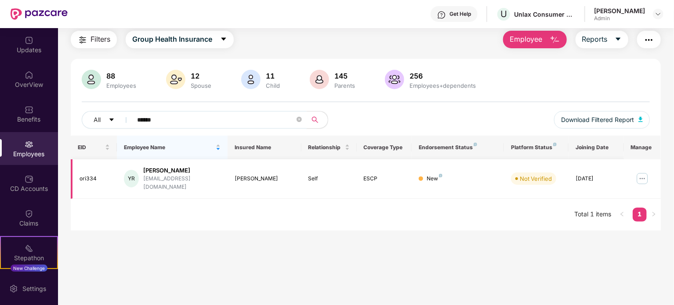
scroll to position [28, 0]
click at [148, 120] on input "******" at bounding box center [216, 119] width 158 height 13
paste input "text"
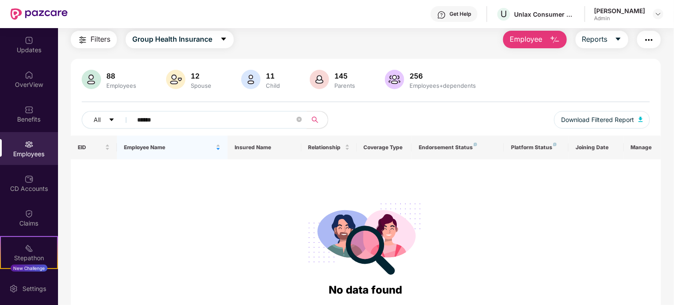
scroll to position [44, 0]
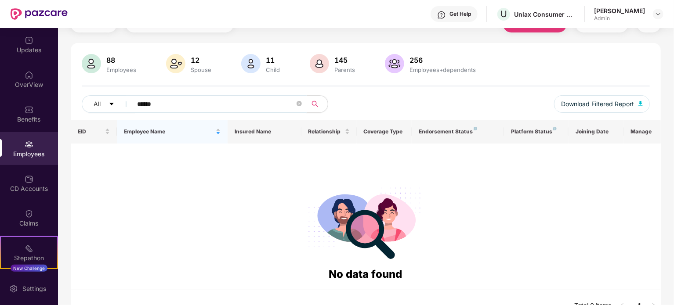
type input "******"
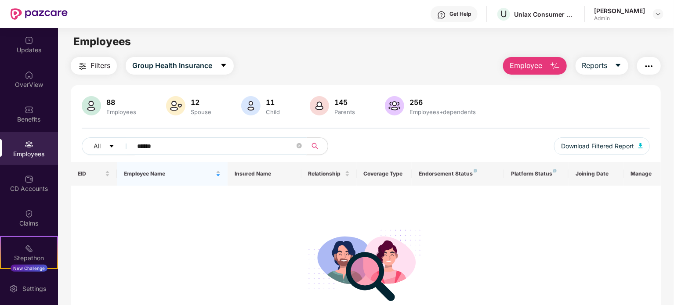
scroll to position [0, 0]
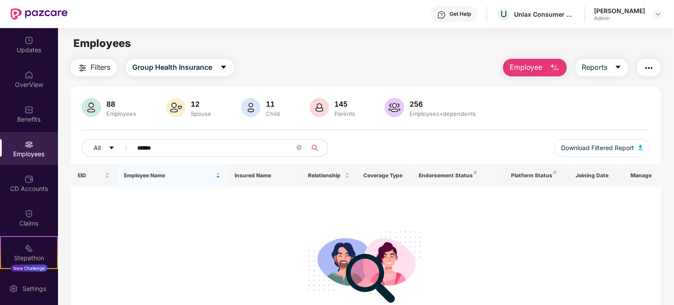
click at [532, 69] on span "Employee" at bounding box center [526, 67] width 33 height 11
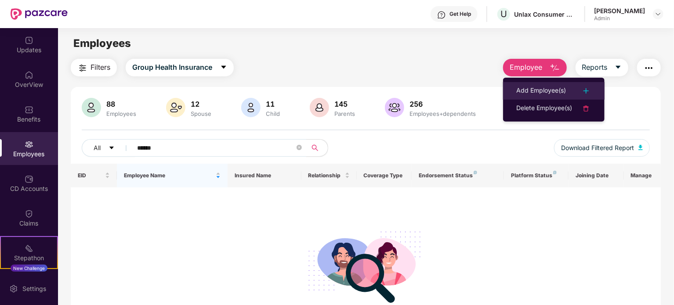
click at [531, 93] on div "Add Employee(s)" at bounding box center [541, 91] width 50 height 11
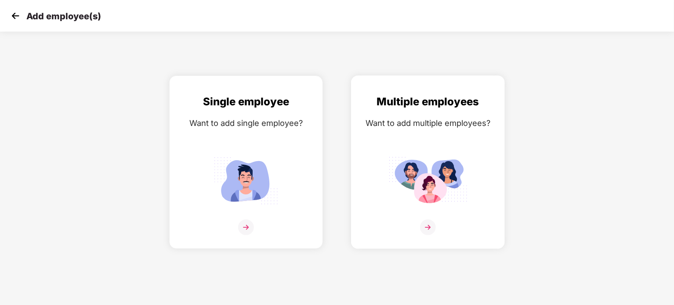
click at [425, 188] on img at bounding box center [427, 180] width 79 height 55
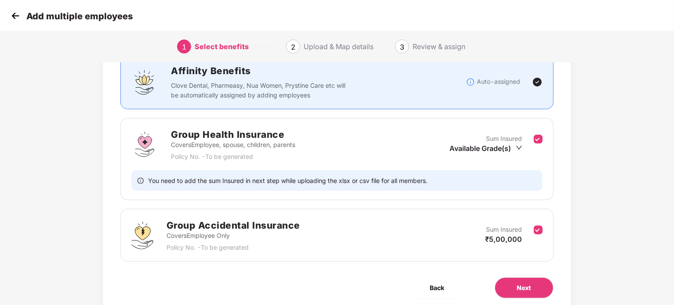
scroll to position [100, 0]
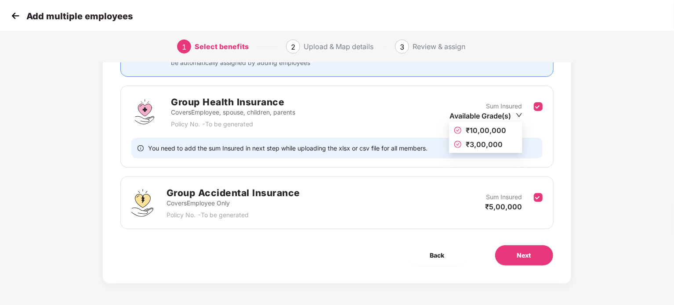
click at [522, 113] on icon "down" at bounding box center [519, 115] width 7 height 7
click at [472, 144] on span "₹3,00,000" at bounding box center [484, 144] width 37 height 9
click at [559, 133] on div "Benefits 2 / 2 Selected Affinity Benefits Clove Dental, Pharmeasy, Nua Women, P…" at bounding box center [337, 128] width 468 height 312
click at [527, 254] on span "Next" at bounding box center [524, 256] width 14 height 10
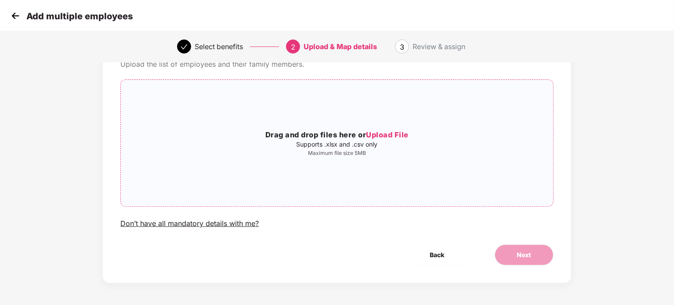
scroll to position [0, 0]
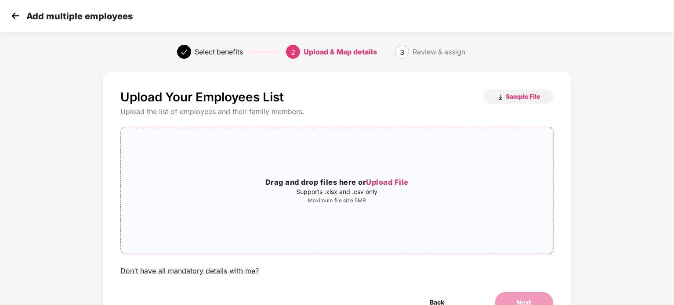
click at [332, 181] on h3 "Drag and drop files here or Upload File" at bounding box center [337, 182] width 432 height 11
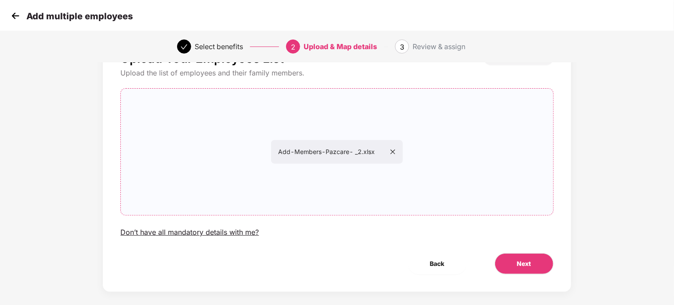
scroll to position [47, 0]
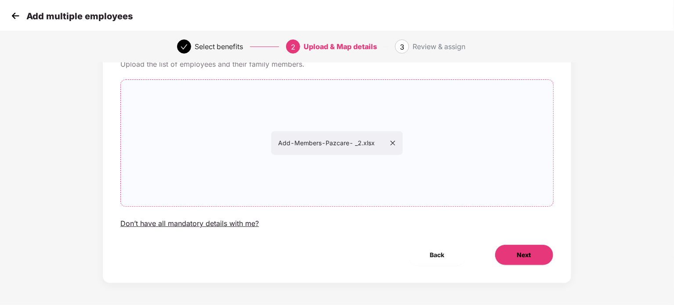
click at [522, 250] on button "Next" at bounding box center [524, 255] width 59 height 21
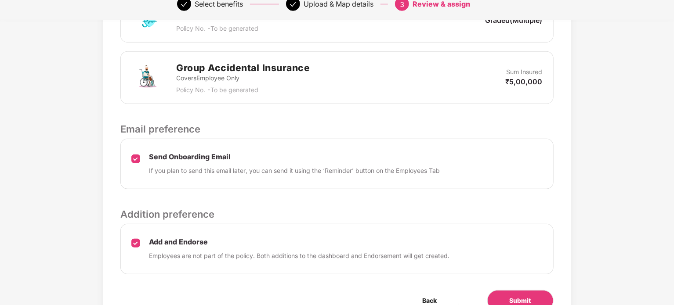
scroll to position [330, 0]
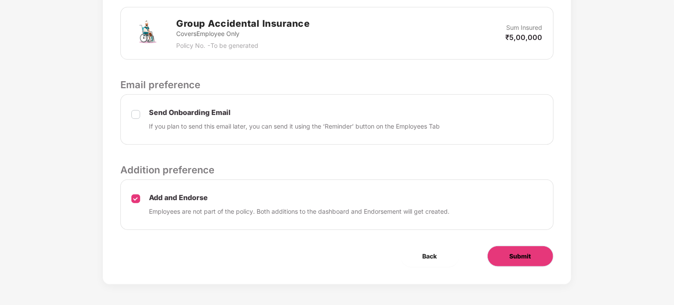
click at [521, 257] on span "Submit" at bounding box center [521, 257] width 22 height 10
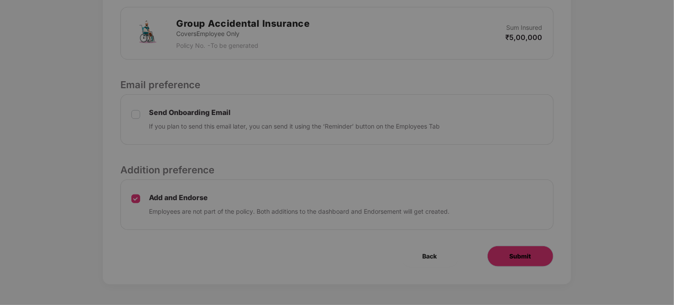
scroll to position [0, 0]
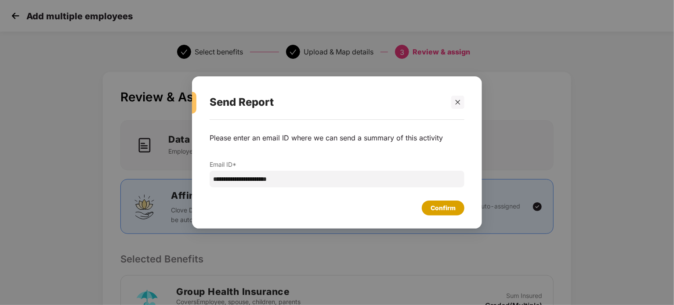
click at [445, 204] on div "Confirm" at bounding box center [443, 208] width 25 height 10
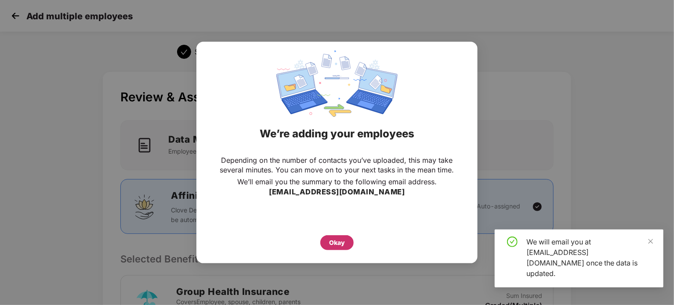
click at [341, 242] on div "Okay" at bounding box center [337, 243] width 16 height 10
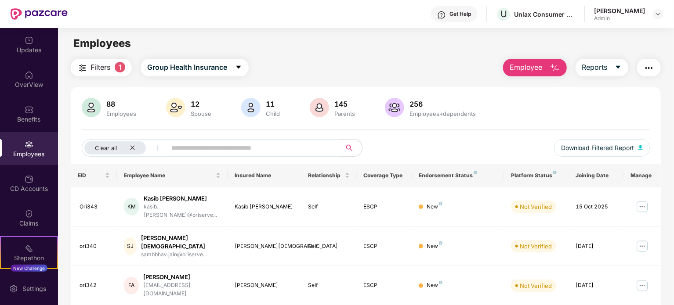
click at [647, 66] on img "button" at bounding box center [649, 68] width 11 height 11
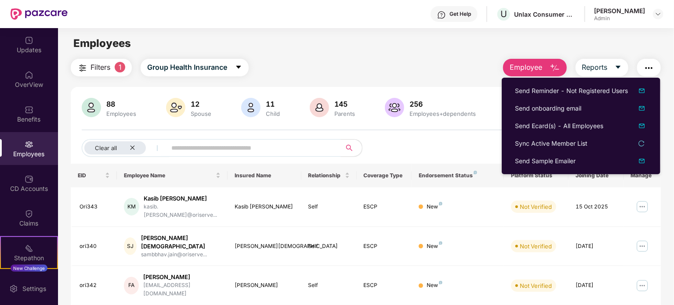
click at [465, 62] on div "Filters 1 Group Health Insurance Employee Reports" at bounding box center [366, 68] width 590 height 18
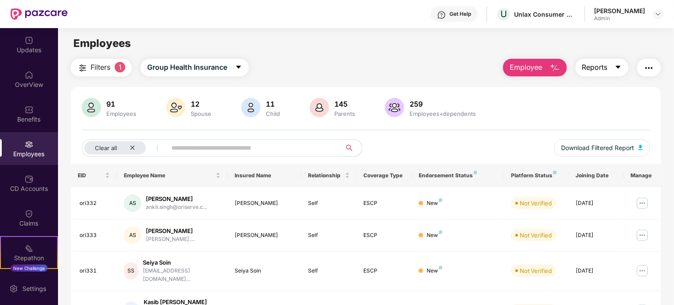
click at [620, 67] on icon "caret-down" at bounding box center [618, 67] width 7 height 7
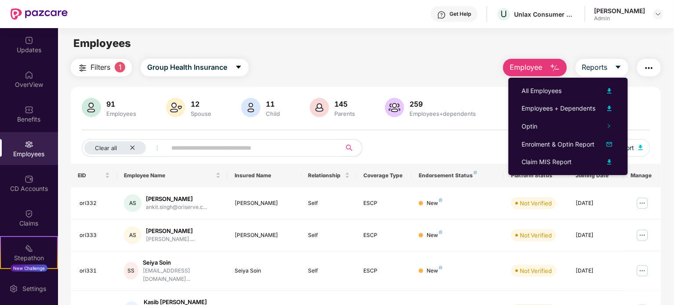
click at [643, 109] on div "91 Employees 12 Spouse 11 Child [DEMOGRAPHIC_DATA] Parents 259 Employees+depend…" at bounding box center [366, 108] width 568 height 21
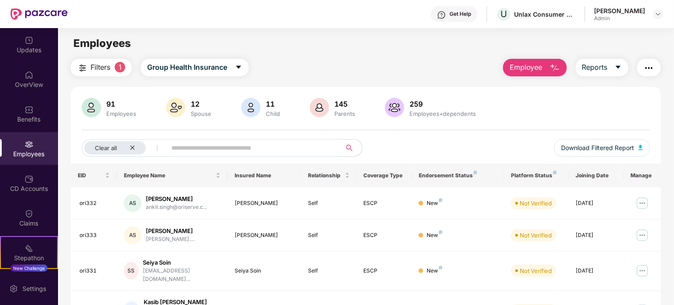
click at [649, 63] on img "button" at bounding box center [649, 68] width 11 height 11
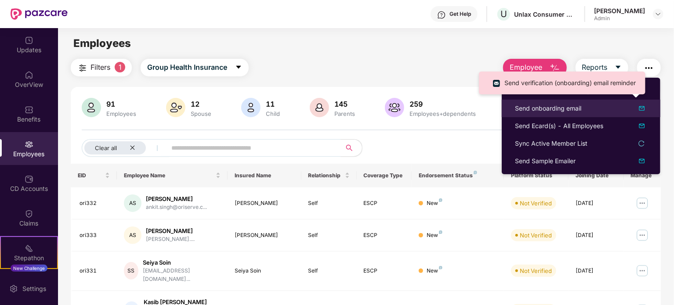
click at [560, 110] on div "Send onboarding email" at bounding box center [548, 109] width 66 height 10
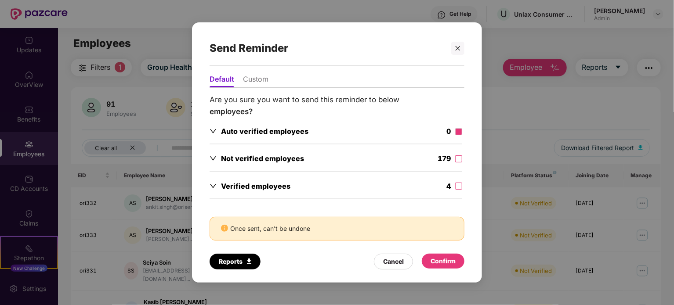
click at [459, 131] on span at bounding box center [458, 131] width 7 height 7
click at [450, 260] on div "Confirm" at bounding box center [443, 262] width 25 height 10
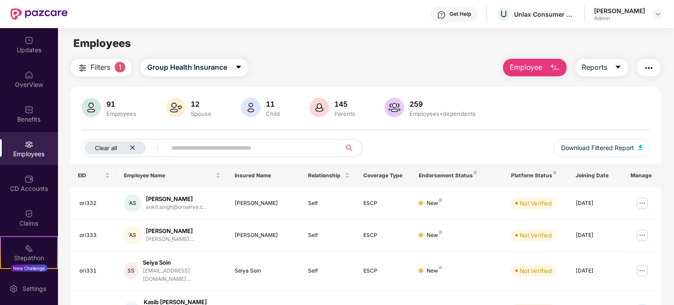
click at [133, 147] on icon "close" at bounding box center [132, 148] width 4 height 4
click at [224, 68] on icon "caret-down" at bounding box center [223, 67] width 7 height 7
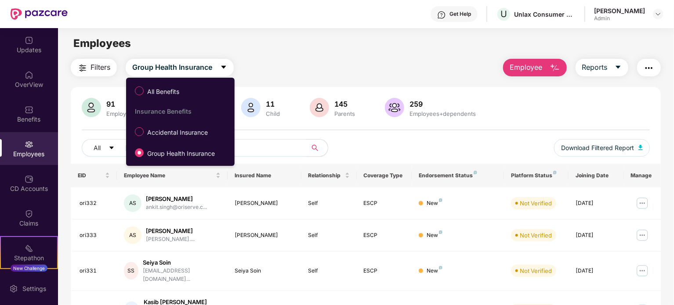
click at [449, 135] on div "91 Employees 12 Spouse 11 Child [DEMOGRAPHIC_DATA] Parents 259 Employees+depend…" at bounding box center [366, 131] width 590 height 66
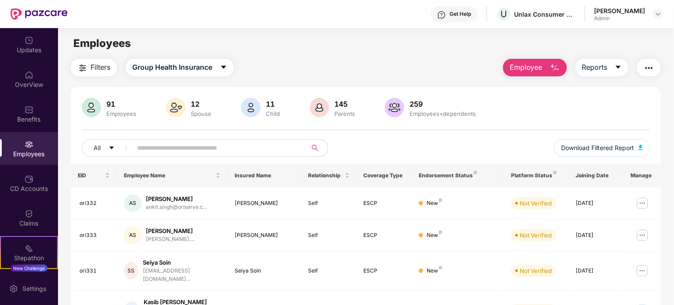
click at [555, 174] on div "Platform Status" at bounding box center [536, 175] width 51 height 7
click at [555, 172] on img at bounding box center [555, 173] width 4 height 4
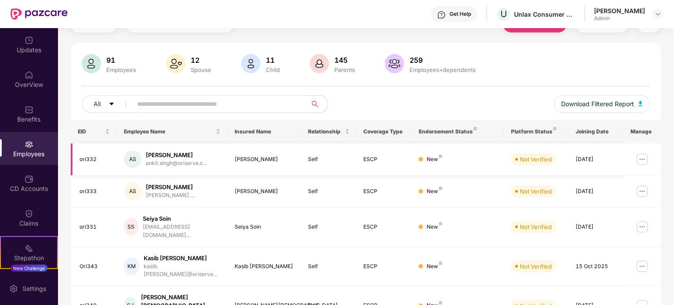
click at [640, 160] on img at bounding box center [642, 159] width 14 height 14
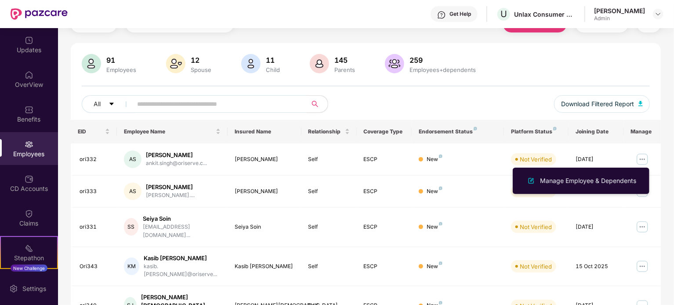
click at [533, 103] on div "All Download Filtered Report" at bounding box center [366, 107] width 568 height 25
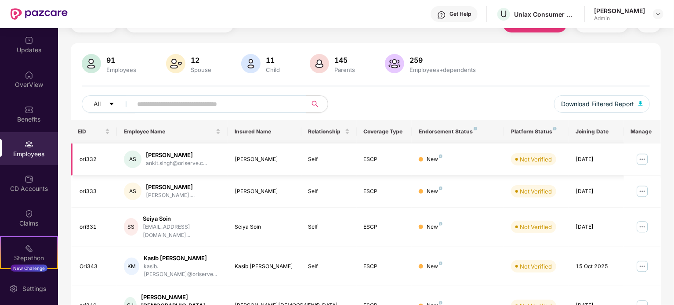
click at [644, 160] on img at bounding box center [642, 159] width 14 height 14
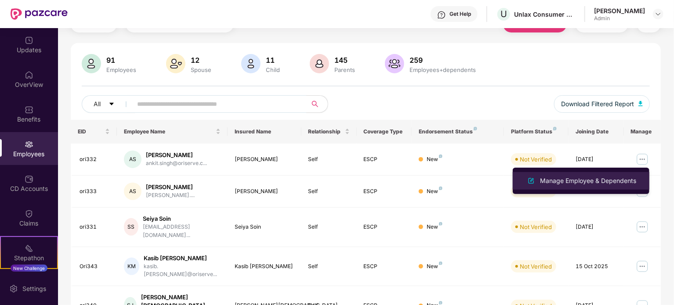
click at [571, 180] on div "Manage Employee & Dependents" at bounding box center [588, 181] width 100 height 10
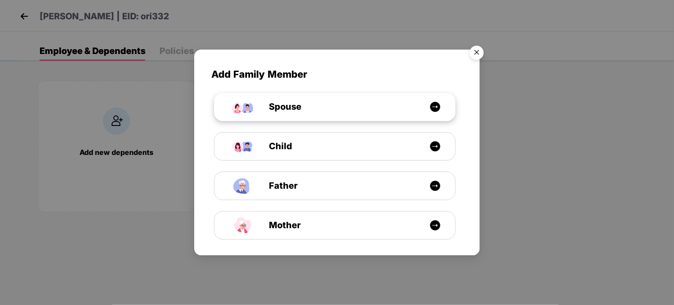
click at [433, 107] on img at bounding box center [435, 107] width 11 height 11
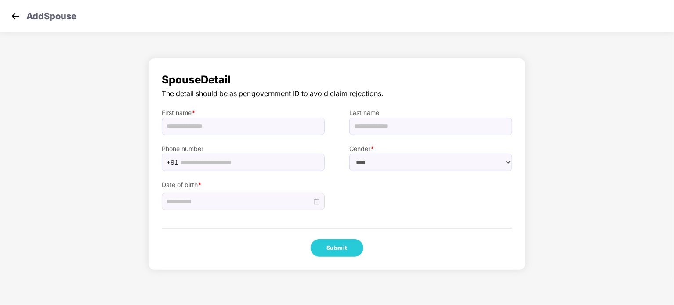
select select "******"
click at [11, 17] on img at bounding box center [15, 16] width 13 height 13
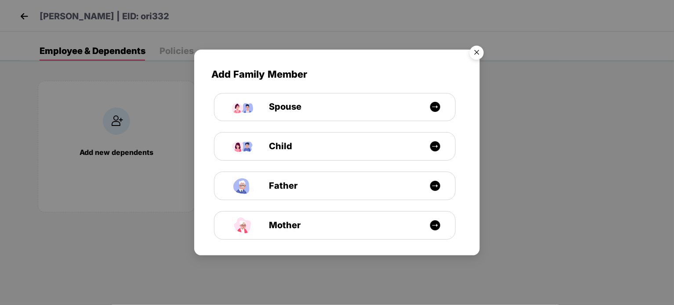
click at [477, 53] on img "Close" at bounding box center [477, 54] width 25 height 25
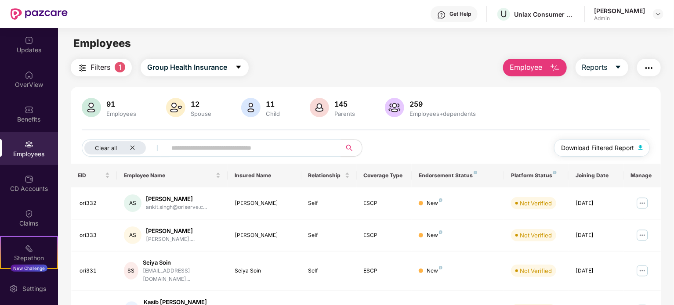
click at [639, 148] on img "button" at bounding box center [641, 147] width 4 height 5
click at [130, 146] on icon "close" at bounding box center [133, 148] width 6 height 6
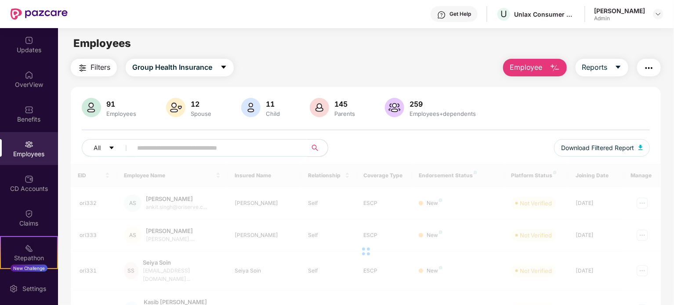
click at [181, 145] on input "text" at bounding box center [216, 148] width 158 height 13
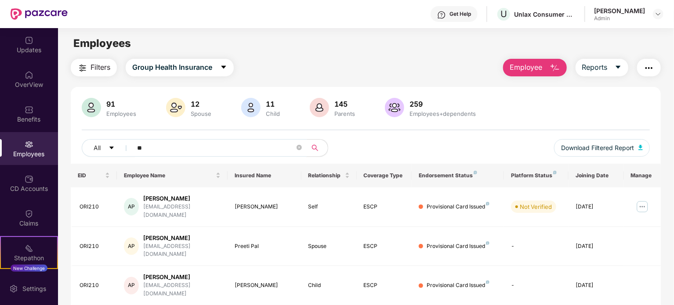
type input "*"
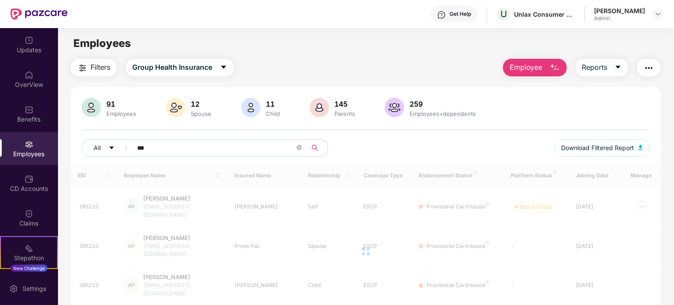
type input "****"
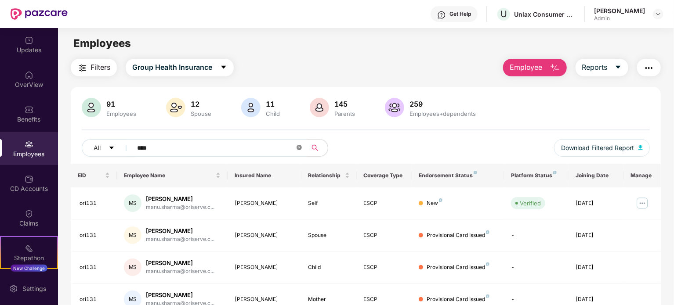
click at [299, 149] on icon "close-circle" at bounding box center [299, 147] width 5 height 5
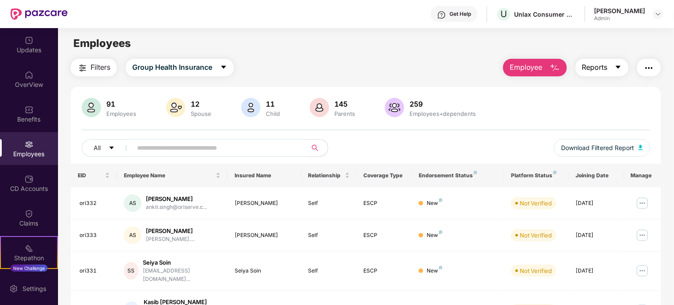
click at [615, 69] on icon "caret-down" at bounding box center [618, 67] width 7 height 7
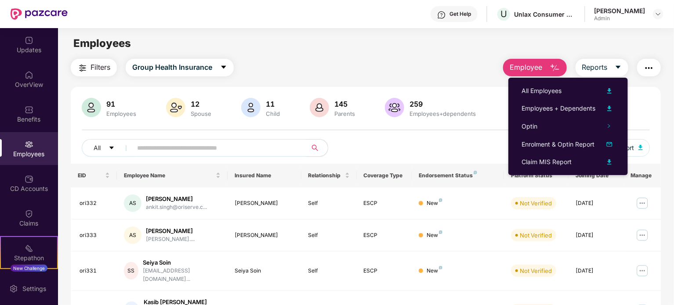
click at [462, 149] on div "All Download Filtered Report" at bounding box center [366, 151] width 568 height 25
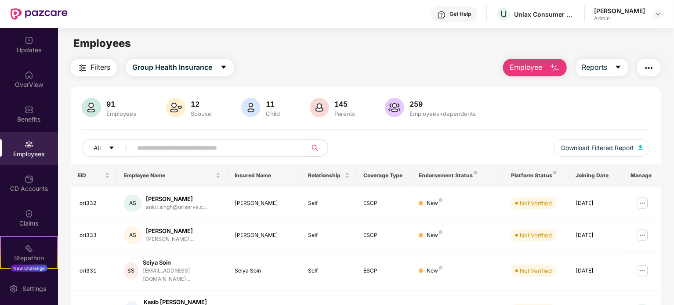
click at [650, 68] on img "button" at bounding box center [649, 68] width 11 height 11
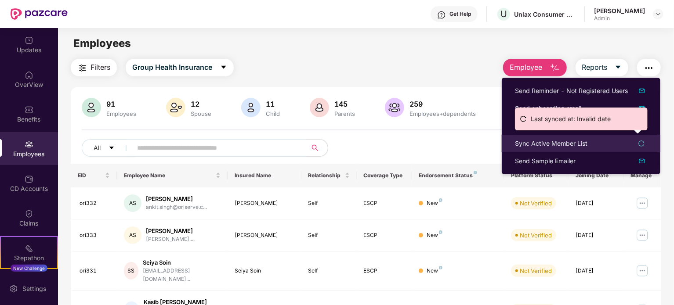
click at [533, 142] on div "Sync Active Member List" at bounding box center [551, 144] width 73 height 10
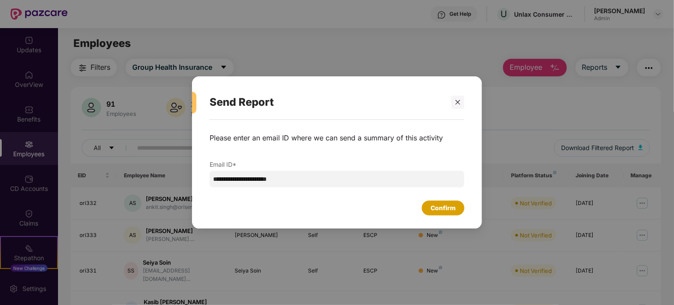
click at [441, 207] on div "Confirm" at bounding box center [443, 208] width 25 height 10
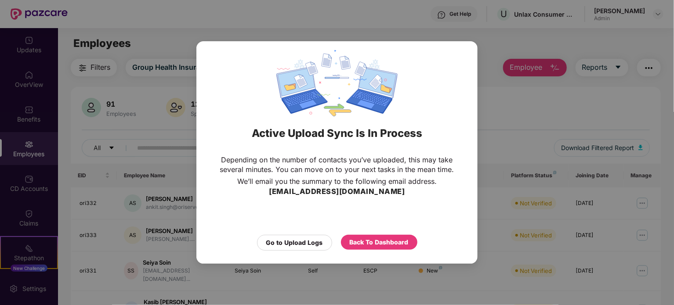
click at [522, 128] on div "Active Upload Sync Is In Process Depending on the number of contacts you’ve upl…" at bounding box center [337, 152] width 674 height 305
click at [370, 242] on div "Back To Dashboard" at bounding box center [379, 243] width 59 height 10
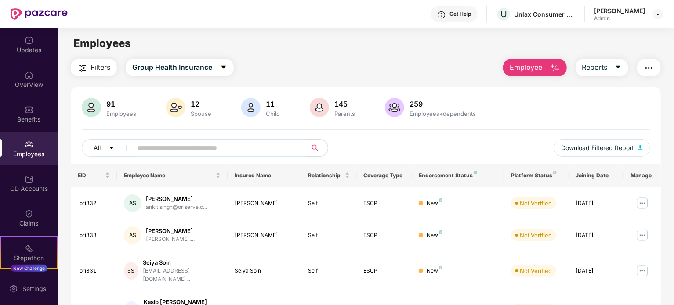
click at [652, 68] on img "button" at bounding box center [649, 68] width 11 height 11
click at [438, 57] on main "Employees Filters Group Health Insurance Employee Reports 91 Employees 12 Spous…" at bounding box center [366, 180] width 616 height 305
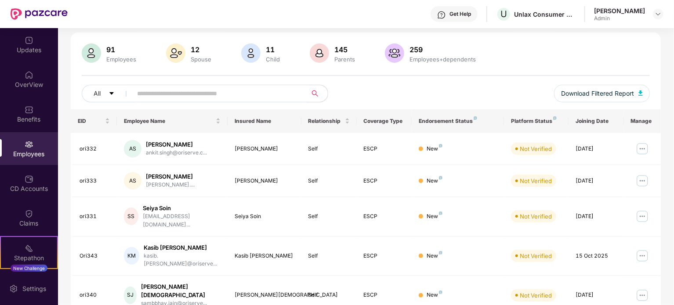
scroll to position [88, 0]
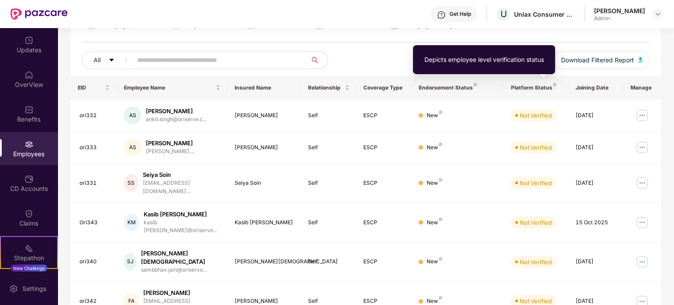
click at [553, 86] on img at bounding box center [555, 85] width 4 height 4
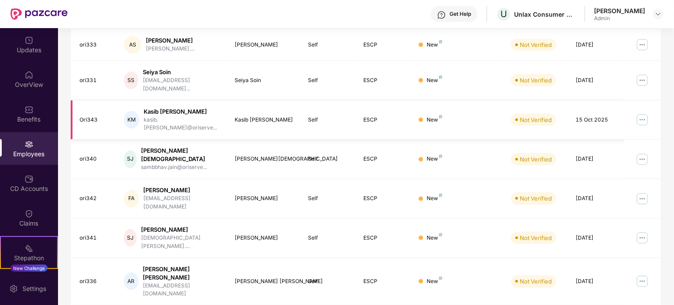
scroll to position [233, 0]
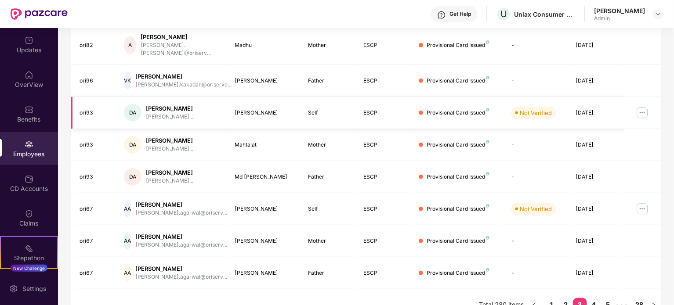
click at [640, 106] on img at bounding box center [642, 113] width 14 height 14
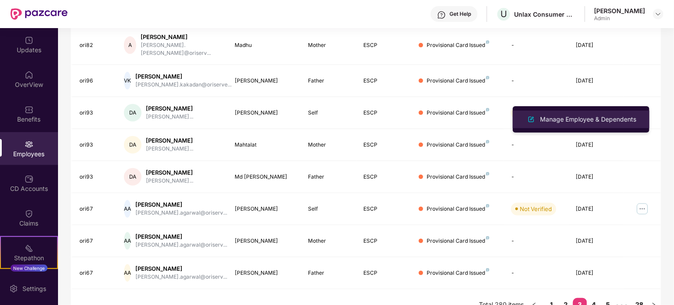
click at [577, 121] on div "Manage Employee & Dependents" at bounding box center [588, 120] width 100 height 10
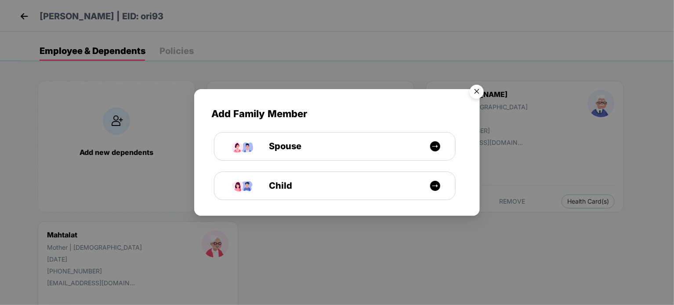
click at [475, 94] on img "Close" at bounding box center [477, 93] width 25 height 25
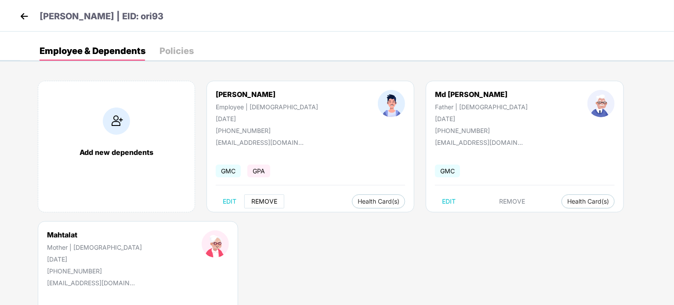
click at [269, 203] on span "REMOVE" at bounding box center [264, 201] width 26 height 7
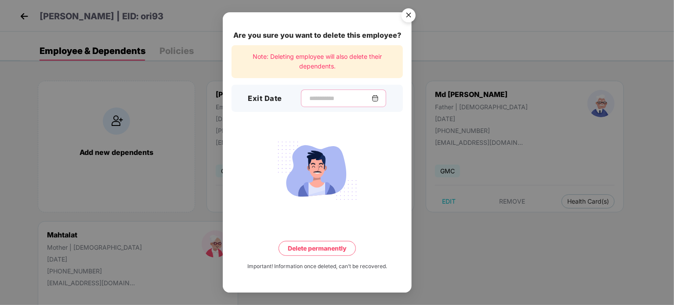
click at [319, 99] on input at bounding box center [340, 98] width 63 height 9
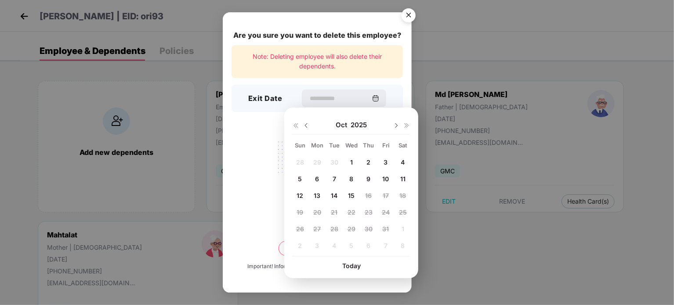
click at [353, 194] on span "15" at bounding box center [351, 195] width 7 height 7
type input "**********"
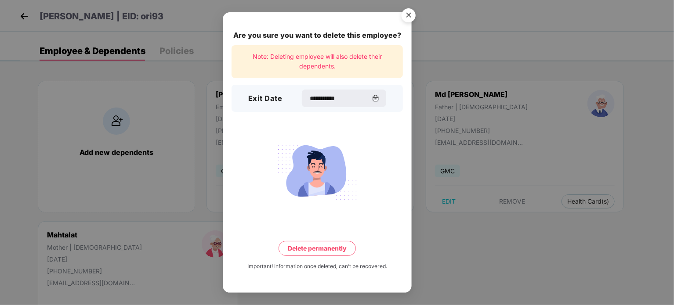
click at [320, 247] on button "Delete permanently" at bounding box center [317, 248] width 77 height 15
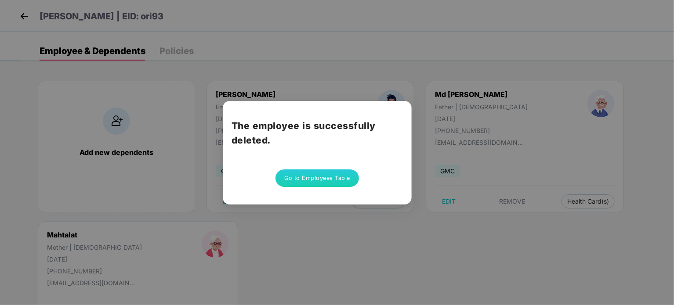
click at [324, 179] on button "Go to Employees Table" at bounding box center [317, 179] width 83 height 18
